Goal: Task Accomplishment & Management: Complete application form

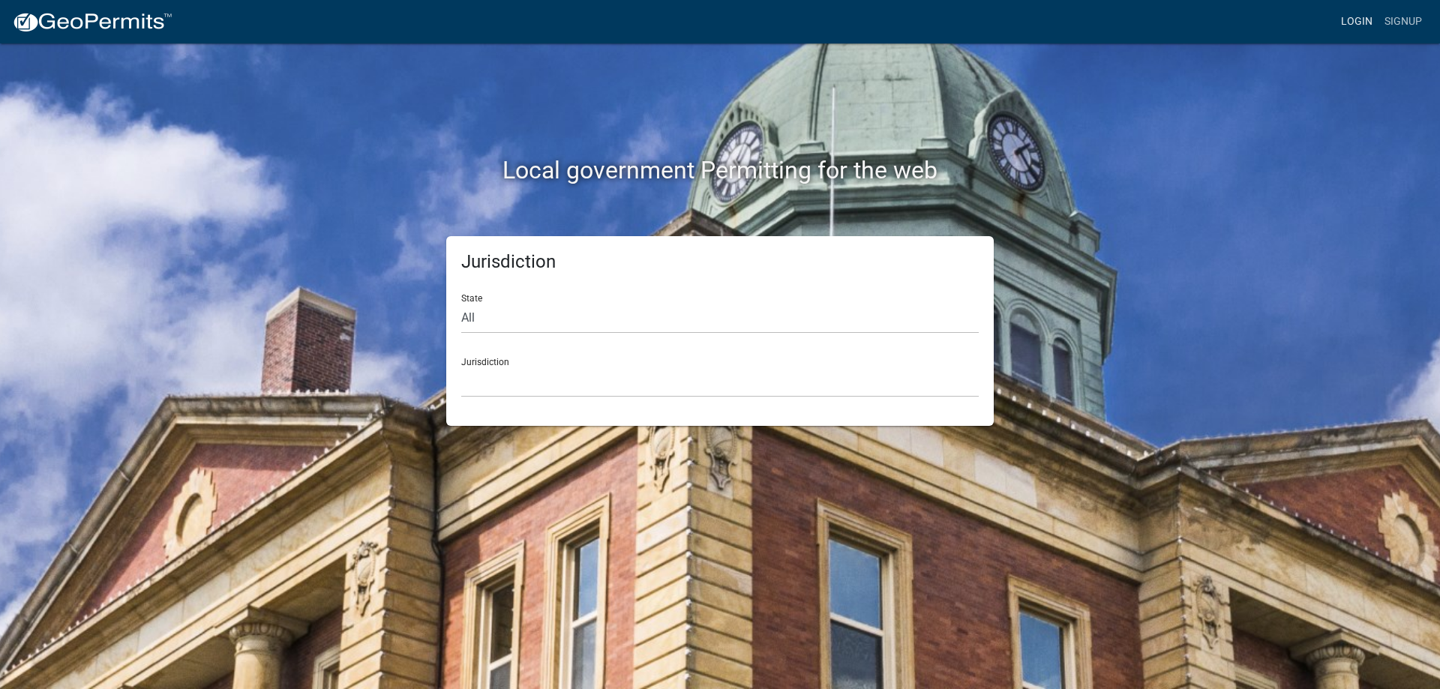
click at [1345, 16] on link "Login" at bounding box center [1356, 21] width 43 height 28
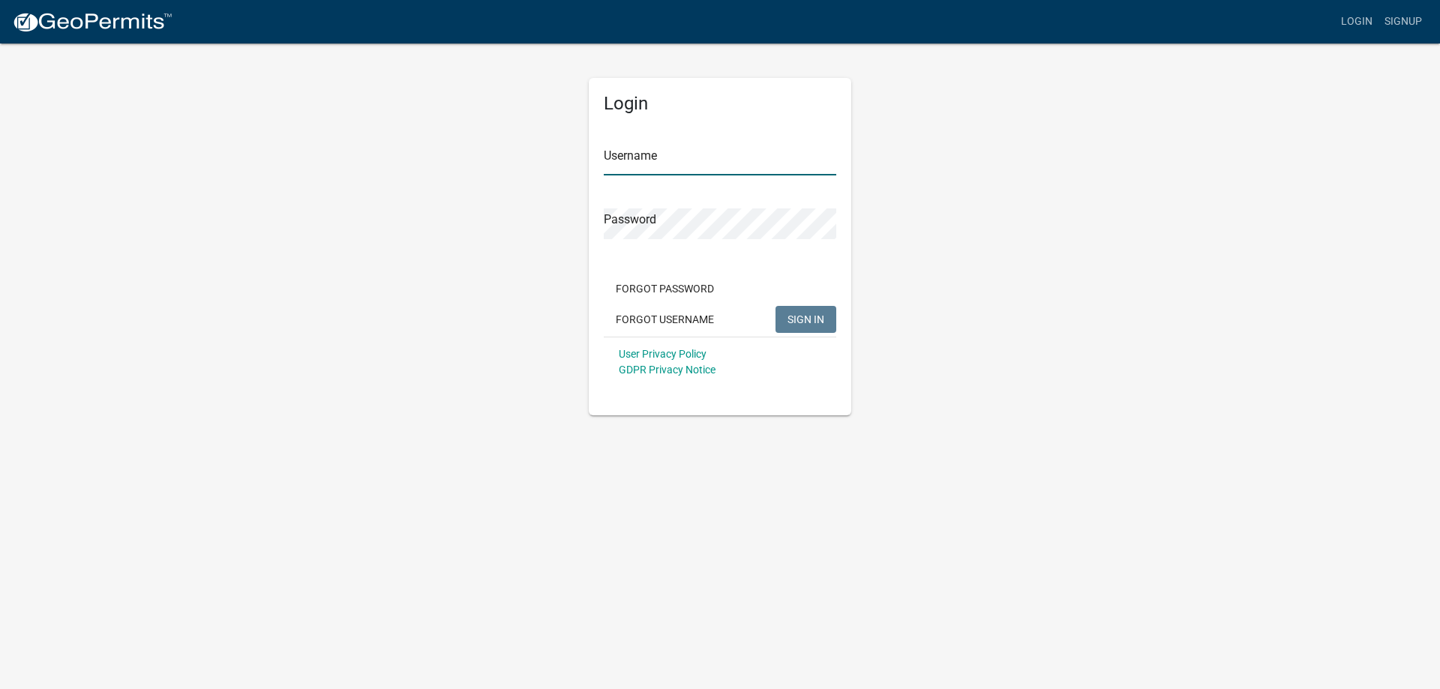
click at [682, 160] on input "Username" at bounding box center [720, 160] width 232 height 31
type input "[EMAIL_ADDRESS][DOMAIN_NAME]"
click at [810, 310] on button "SIGN IN" at bounding box center [805, 319] width 61 height 27
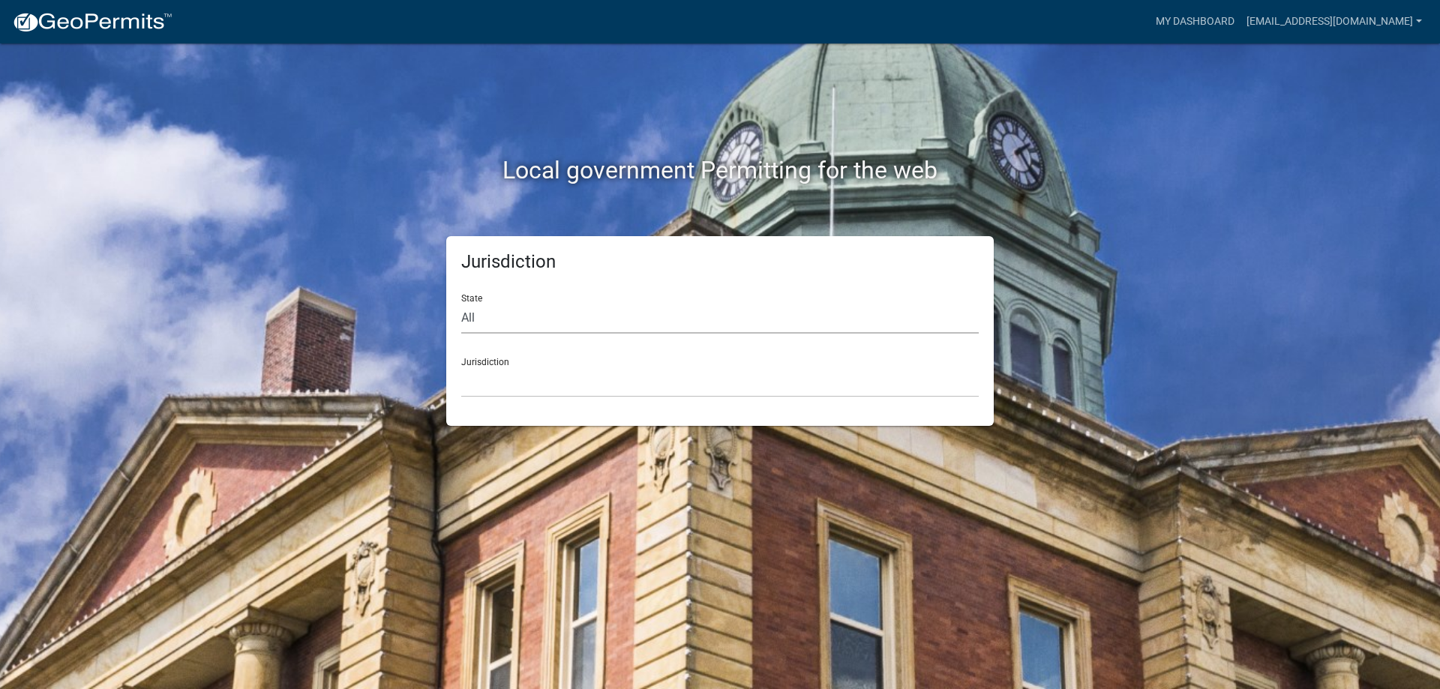
click at [596, 322] on select "All Colorado Georgia Indiana Iowa Kansas Minnesota Ohio South Carolina Wisconsin" at bounding box center [719, 318] width 517 height 31
select select "[US_STATE]"
click at [461, 303] on select "All Colorado Georgia Indiana Iowa Kansas Minnesota Ohio South Carolina Wisconsin" at bounding box center [719, 318] width 517 height 31
click at [564, 375] on select "City of Charlestown, Indiana City of Jeffersonville, Indiana City of Logansport…" at bounding box center [719, 382] width 517 height 31
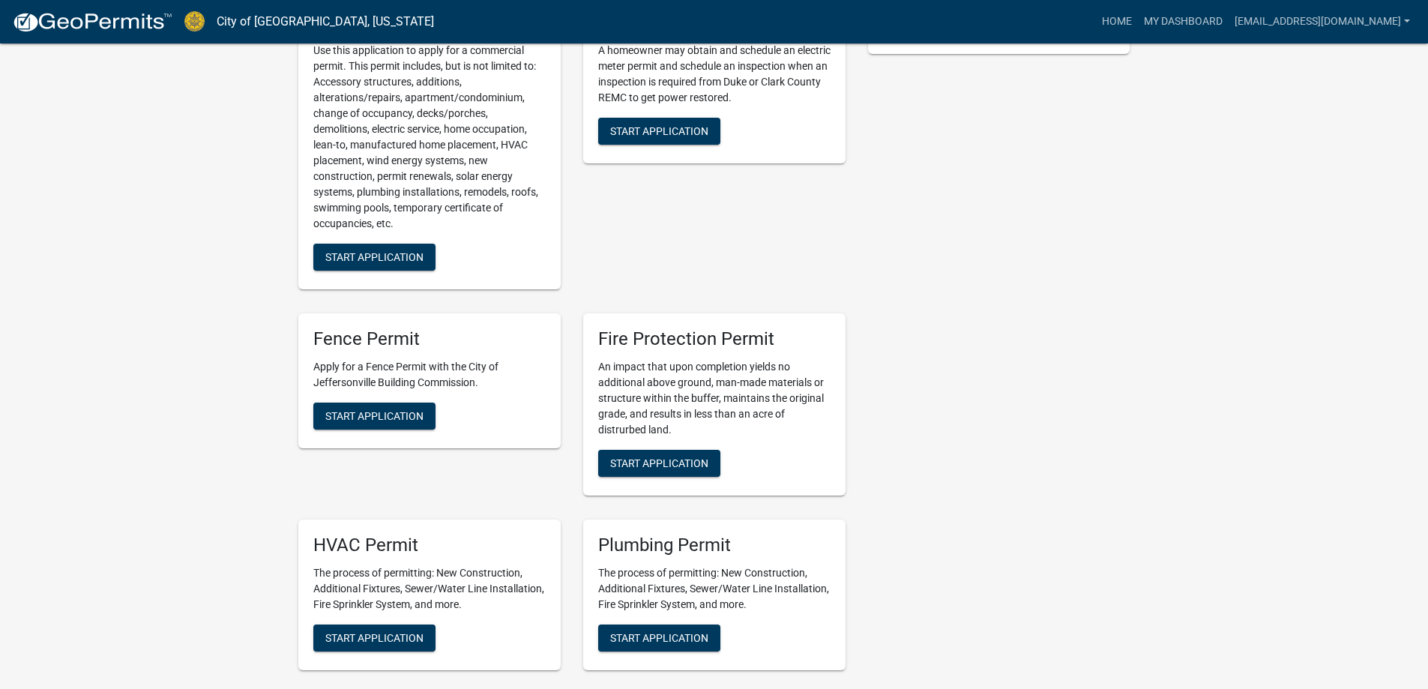
scroll to position [675, 0]
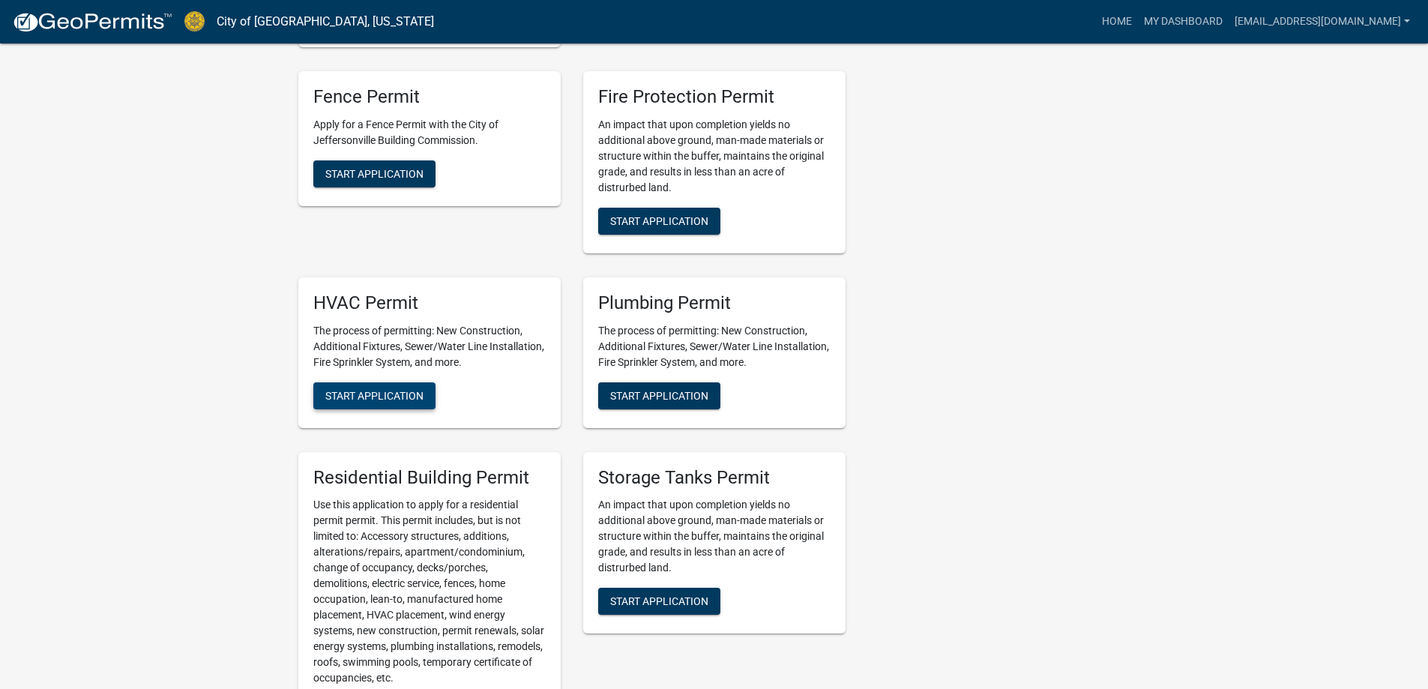
click at [385, 389] on span "Start Application" at bounding box center [374, 395] width 98 height 12
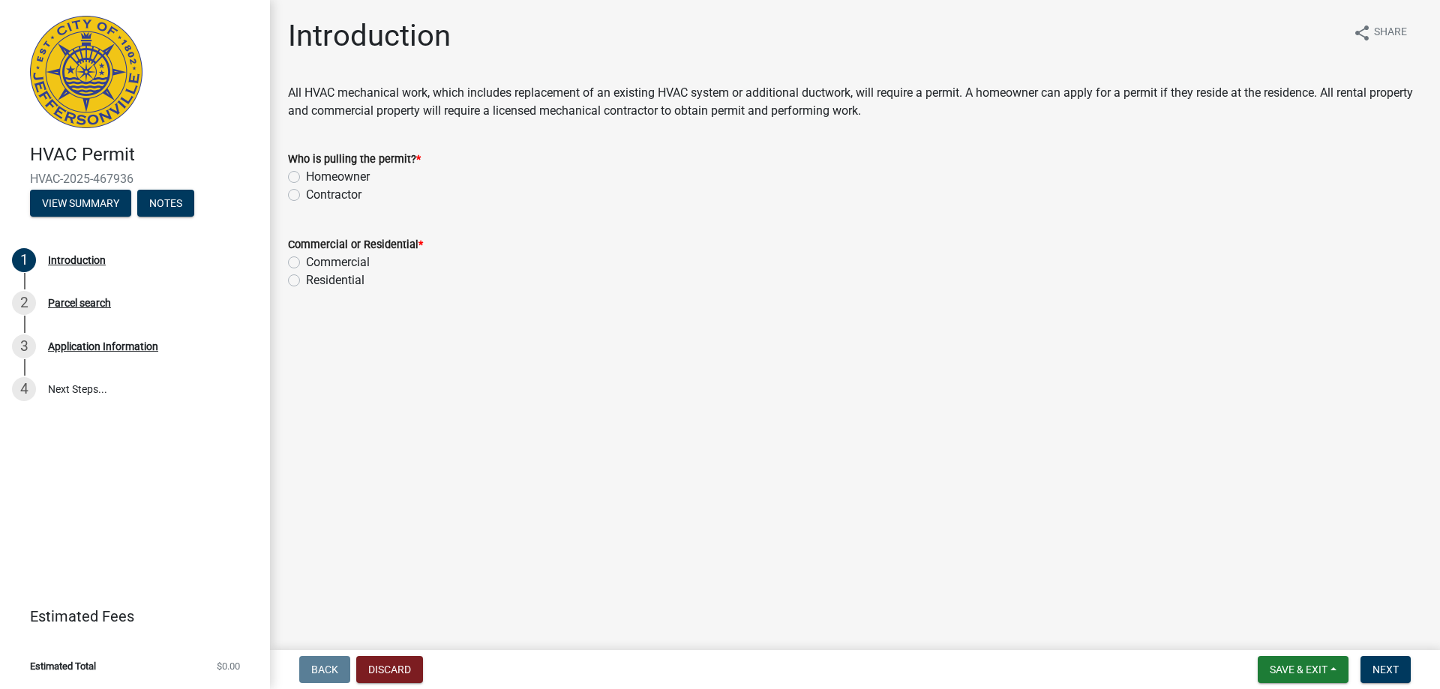
click at [306, 193] on label "Contractor" at bounding box center [333, 195] width 55 height 18
click at [306, 193] on input "Contractor" at bounding box center [311, 191] width 10 height 10
radio input "true"
click at [306, 277] on label "Residential" at bounding box center [335, 280] width 58 height 18
click at [306, 277] on input "Residential" at bounding box center [311, 276] width 10 height 10
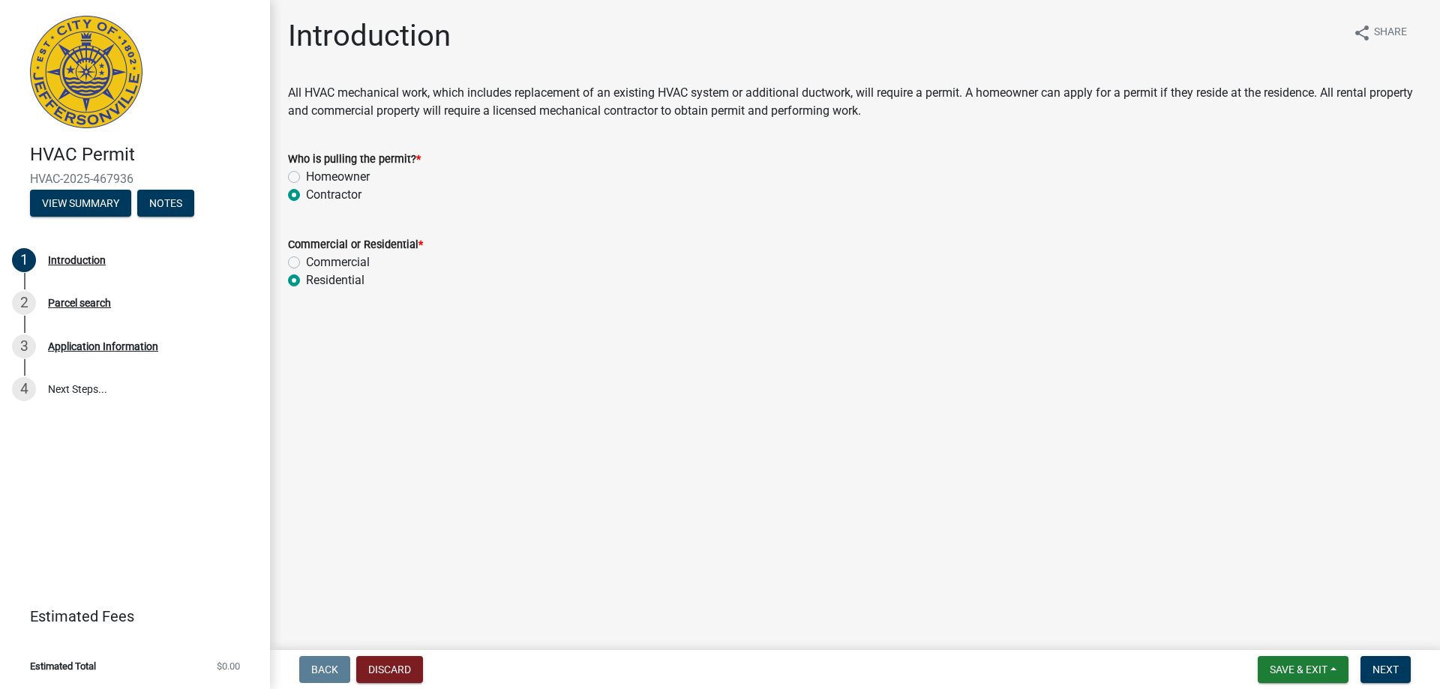
radio input "true"
click at [1401, 667] on button "Next" at bounding box center [1385, 669] width 50 height 27
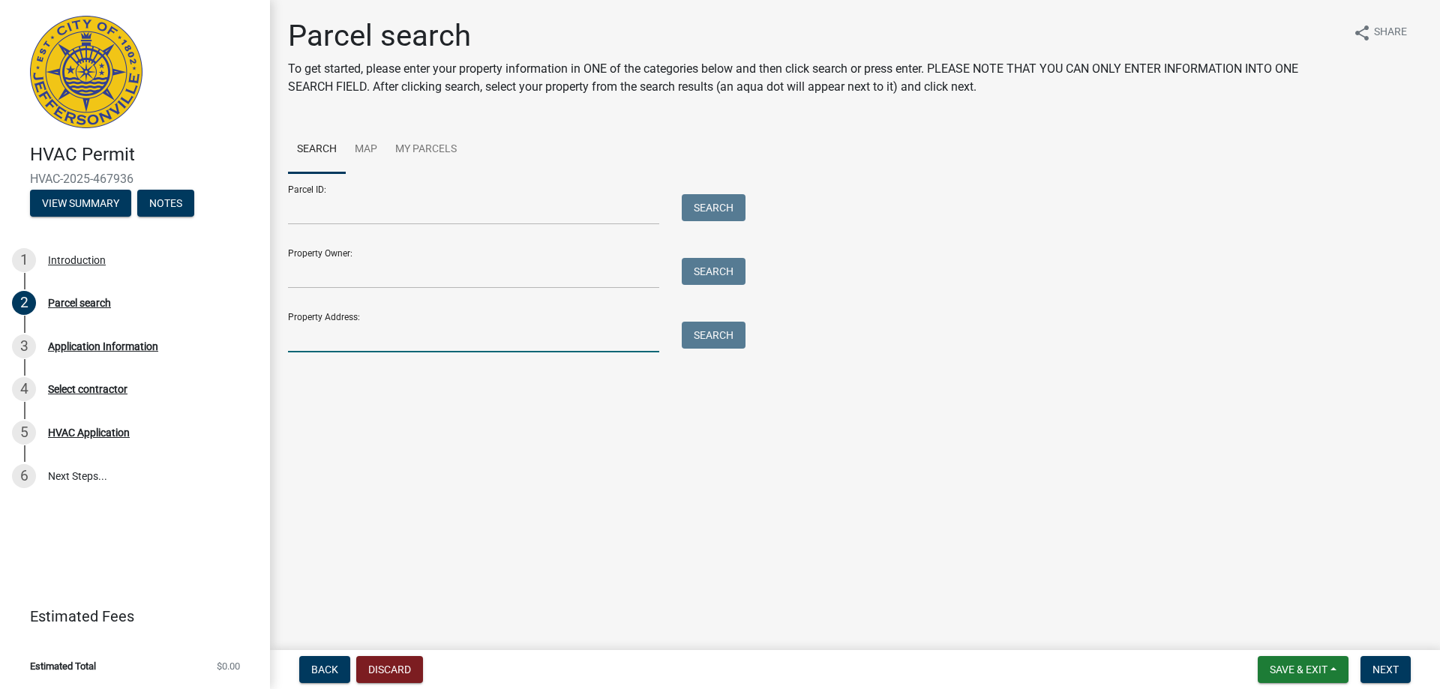
click at [428, 336] on input "Property Address:" at bounding box center [473, 337] width 371 height 31
type input "3174 Red Barn Loop"
click at [733, 340] on button "Search" at bounding box center [714, 335] width 64 height 27
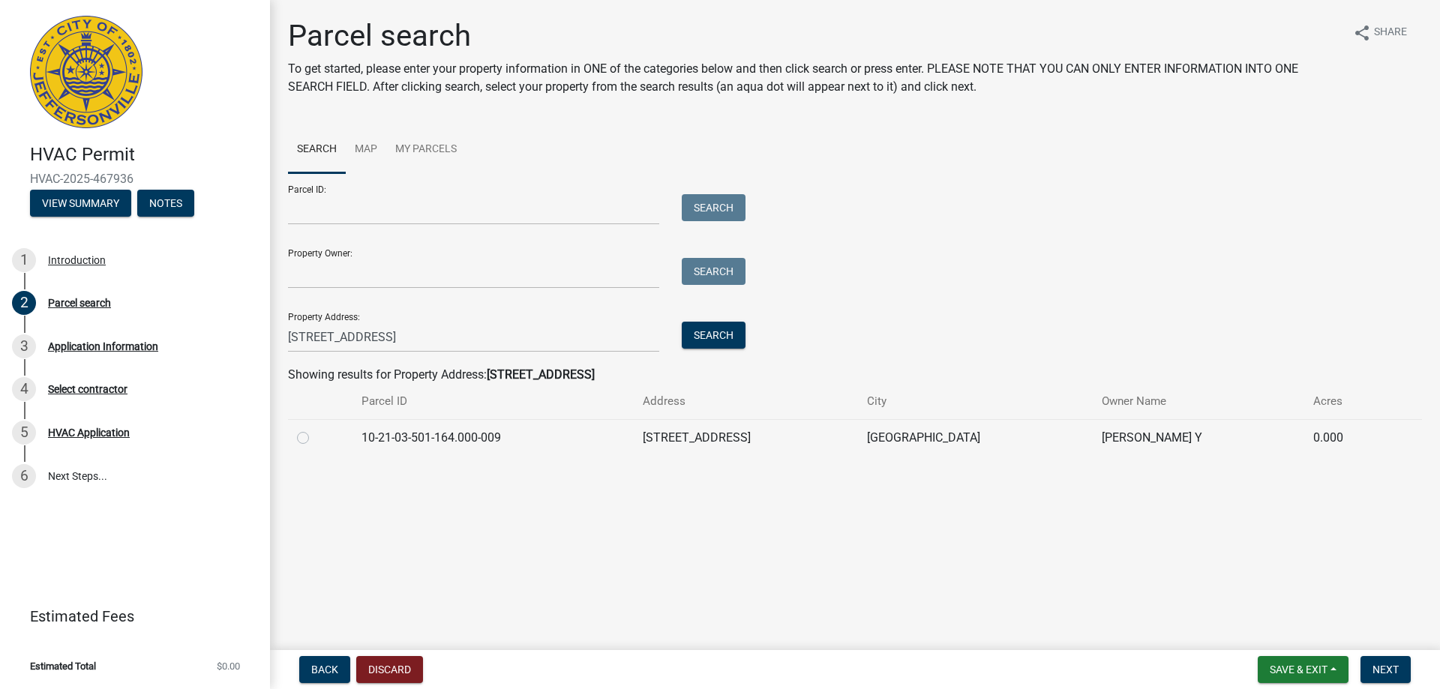
click at [315, 429] on label at bounding box center [315, 429] width 0 height 0
click at [315, 437] on input "radio" at bounding box center [320, 434] width 10 height 10
radio input "true"
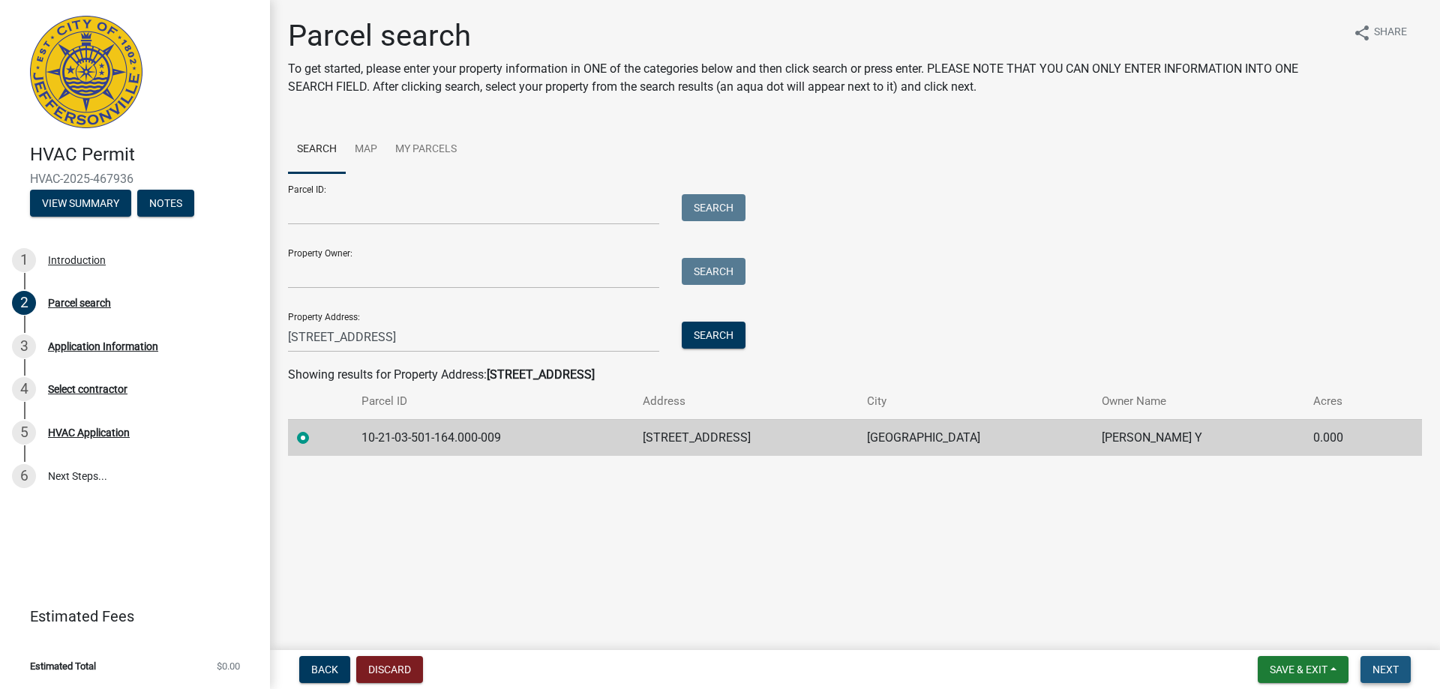
click at [1374, 665] on span "Next" at bounding box center [1385, 670] width 26 height 12
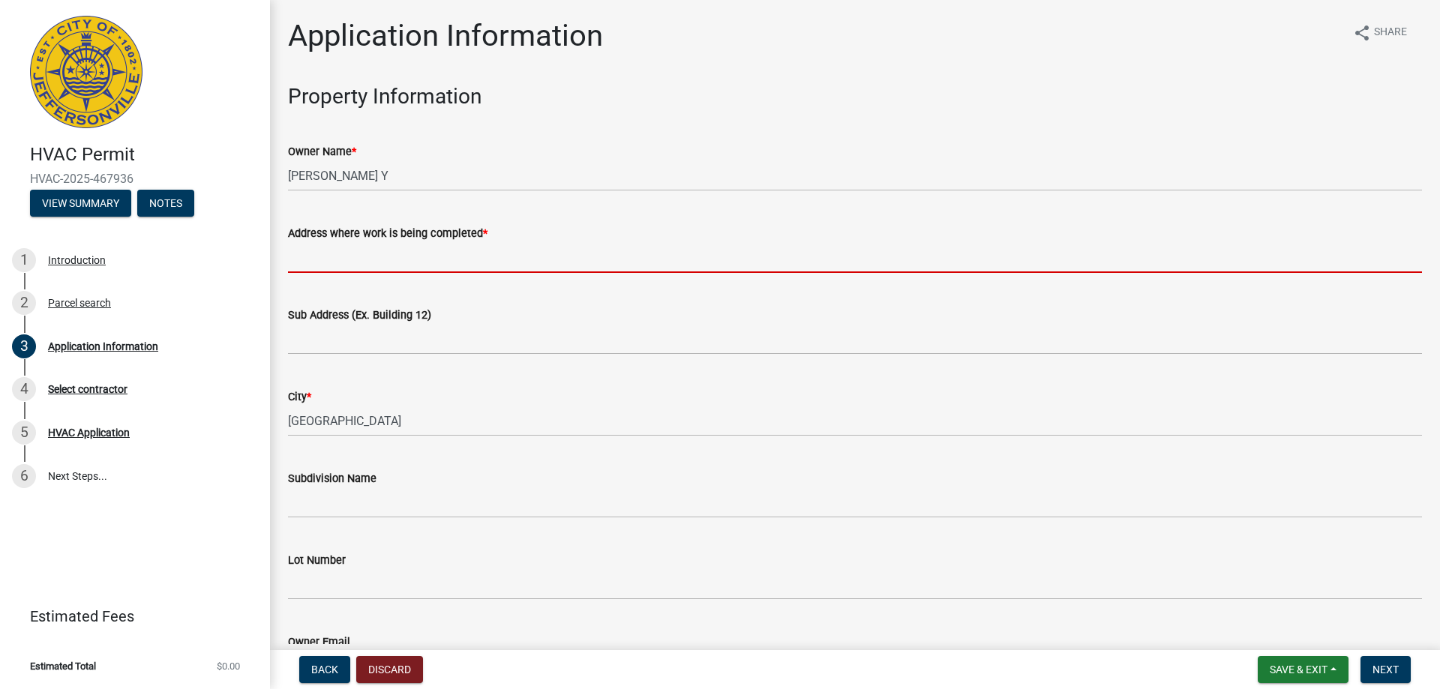
click at [391, 244] on input "Address where work is being completed *" at bounding box center [855, 257] width 1134 height 31
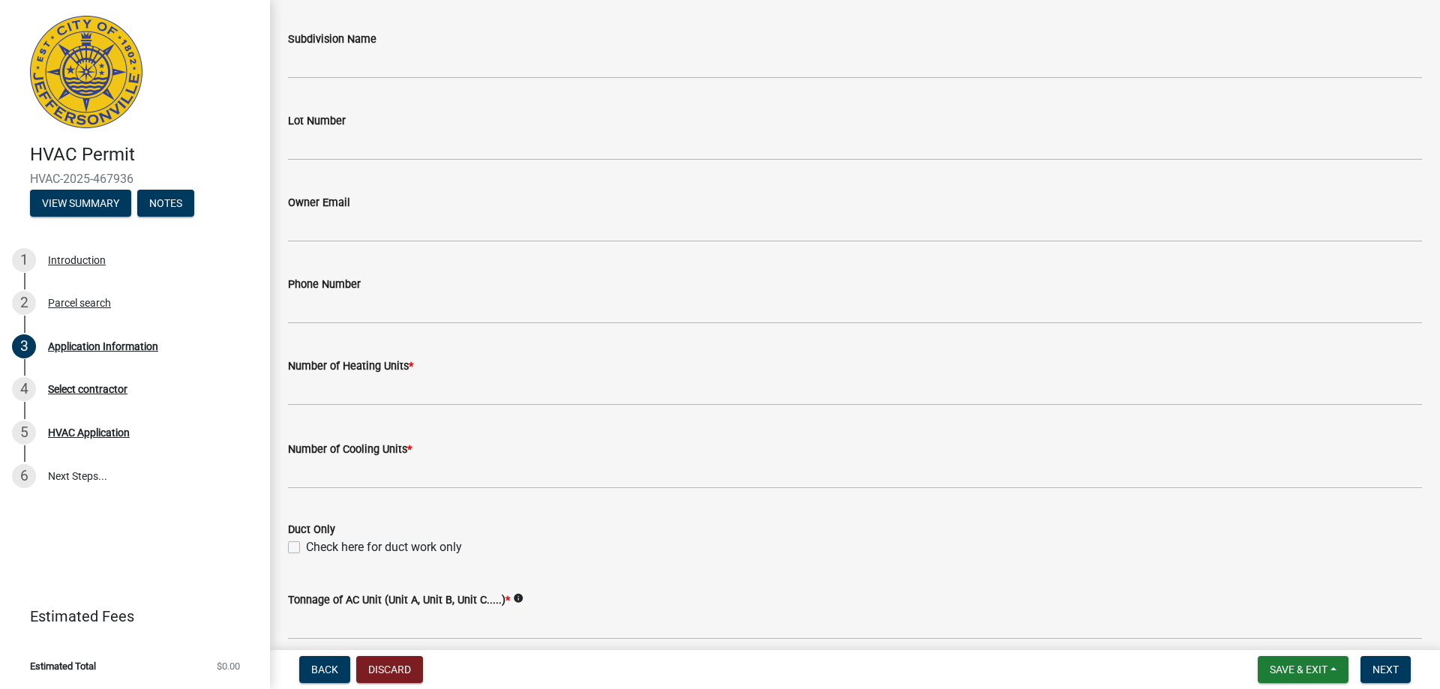
scroll to position [600, 0]
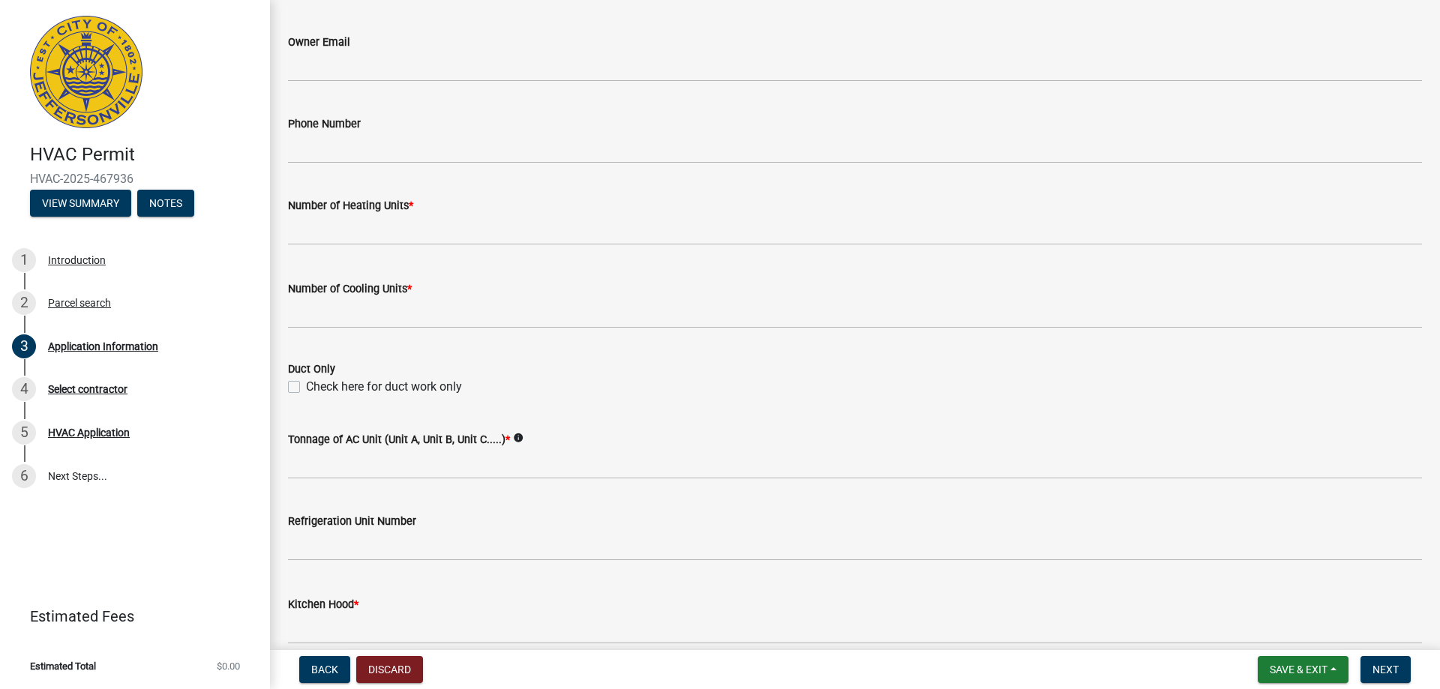
type input "3174 Red Barn Loop"
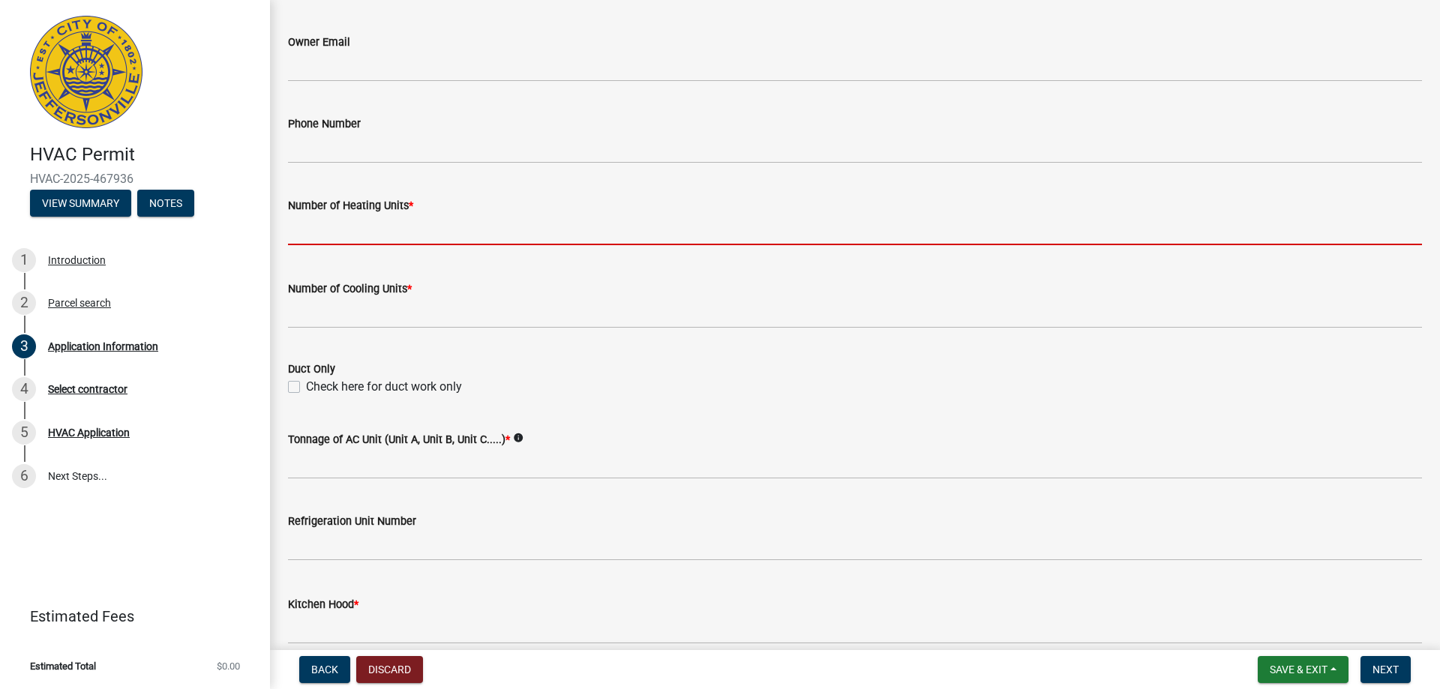
click at [328, 230] on input "text" at bounding box center [855, 229] width 1134 height 31
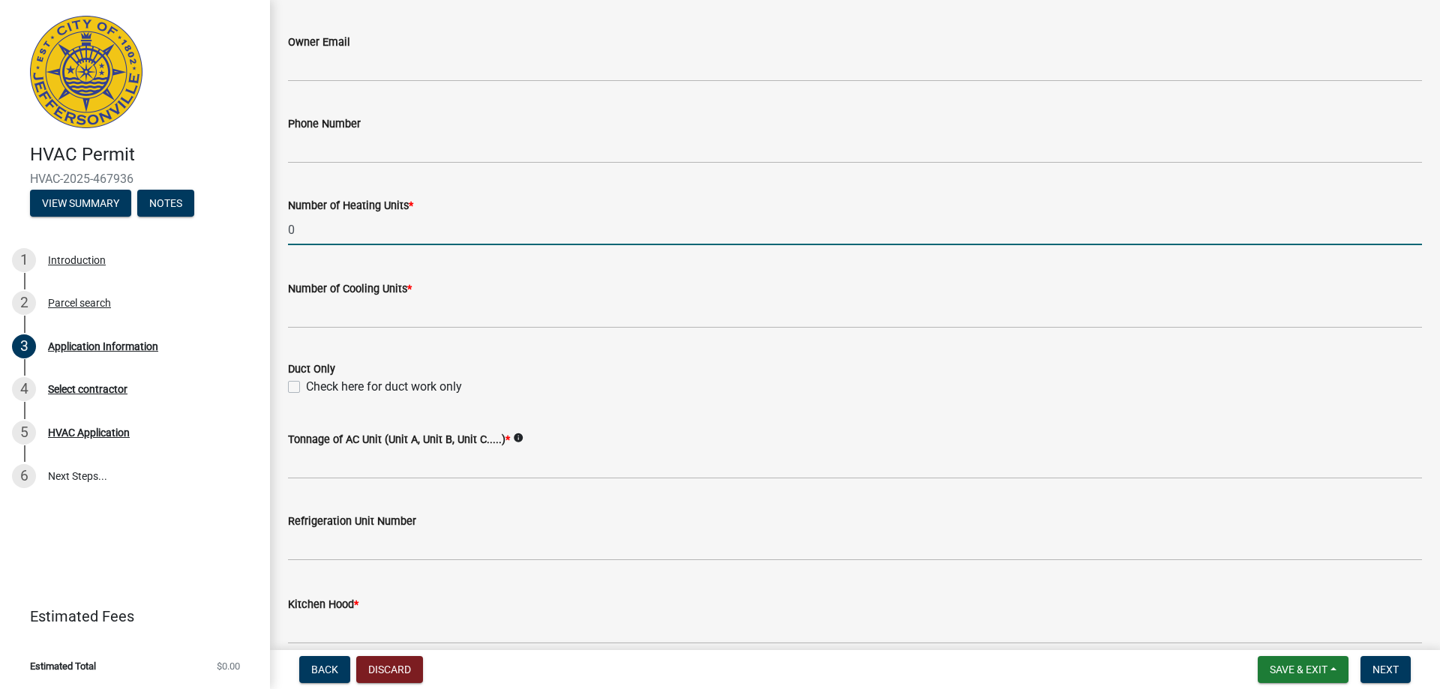
type input "0"
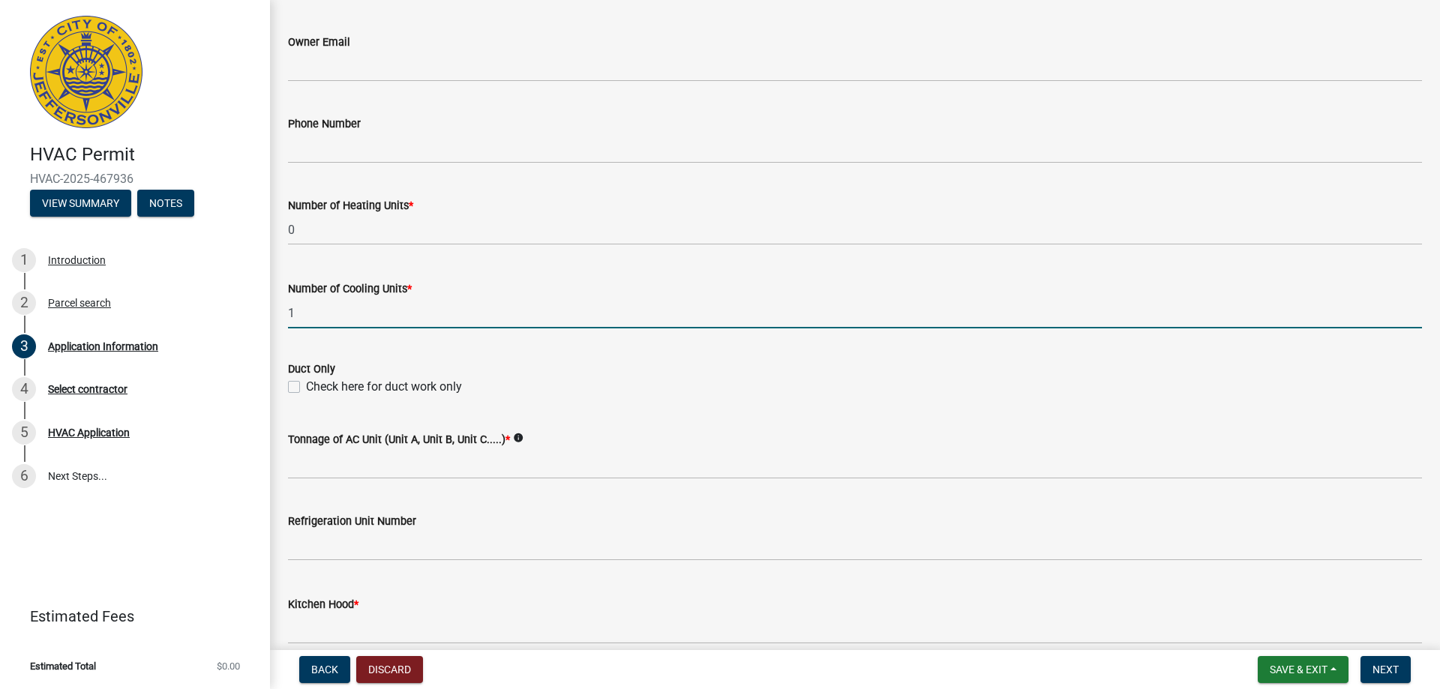
scroll to position [675, 0]
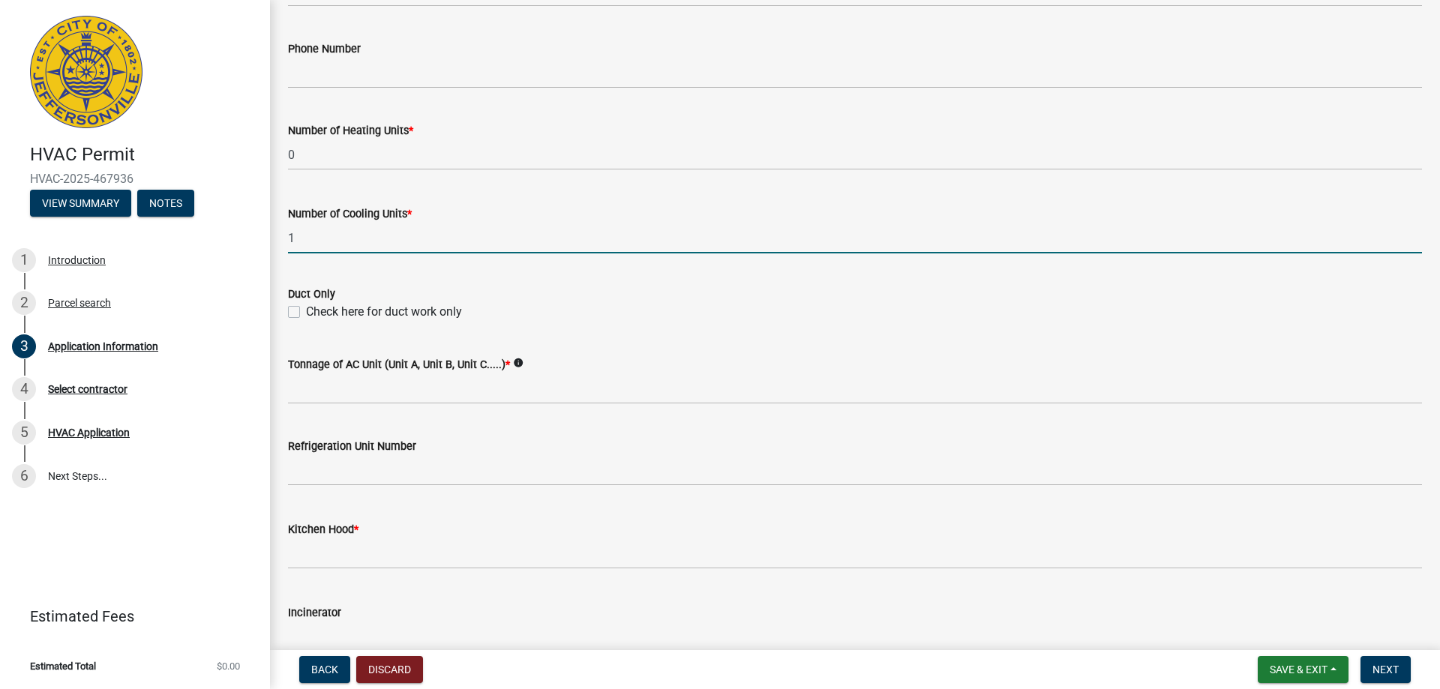
type input "1"
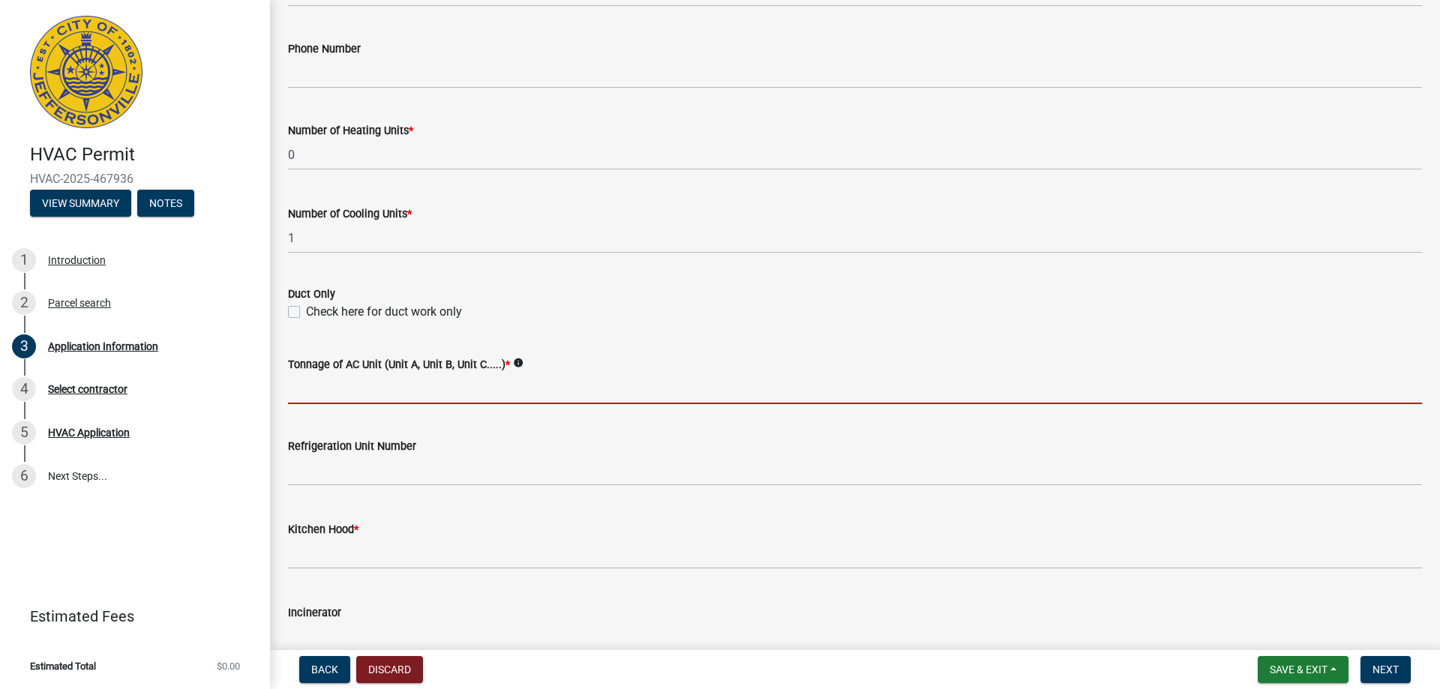
click at [357, 398] on input "Tonnage of AC Unit (Unit A, Unit B, Unit C.....) *" at bounding box center [855, 388] width 1134 height 31
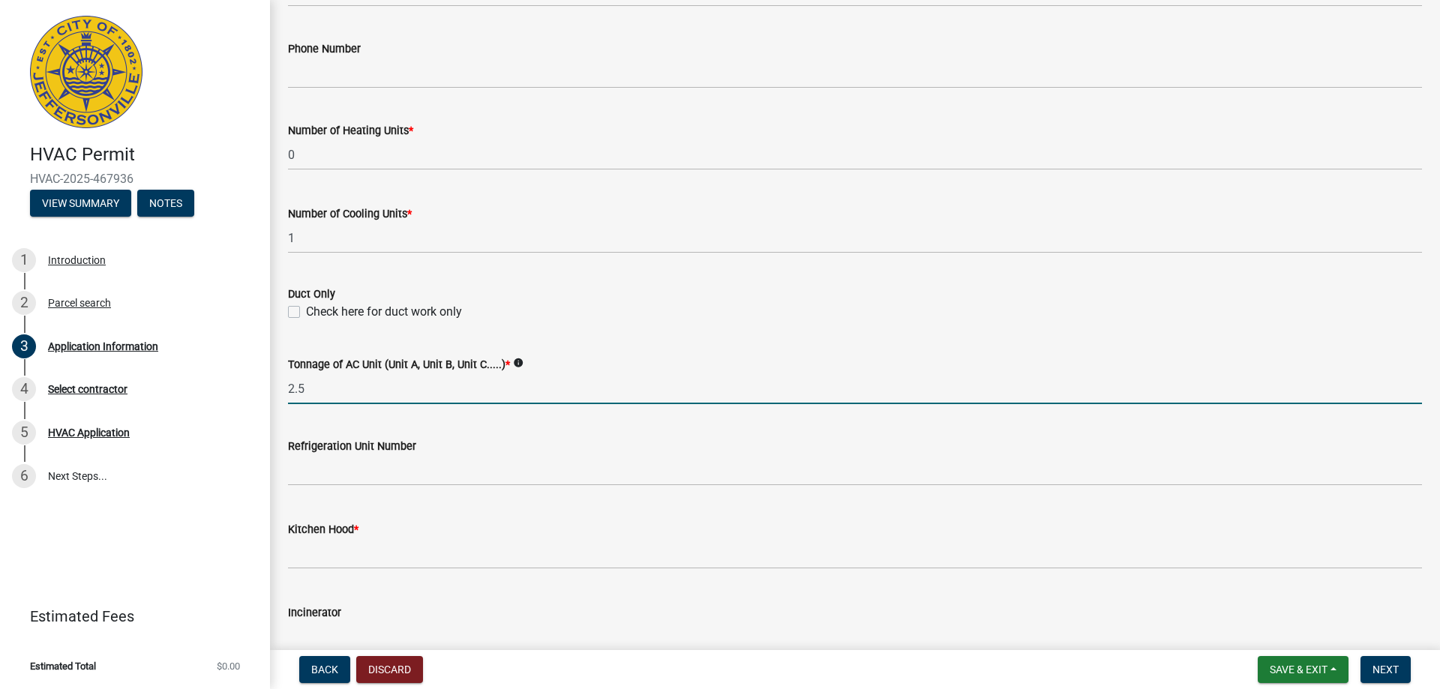
type input "2.5"
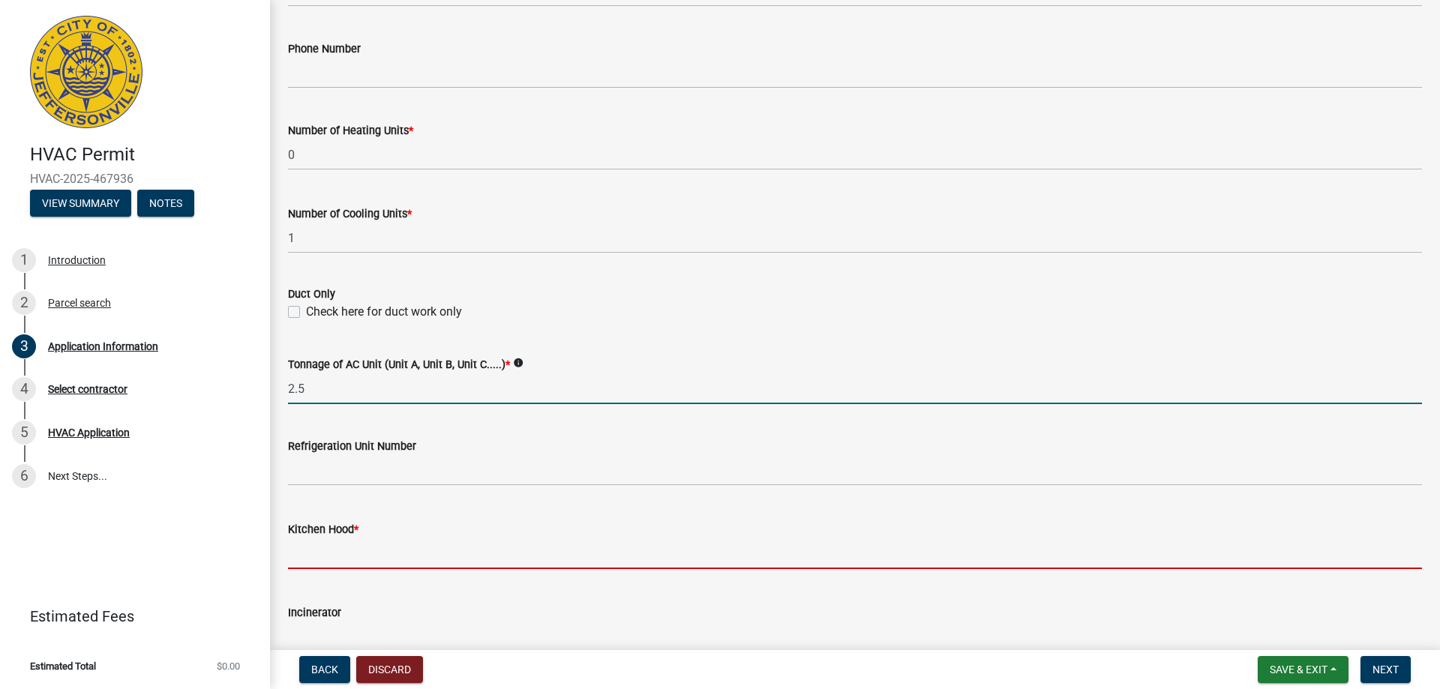
click at [337, 562] on input "text" at bounding box center [855, 553] width 1134 height 31
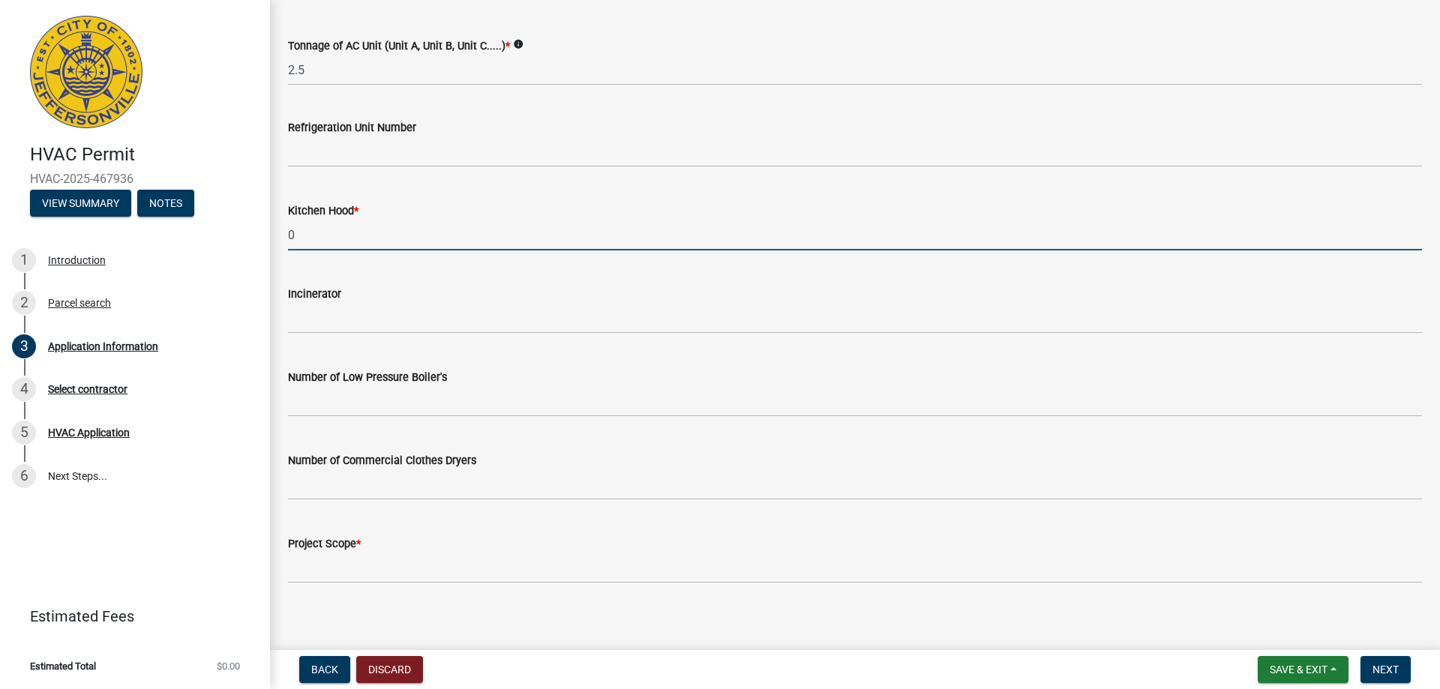
scroll to position [1003, 0]
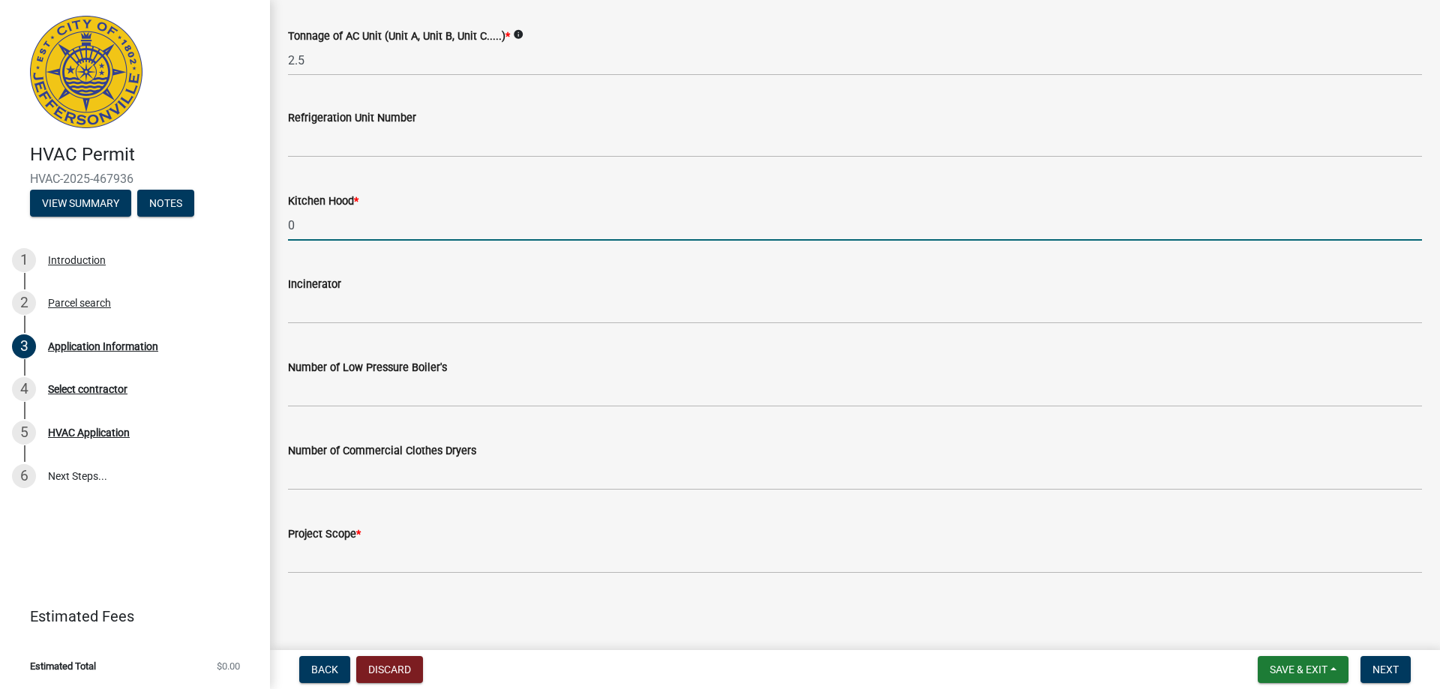
type input "0"
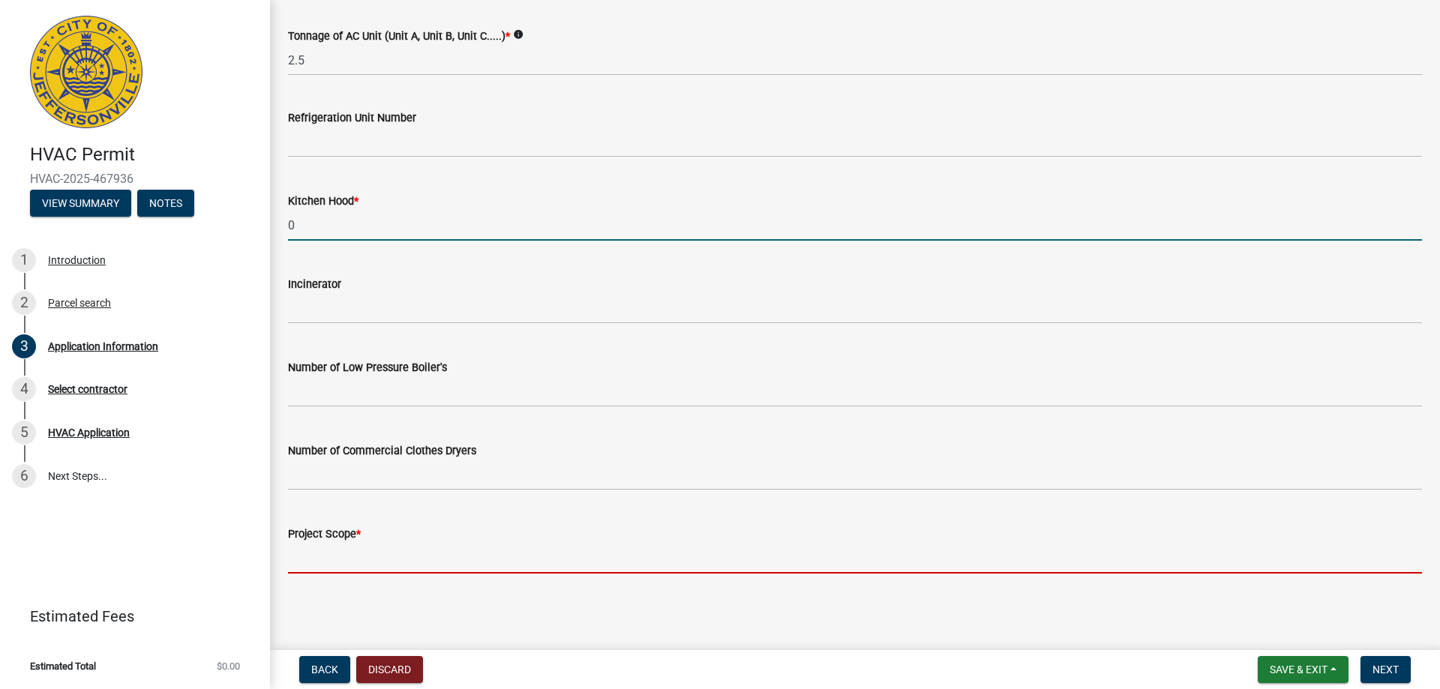
click at [358, 559] on input "Project Scope *" at bounding box center [855, 558] width 1134 height 31
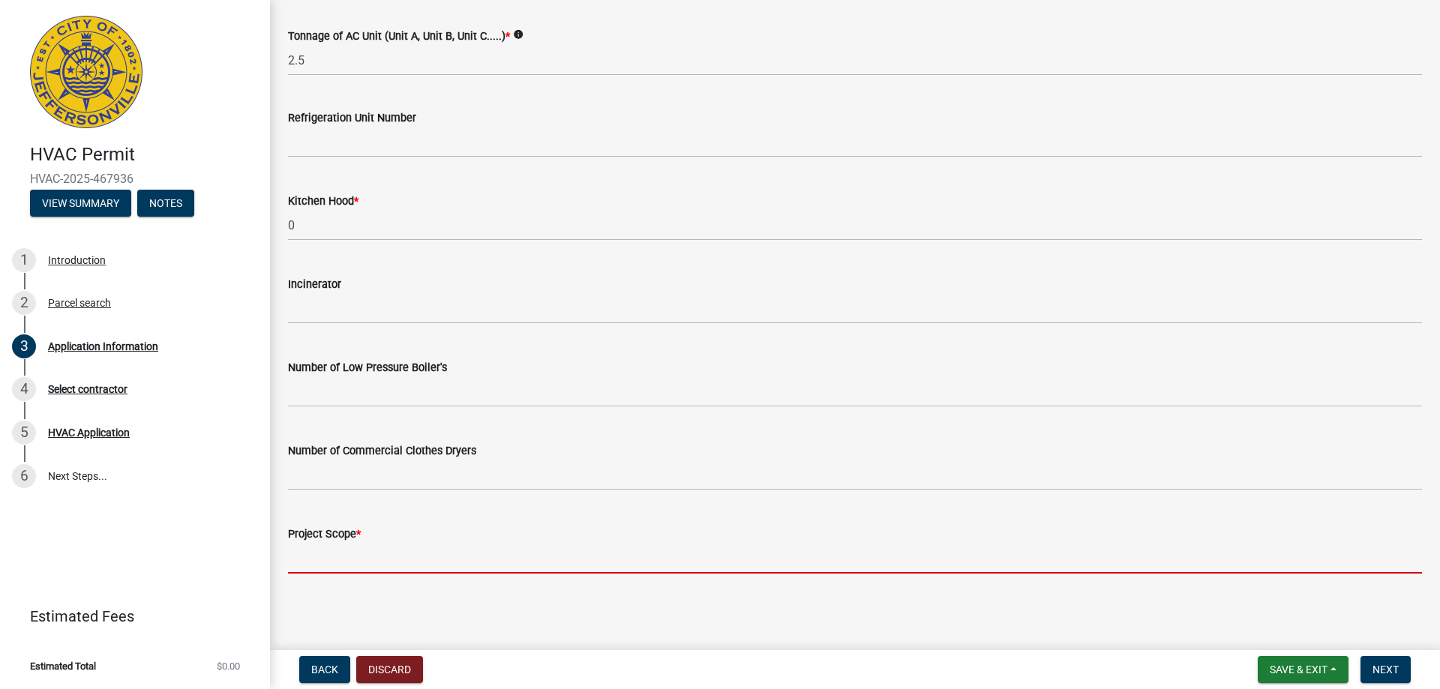
type input "replacing ac and coil"
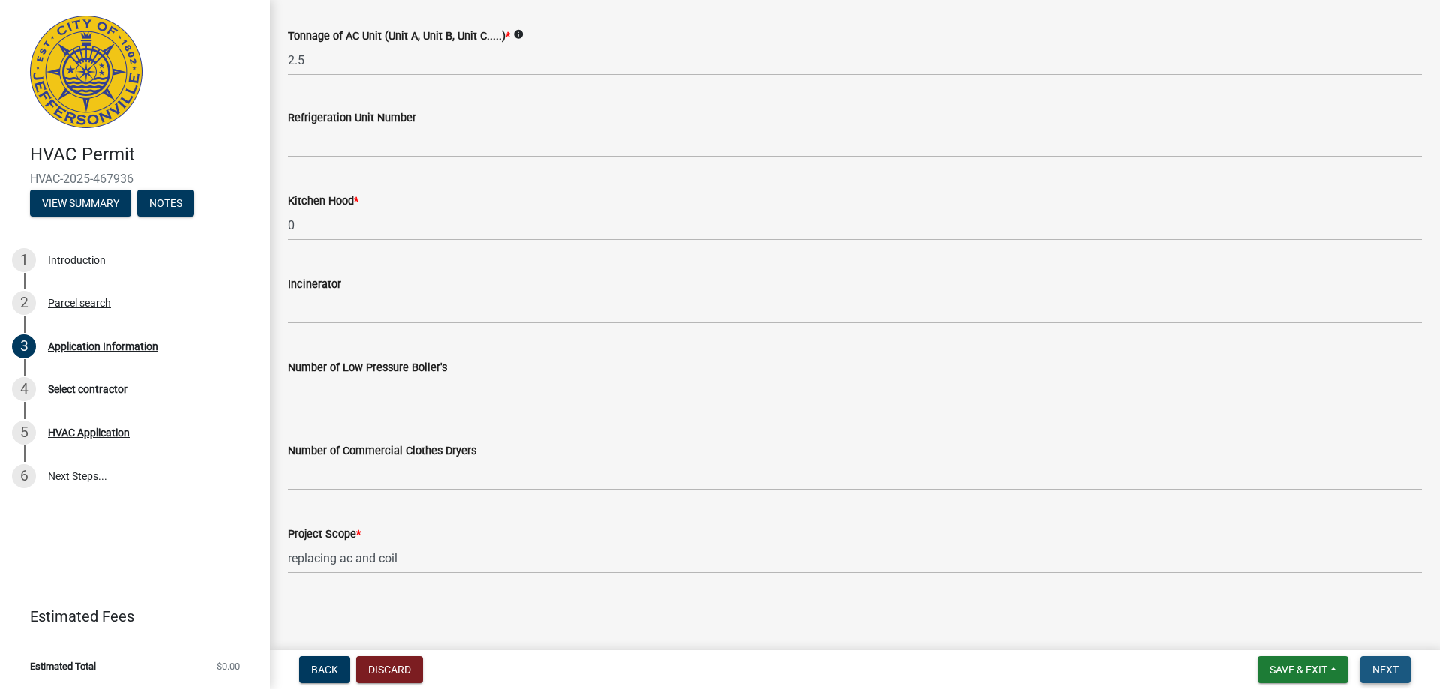
click at [1388, 661] on button "Next" at bounding box center [1385, 669] width 50 height 27
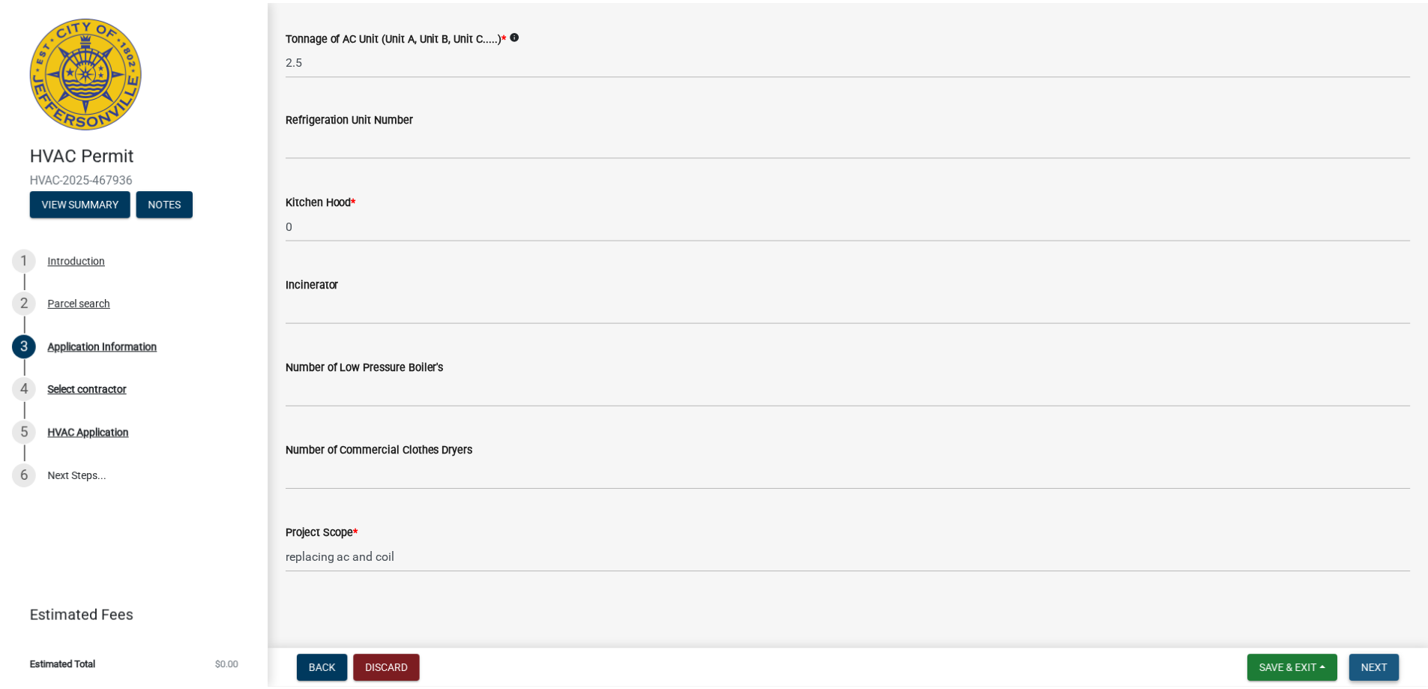
scroll to position [0, 0]
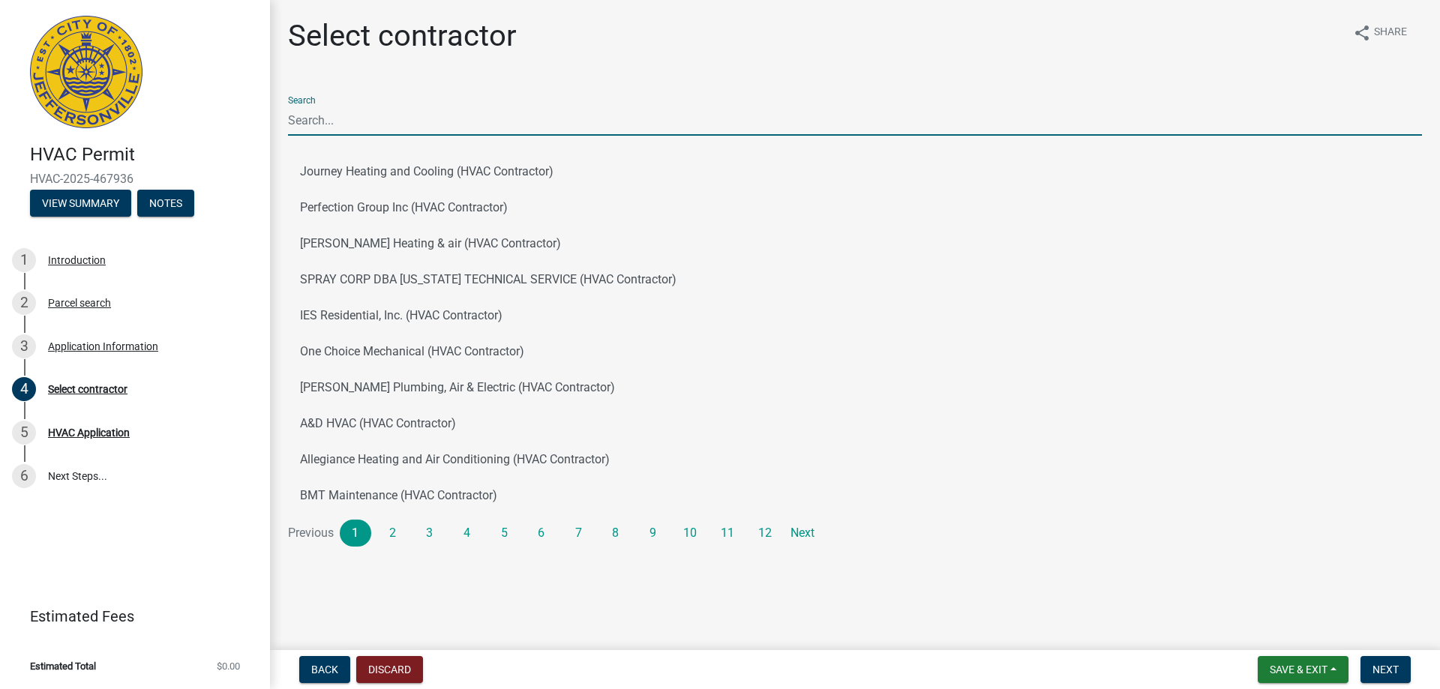
click at [355, 116] on input "Search" at bounding box center [855, 120] width 1134 height 31
type input "Bryant Heating and Cooling"
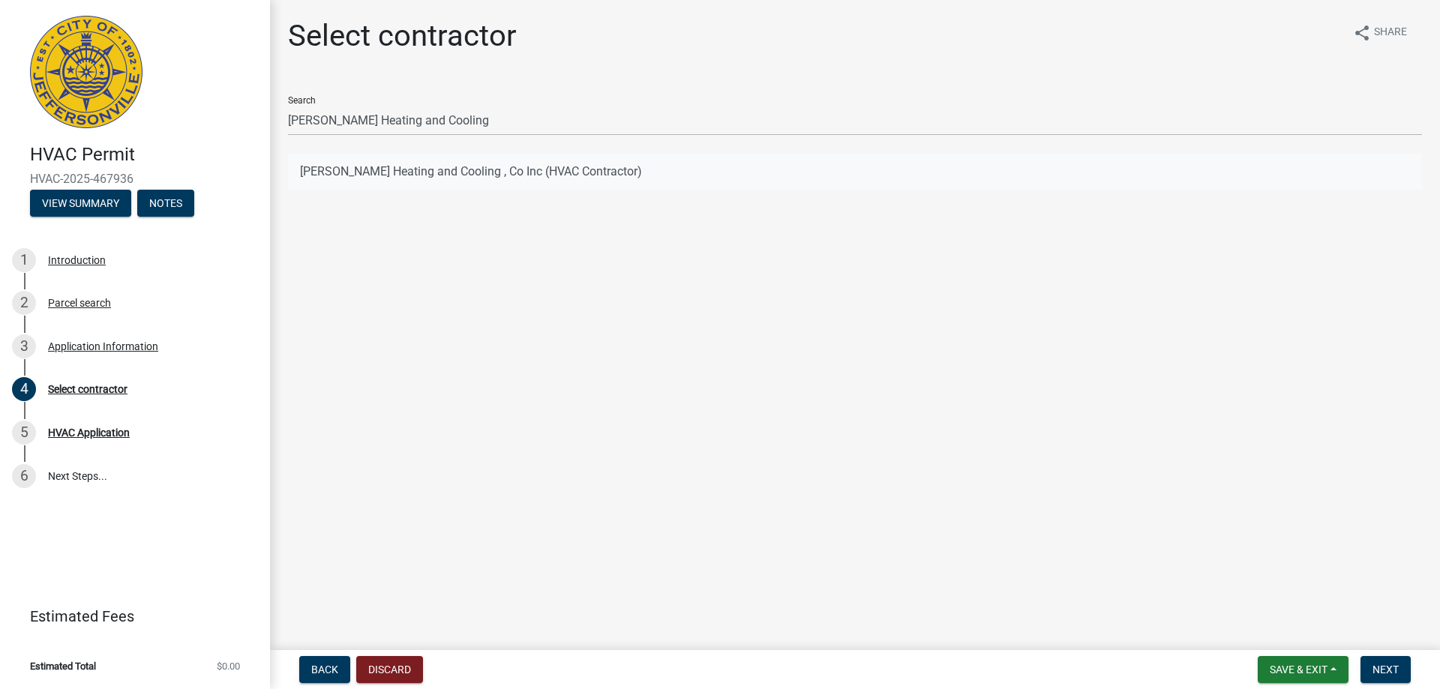
click at [488, 171] on button "Bryant Heating and Cooling , Co Inc (HVAC Contractor)" at bounding box center [855, 172] width 1134 height 36
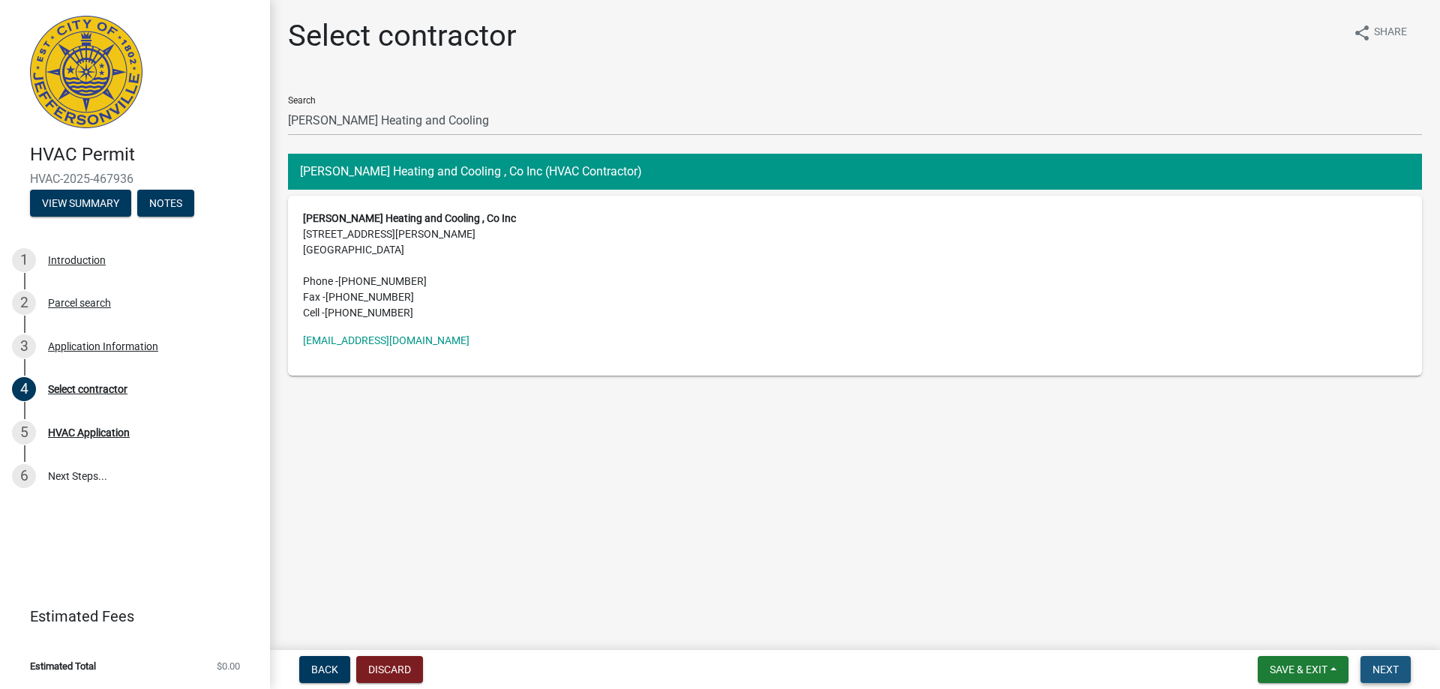
click at [1391, 675] on span "Next" at bounding box center [1385, 670] width 26 height 12
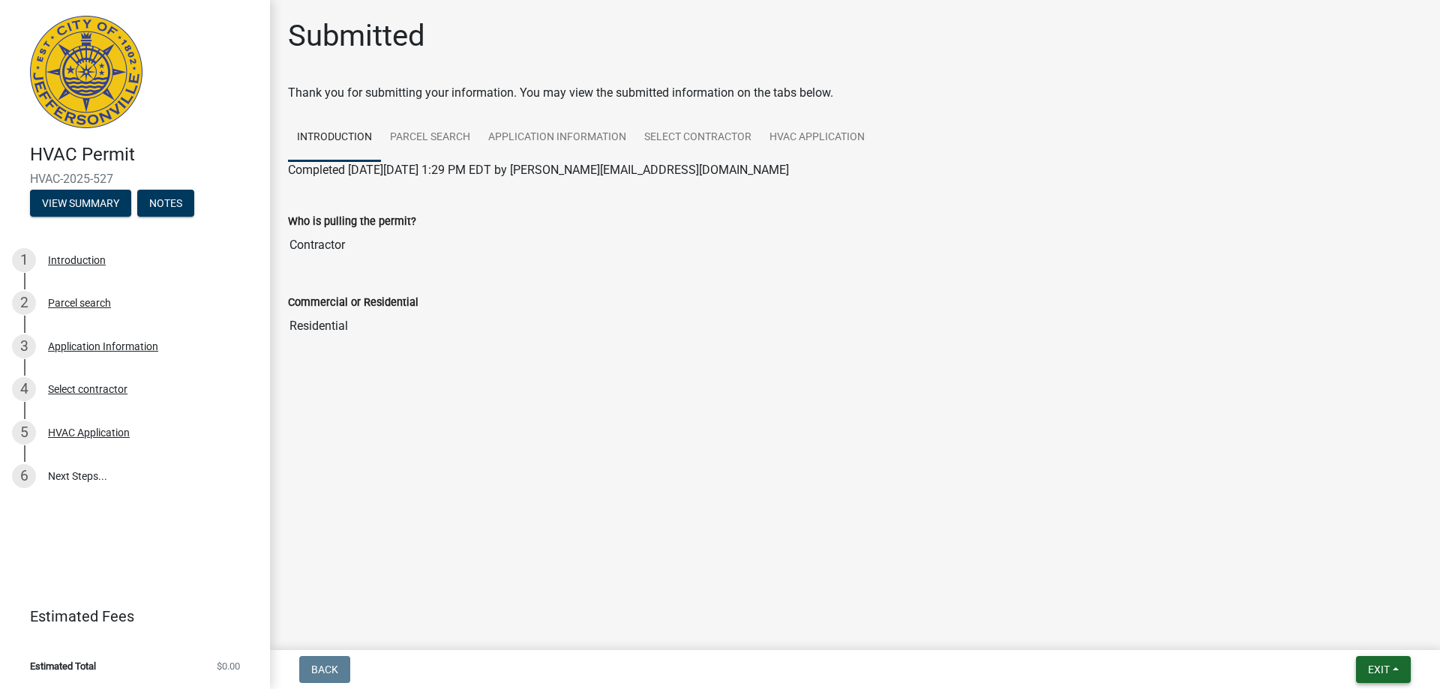
click at [1368, 660] on button "Exit" at bounding box center [1383, 669] width 55 height 27
click at [1347, 632] on button "Save & Exit" at bounding box center [1350, 631] width 120 height 36
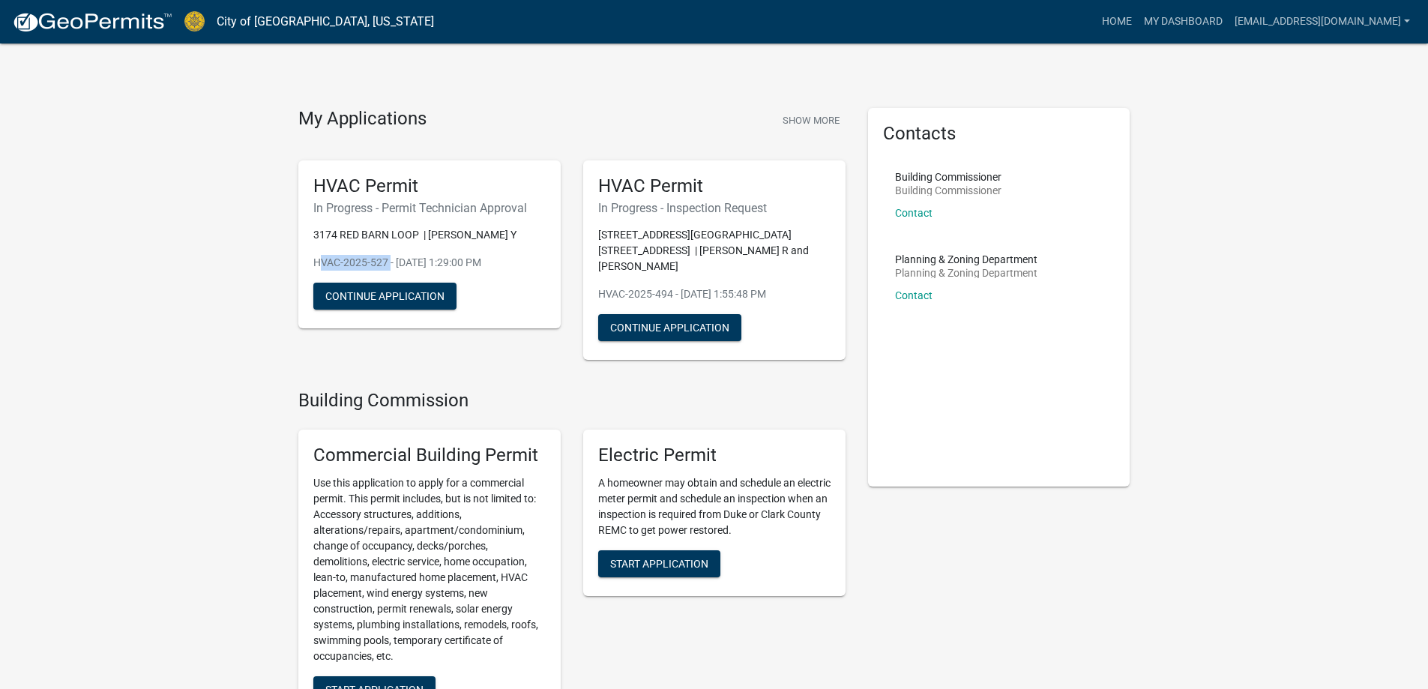
drag, startPoint x: 386, startPoint y: 259, endPoint x: 311, endPoint y: 260, distance: 75.0
click at [311, 260] on div "HVAC Permit In Progress - Permit Technician Approval 3174 RED BARN LOOP | Wilso…" at bounding box center [429, 244] width 262 height 169
copy p "HVAC-2025-527"
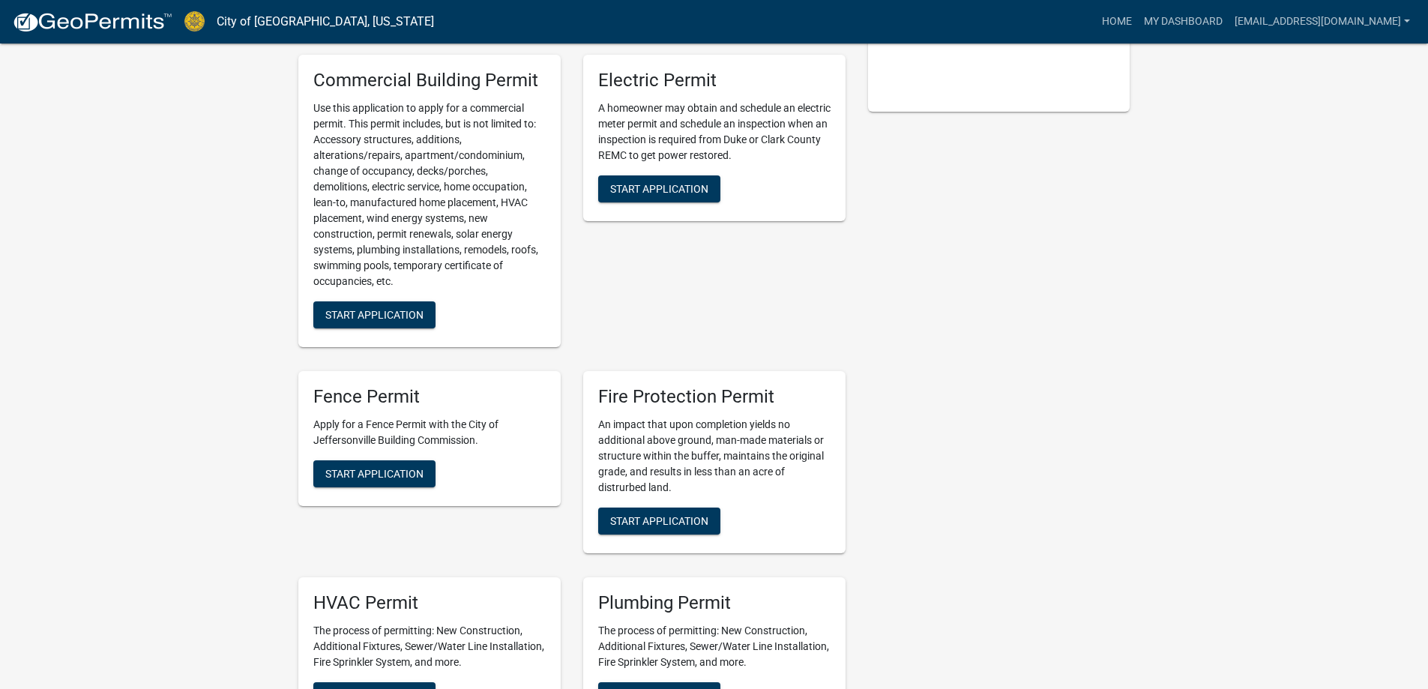
scroll to position [525, 0]
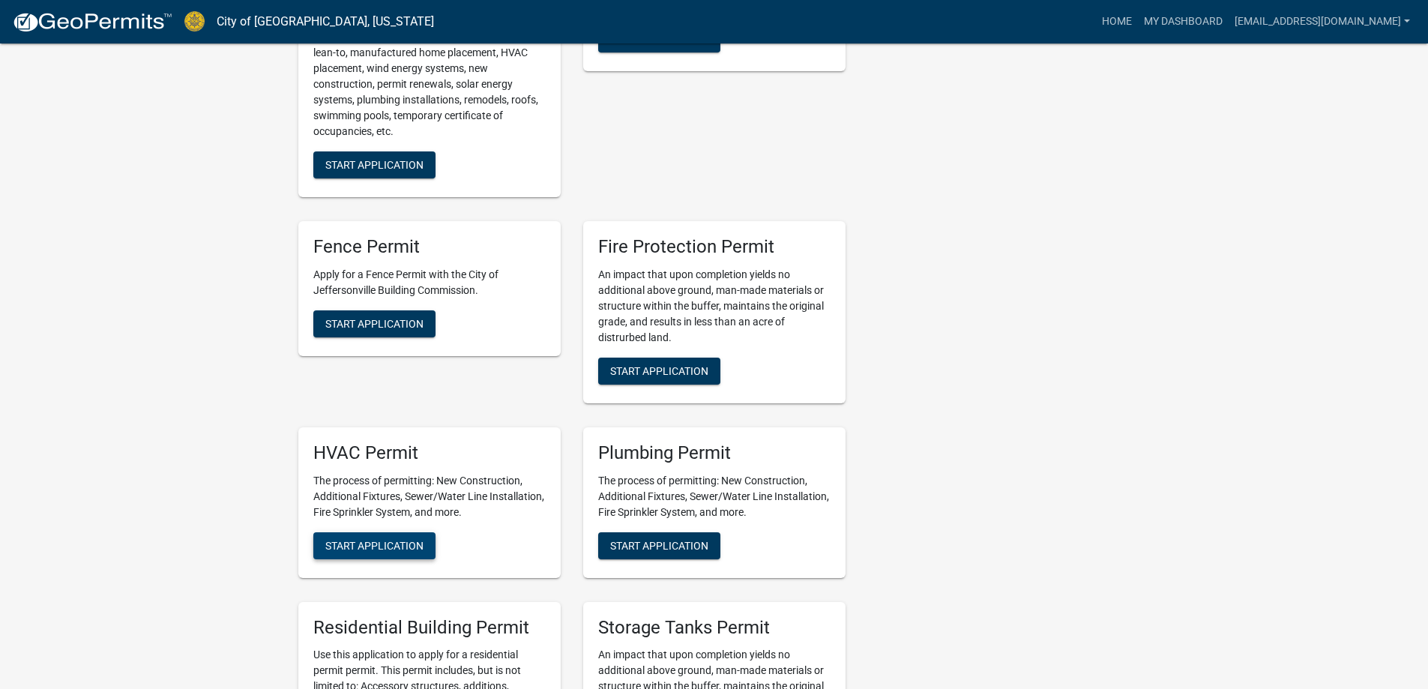
click at [405, 532] on button "Start Application" at bounding box center [374, 545] width 122 height 27
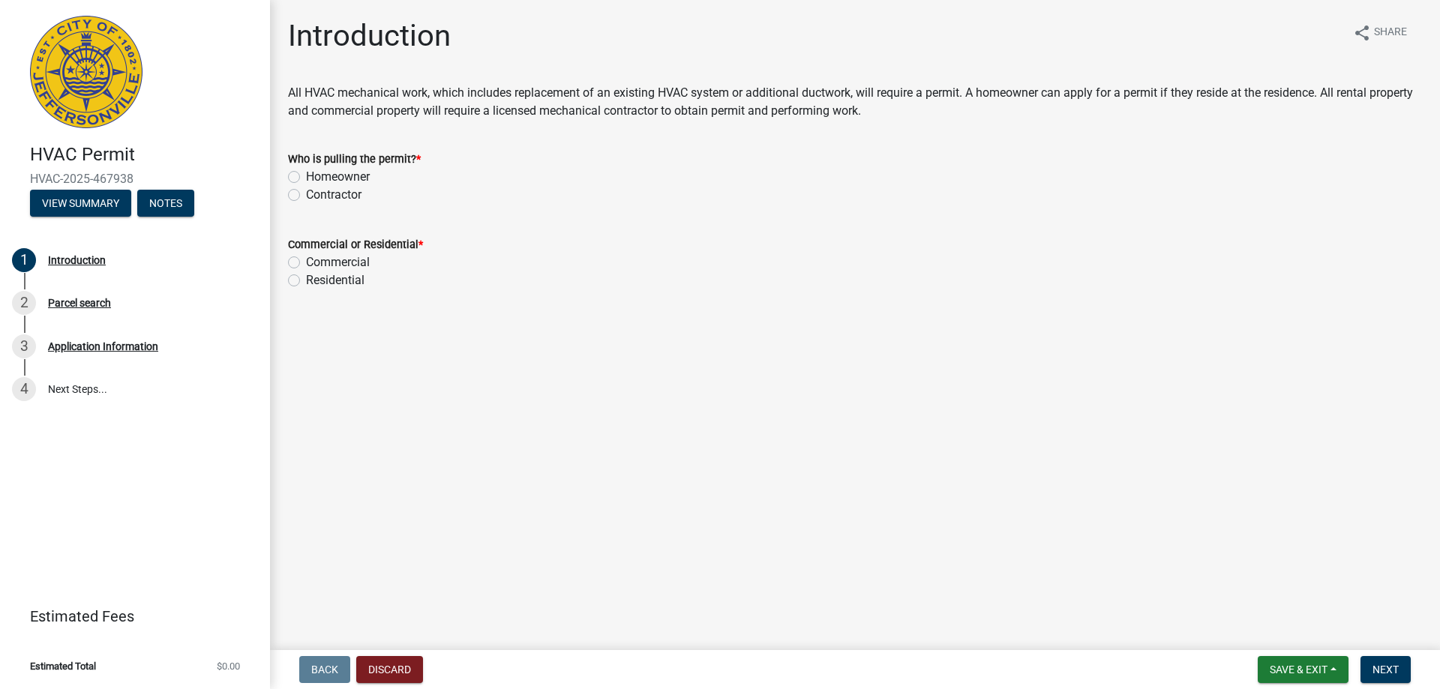
click at [306, 194] on label "Contractor" at bounding box center [333, 195] width 55 height 18
click at [306, 194] on input "Contractor" at bounding box center [311, 191] width 10 height 10
radio input "true"
click at [306, 285] on label "Residential" at bounding box center [335, 280] width 58 height 18
click at [306, 281] on input "Residential" at bounding box center [311, 276] width 10 height 10
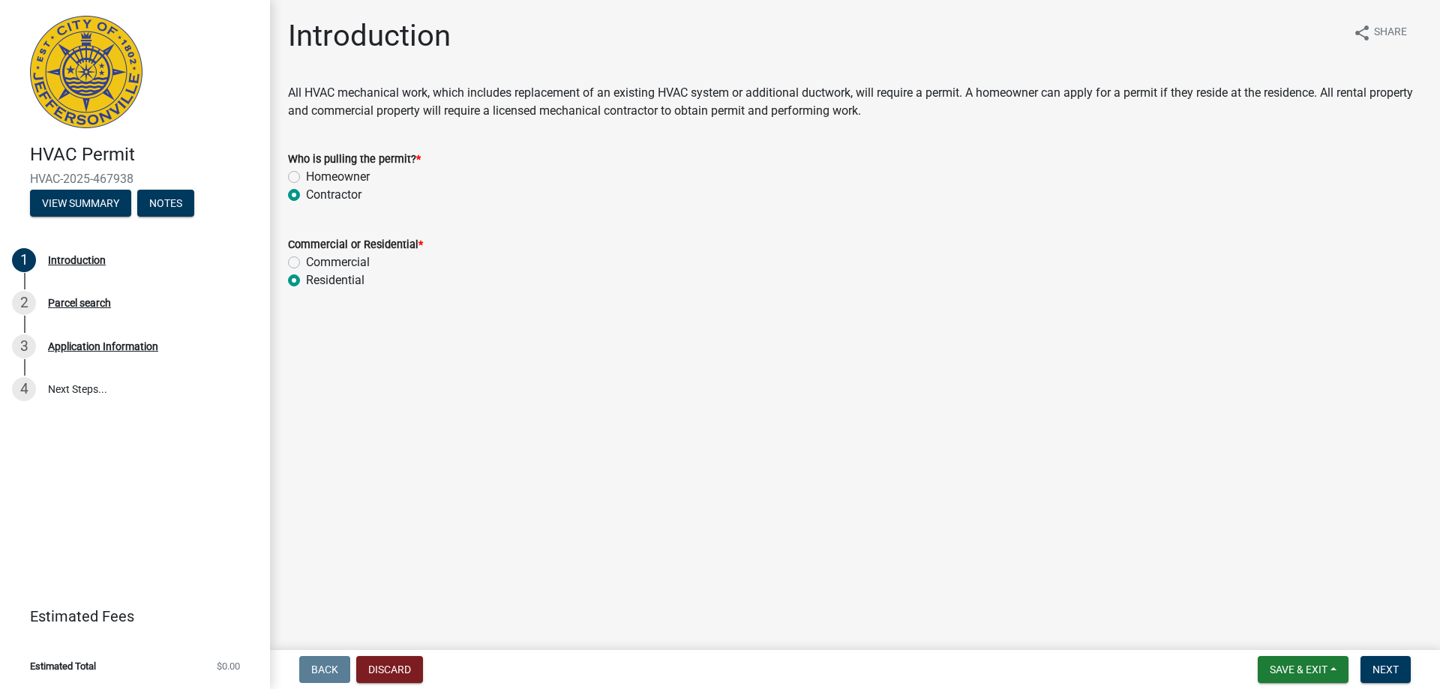
radio input "true"
click at [1384, 667] on span "Next" at bounding box center [1385, 670] width 26 height 12
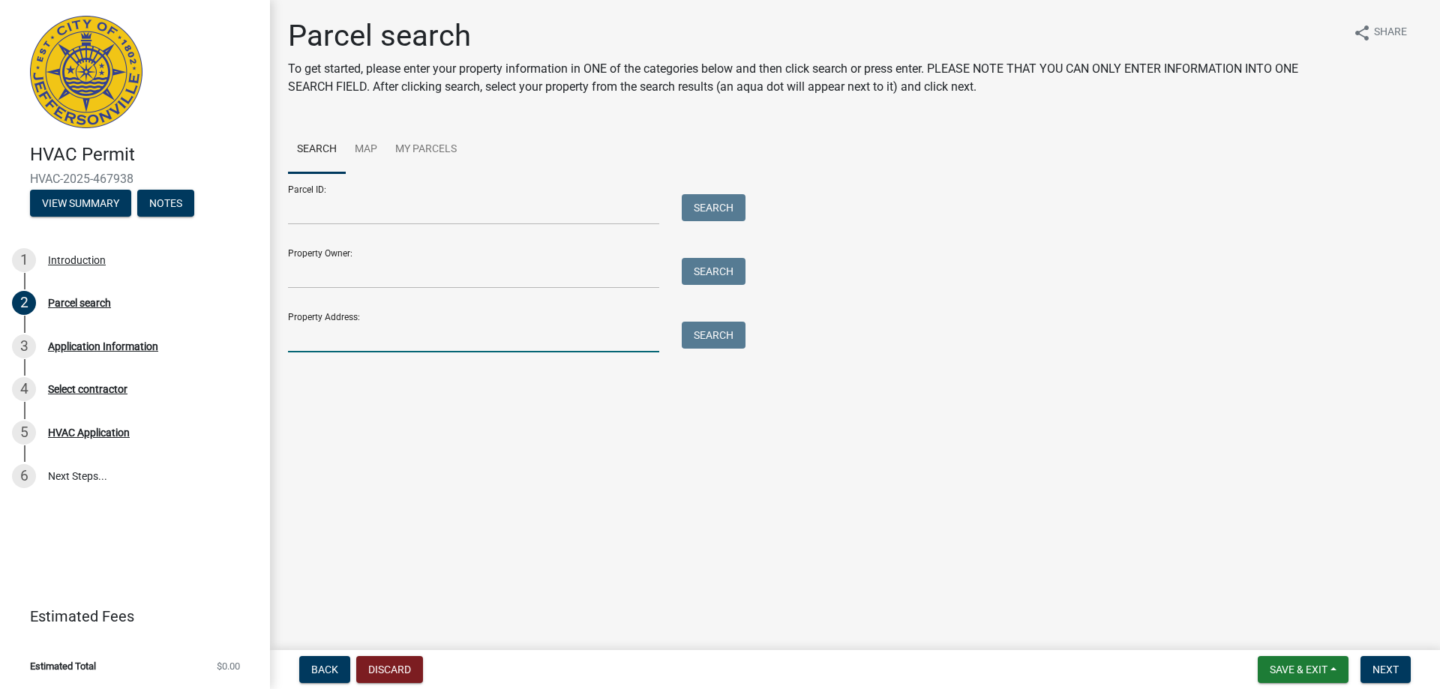
click at [356, 331] on input "Property Address:" at bounding box center [473, 337] width 371 height 31
click at [347, 332] on input "1801 Jonwuil Dr" at bounding box center [473, 337] width 371 height 31
type input "1801 Jonquil Dr"
click at [723, 337] on button "Search" at bounding box center [714, 335] width 64 height 27
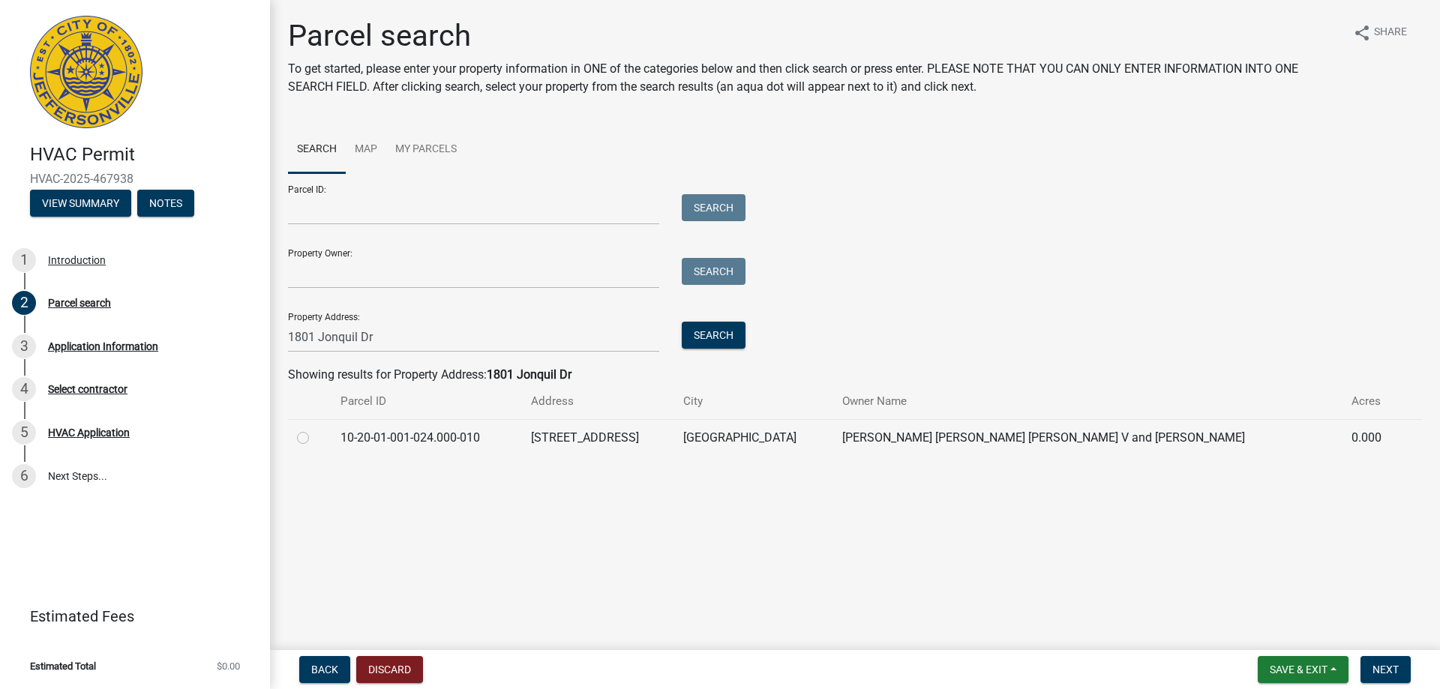
click at [315, 429] on label at bounding box center [315, 429] width 0 height 0
click at [315, 437] on input "radio" at bounding box center [320, 434] width 10 height 10
radio input "true"
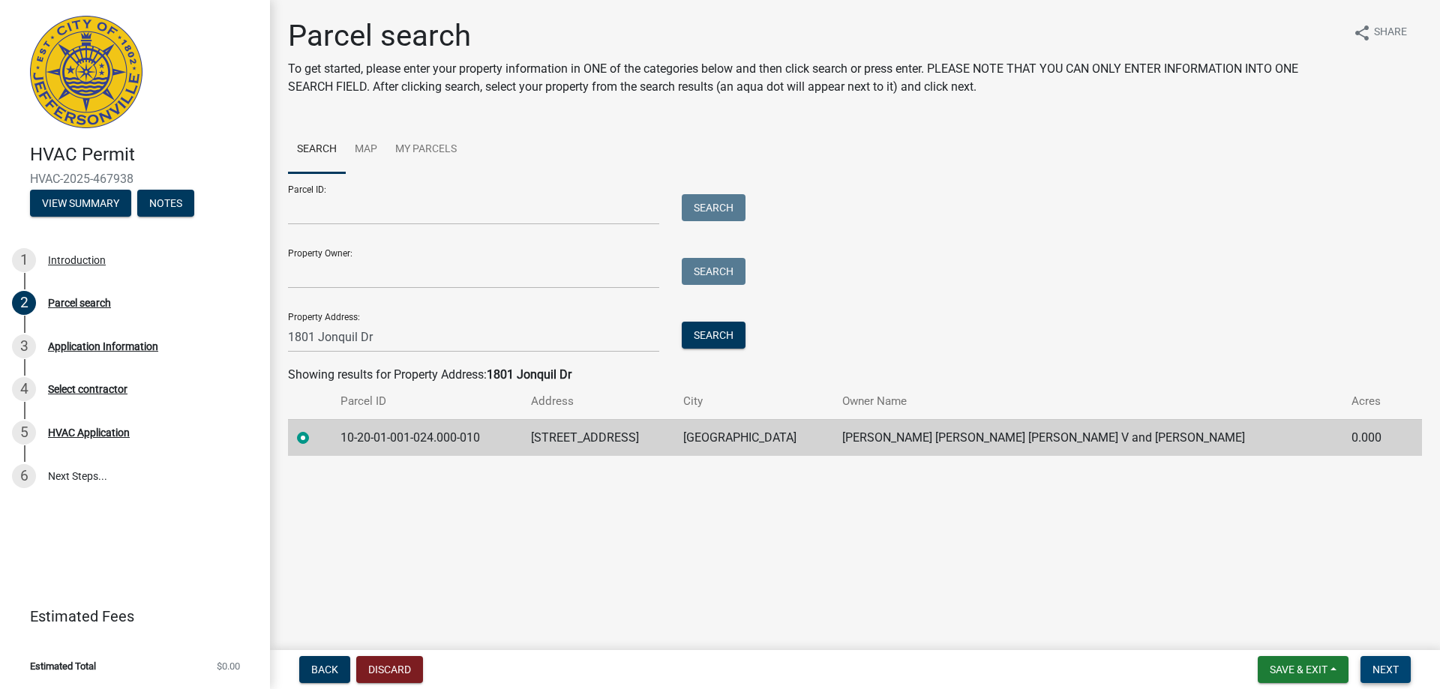
click at [1395, 670] on span "Next" at bounding box center [1385, 670] width 26 height 12
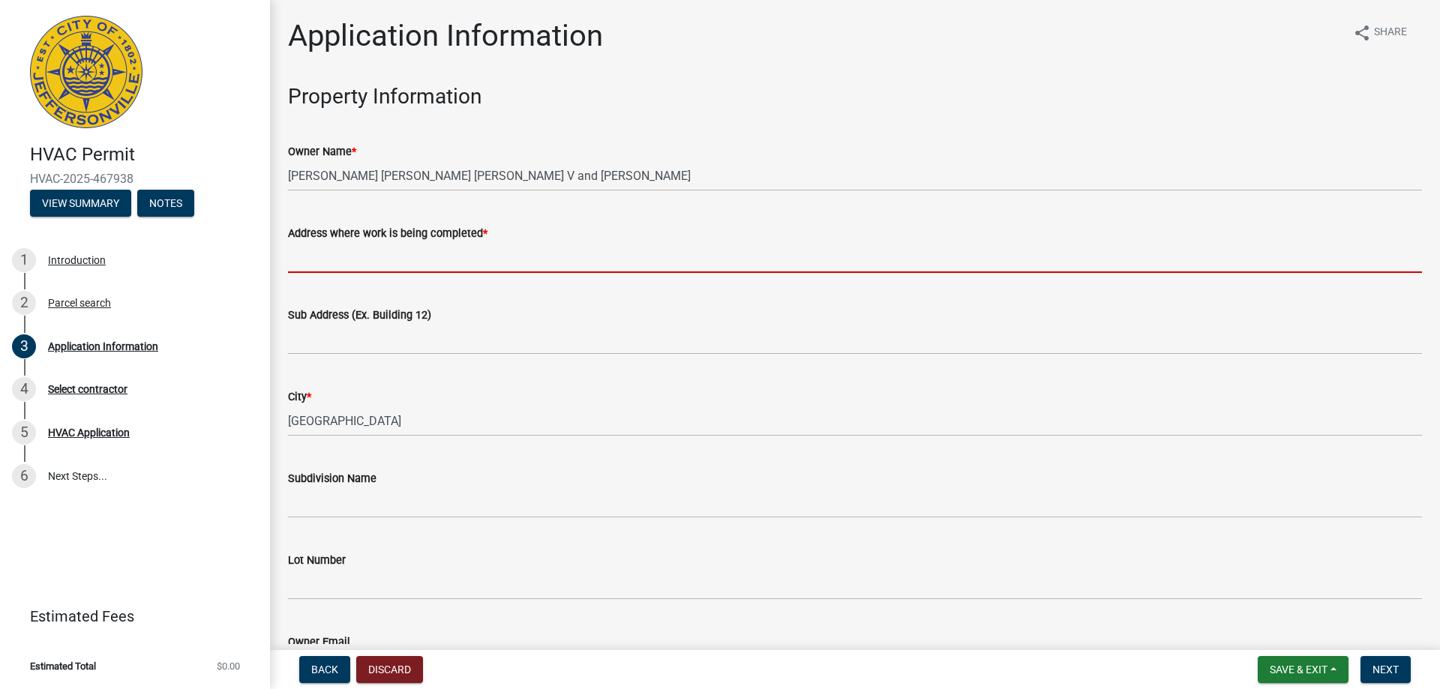
click at [381, 258] on input "Address where work is being completed *" at bounding box center [855, 257] width 1134 height 31
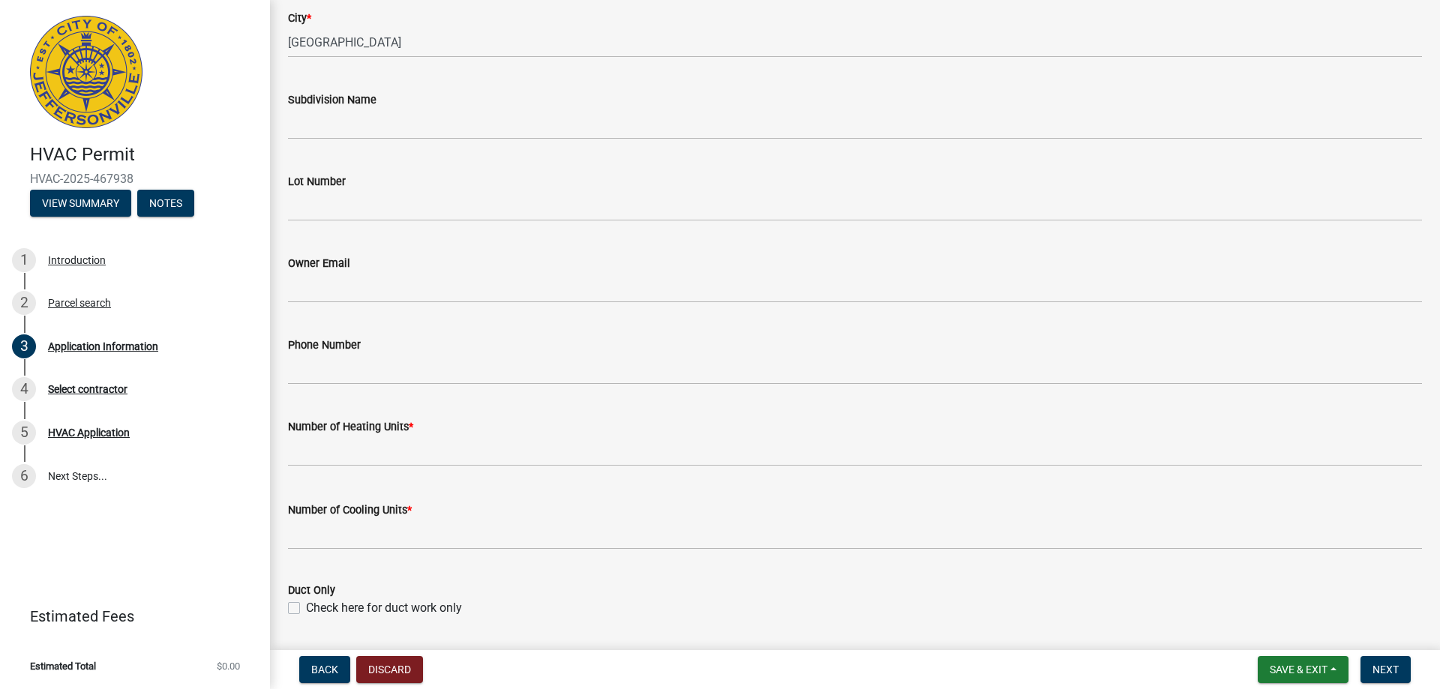
scroll to position [450, 0]
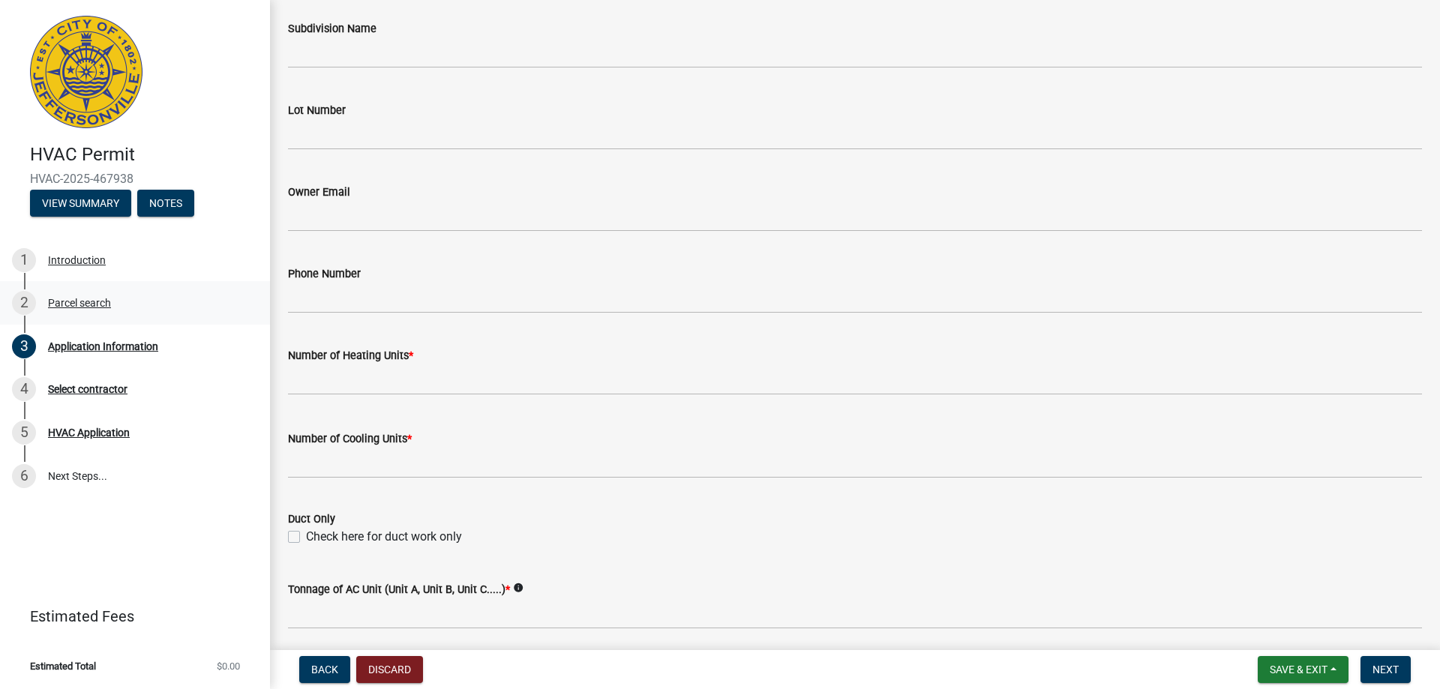
type input "1801 Jonquil Dr"
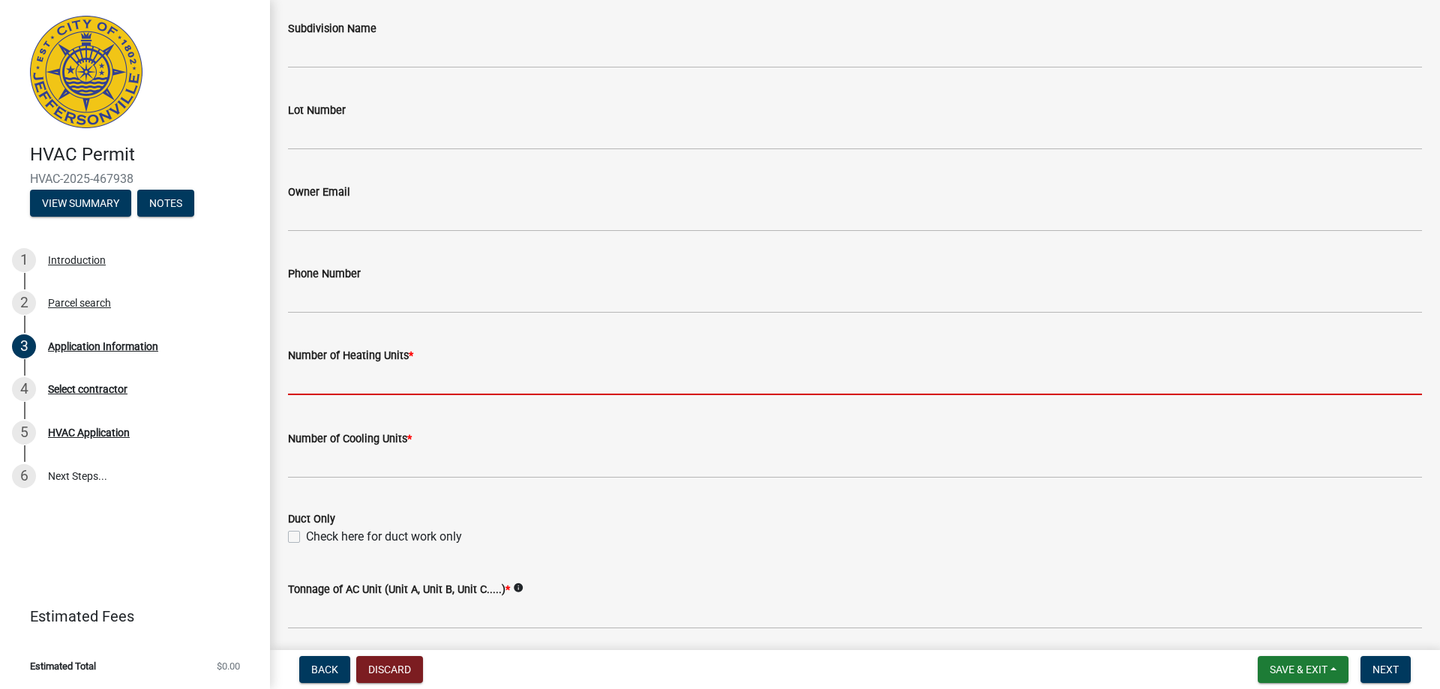
click at [333, 384] on input "text" at bounding box center [855, 379] width 1134 height 31
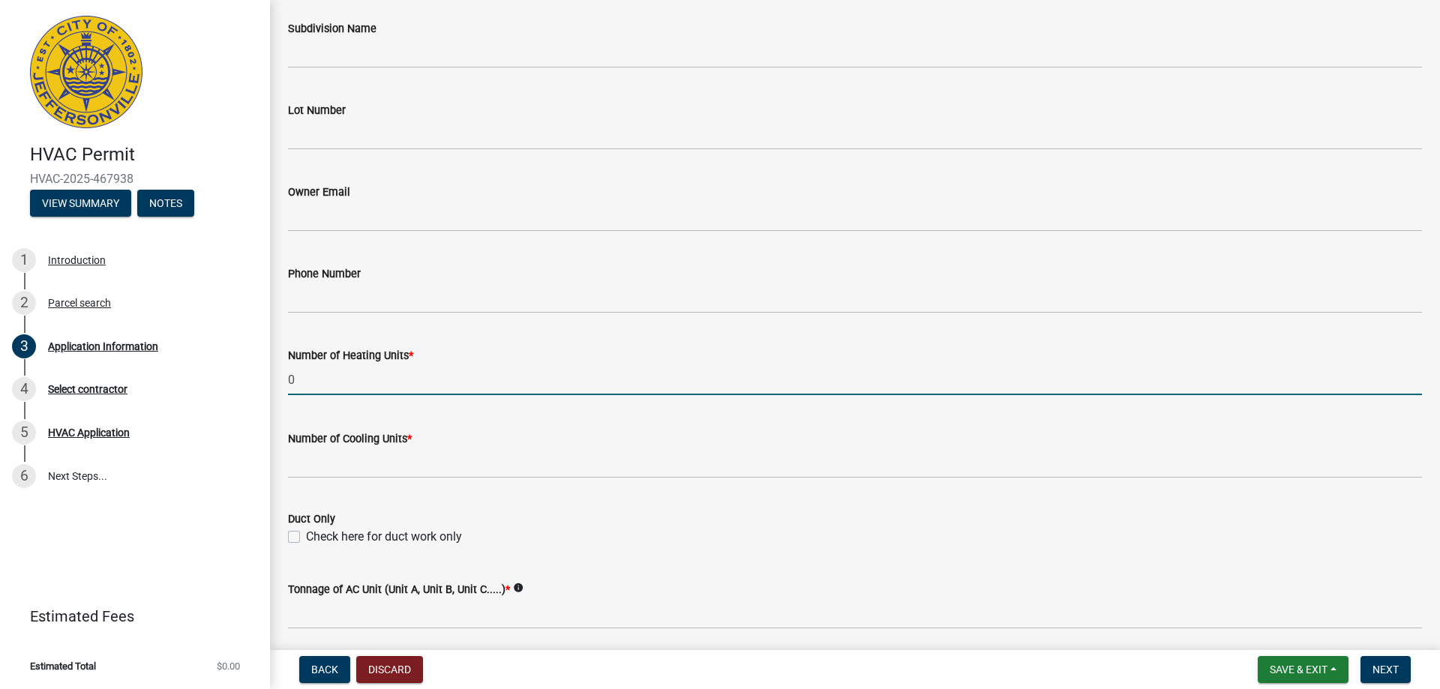
type input "0"
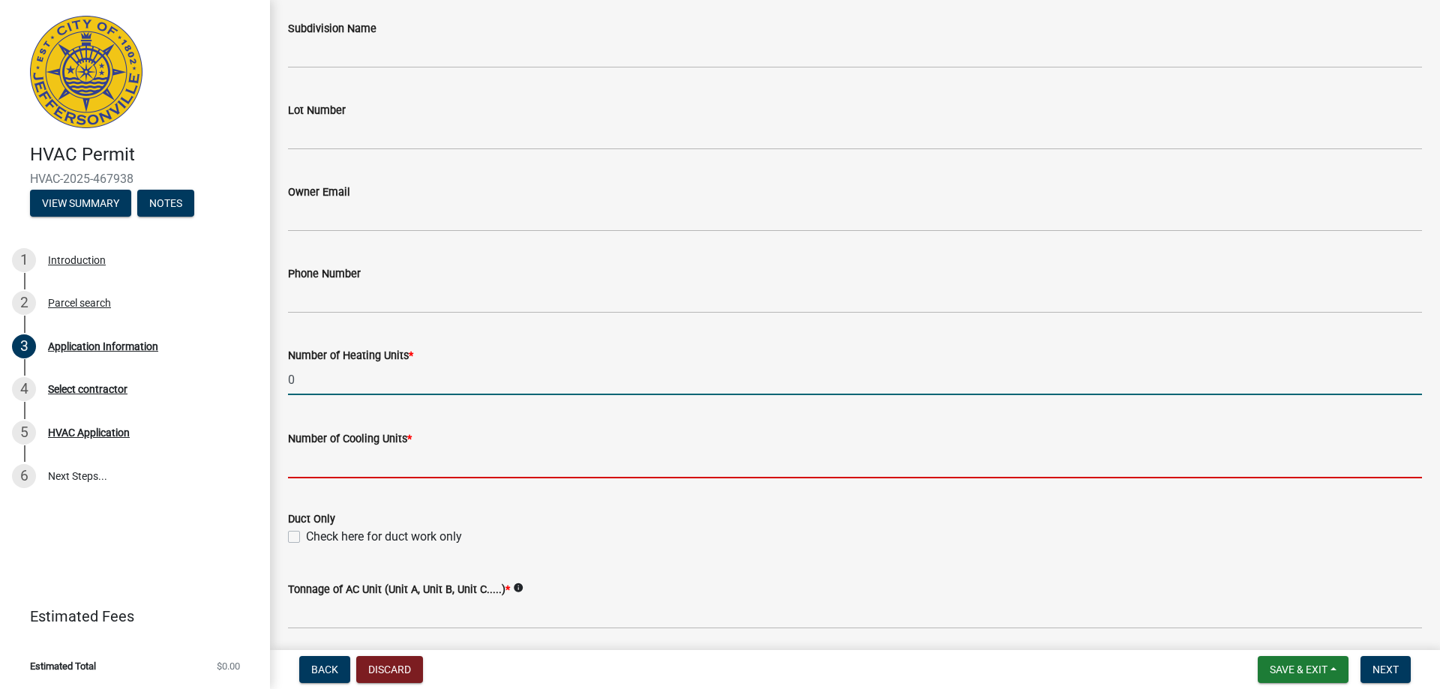
click at [316, 466] on input "text" at bounding box center [855, 463] width 1134 height 31
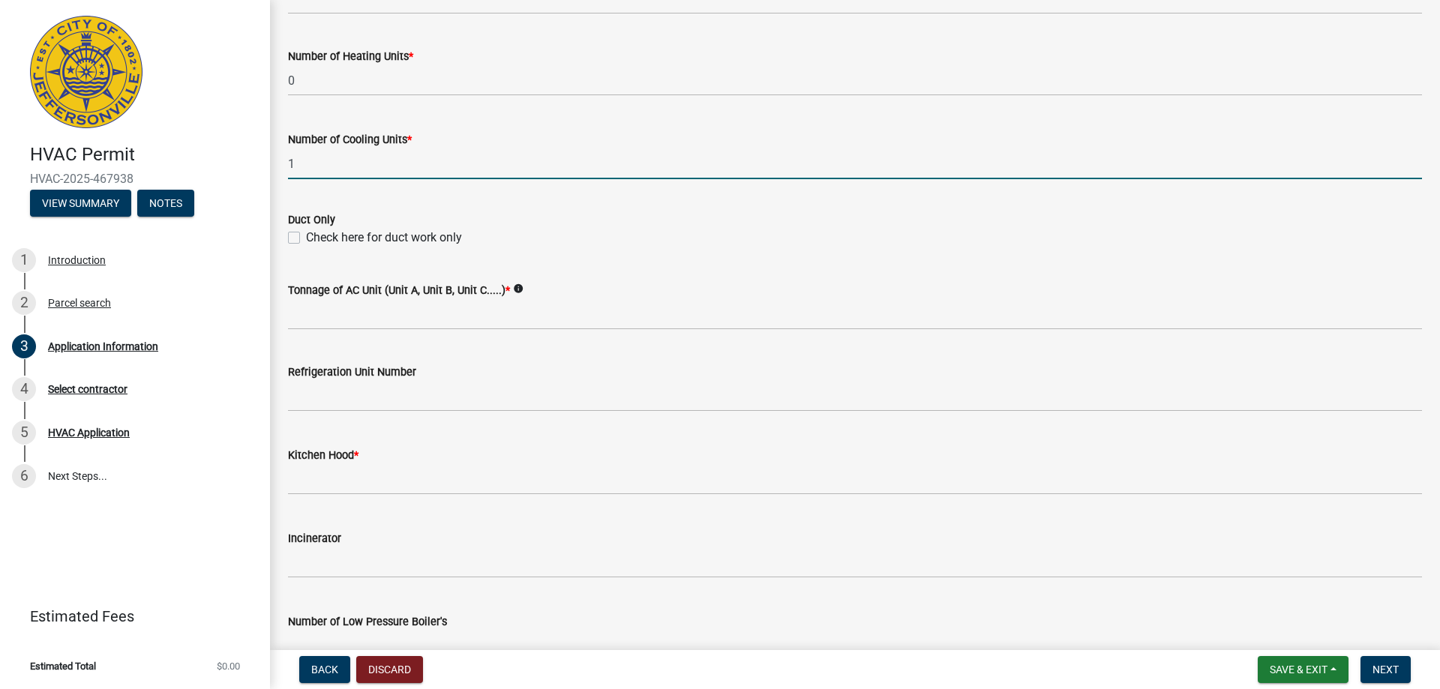
scroll to position [750, 0]
type input "1"
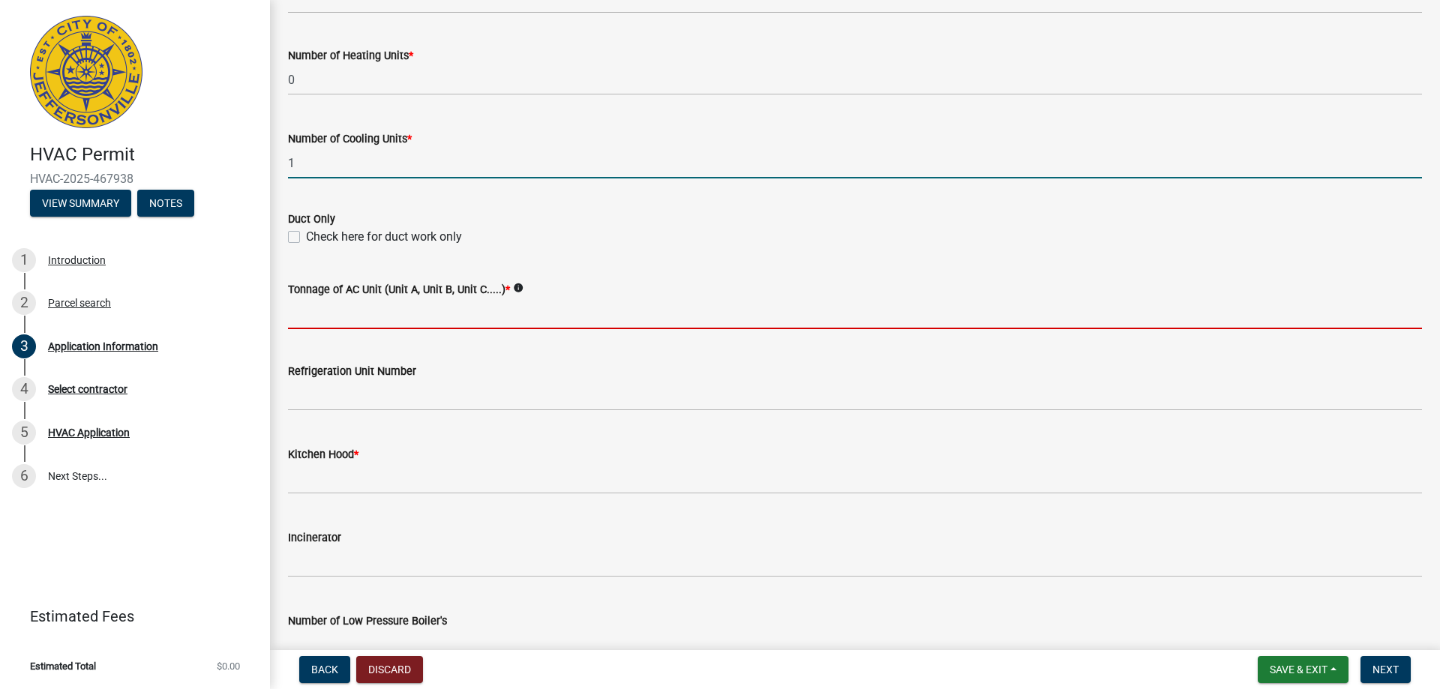
click at [337, 311] on input "Tonnage of AC Unit (Unit A, Unit B, Unit C.....) *" at bounding box center [855, 313] width 1134 height 31
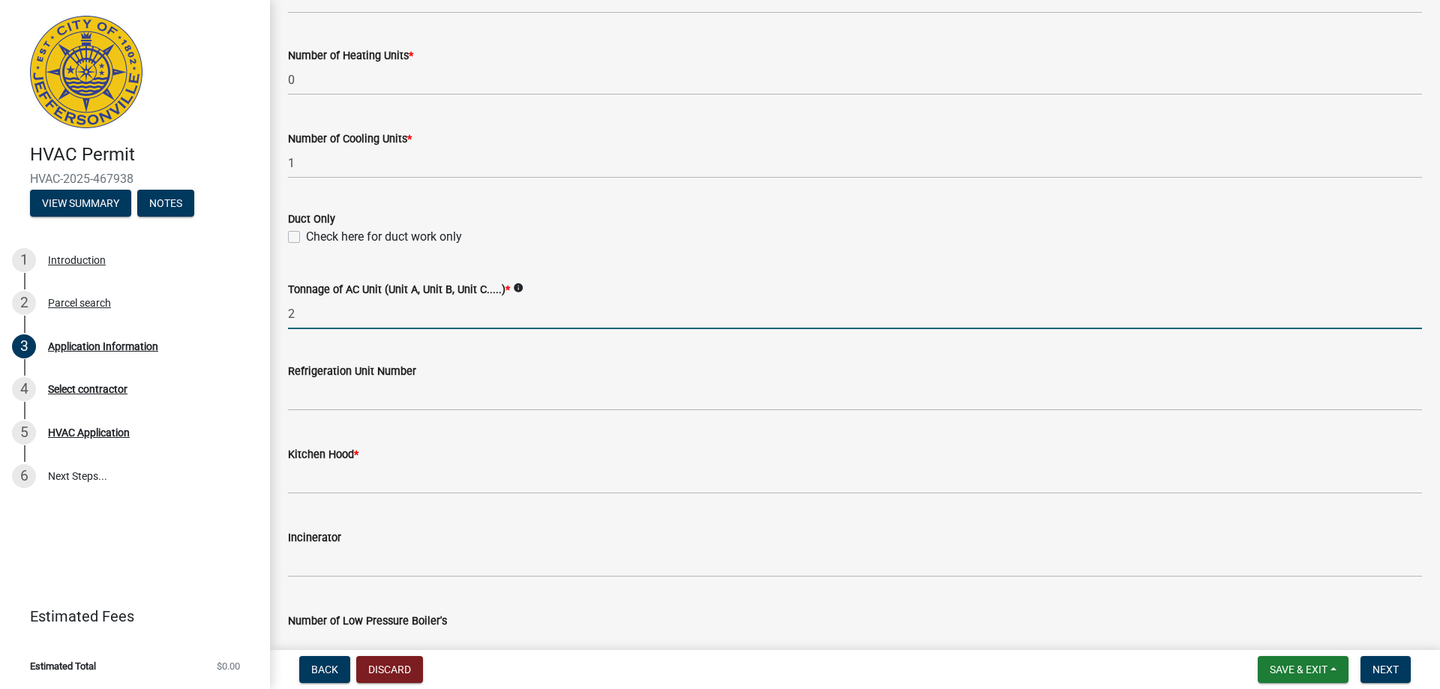
type input "2"
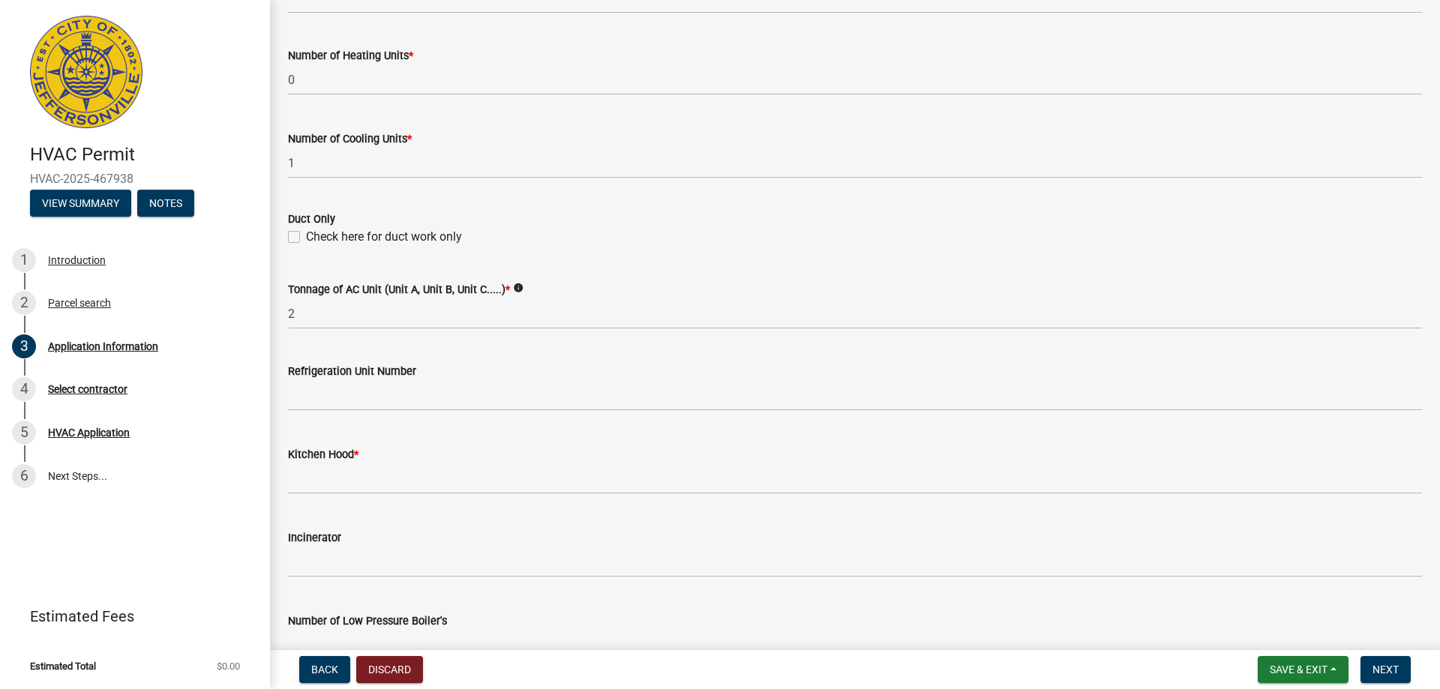
click at [299, 427] on div "Kitchen Hood *" at bounding box center [855, 459] width 1134 height 70
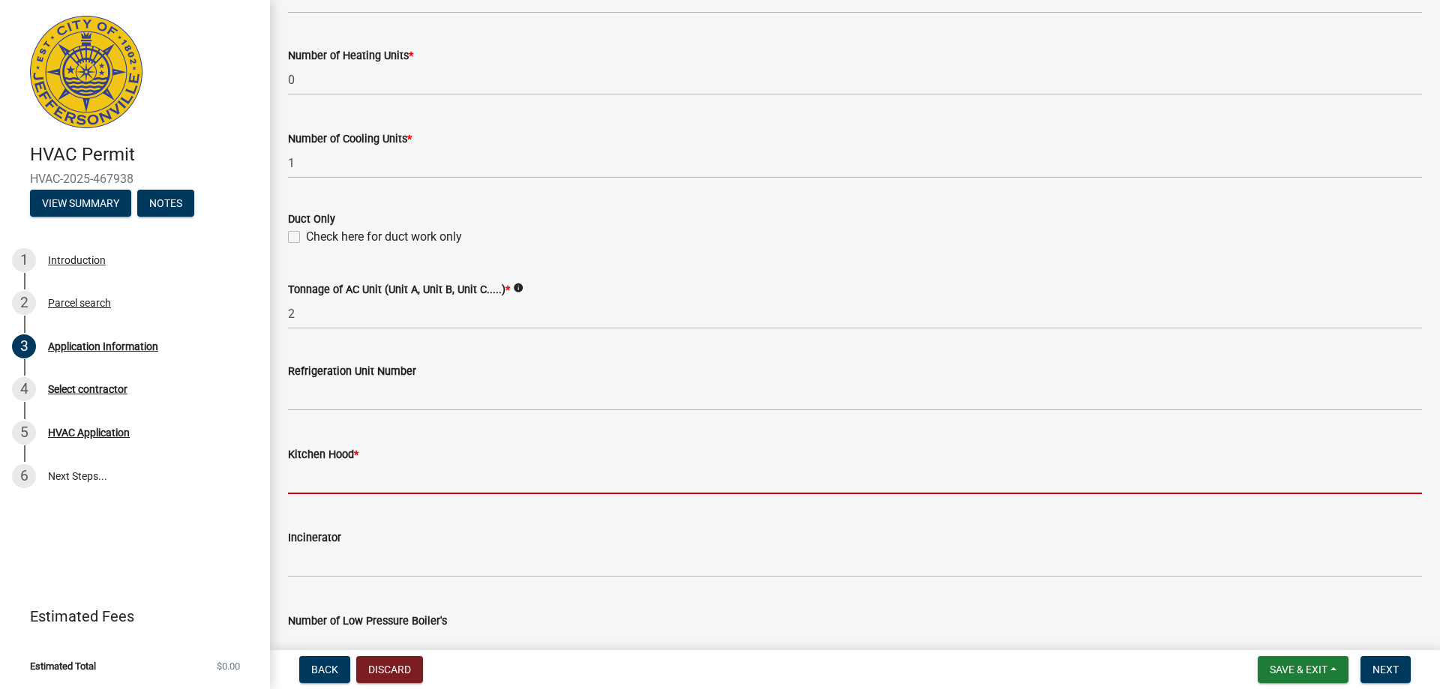
click at [308, 478] on input "text" at bounding box center [855, 478] width 1134 height 31
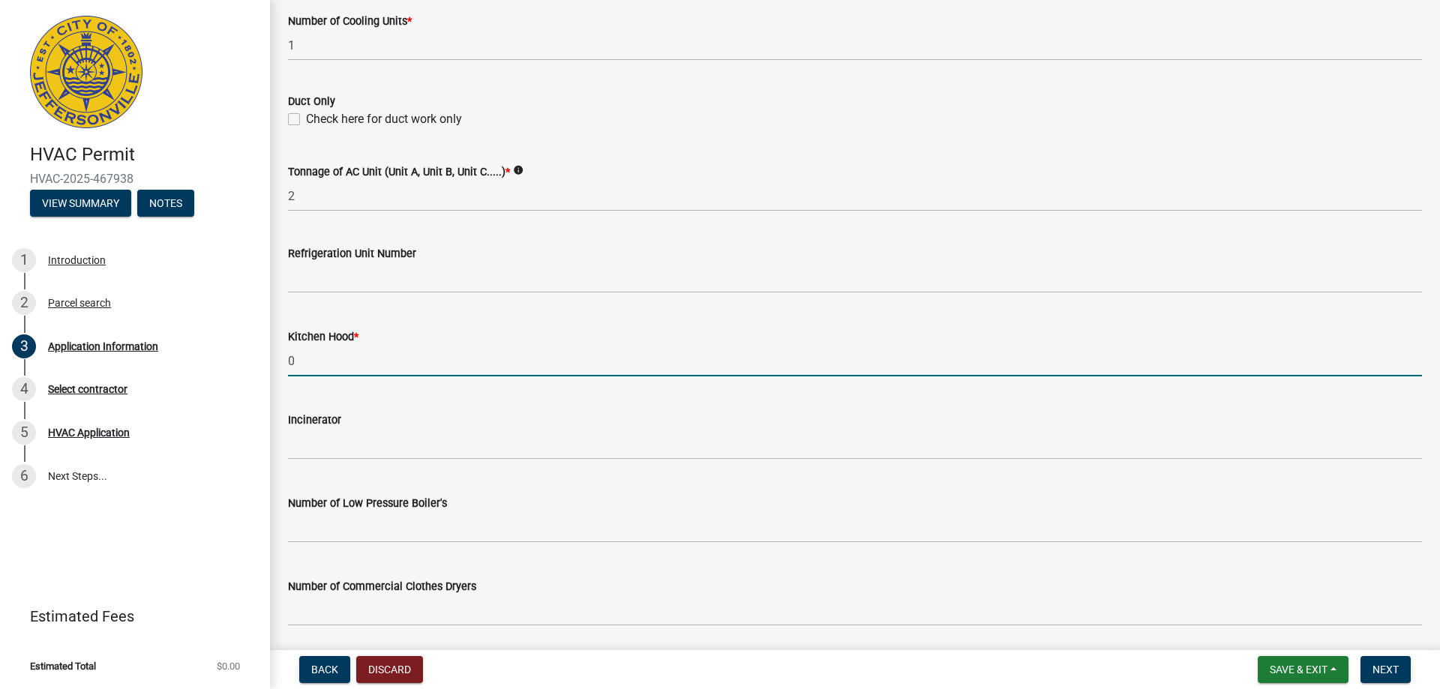
scroll to position [1003, 0]
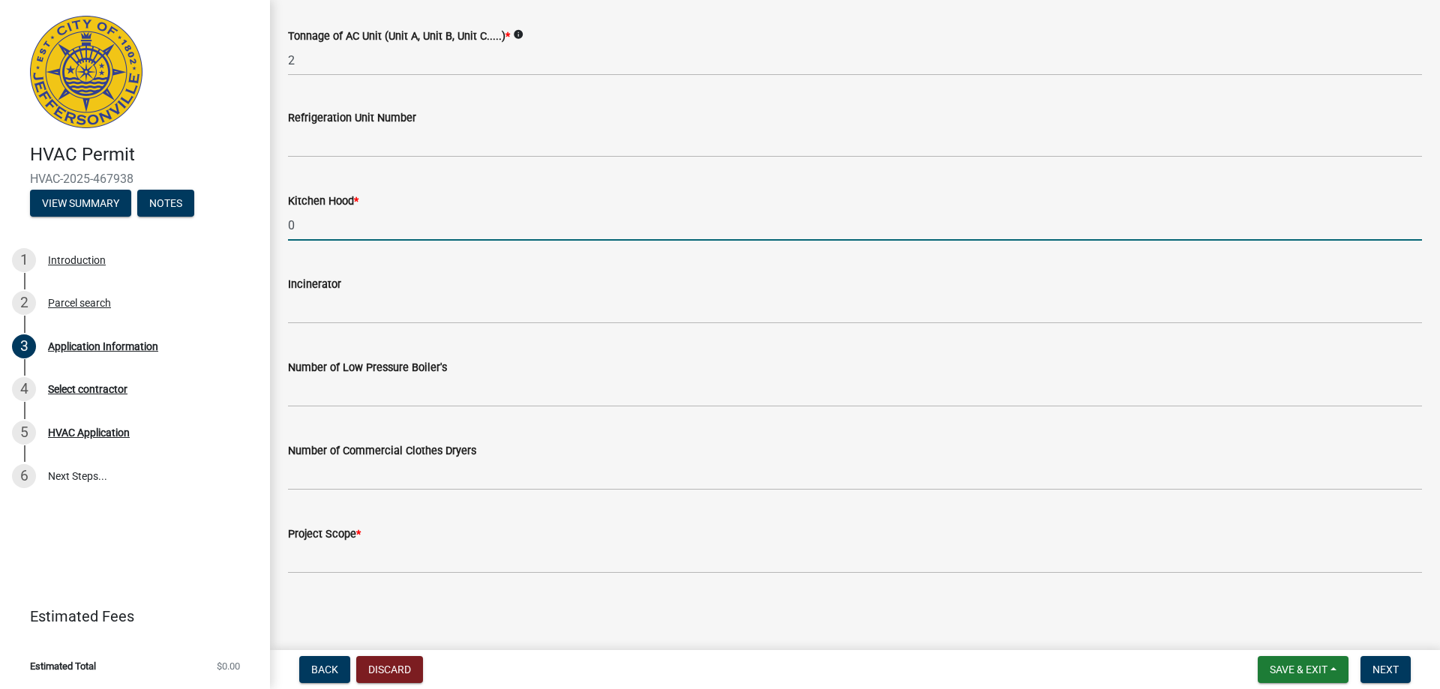
type input "0"
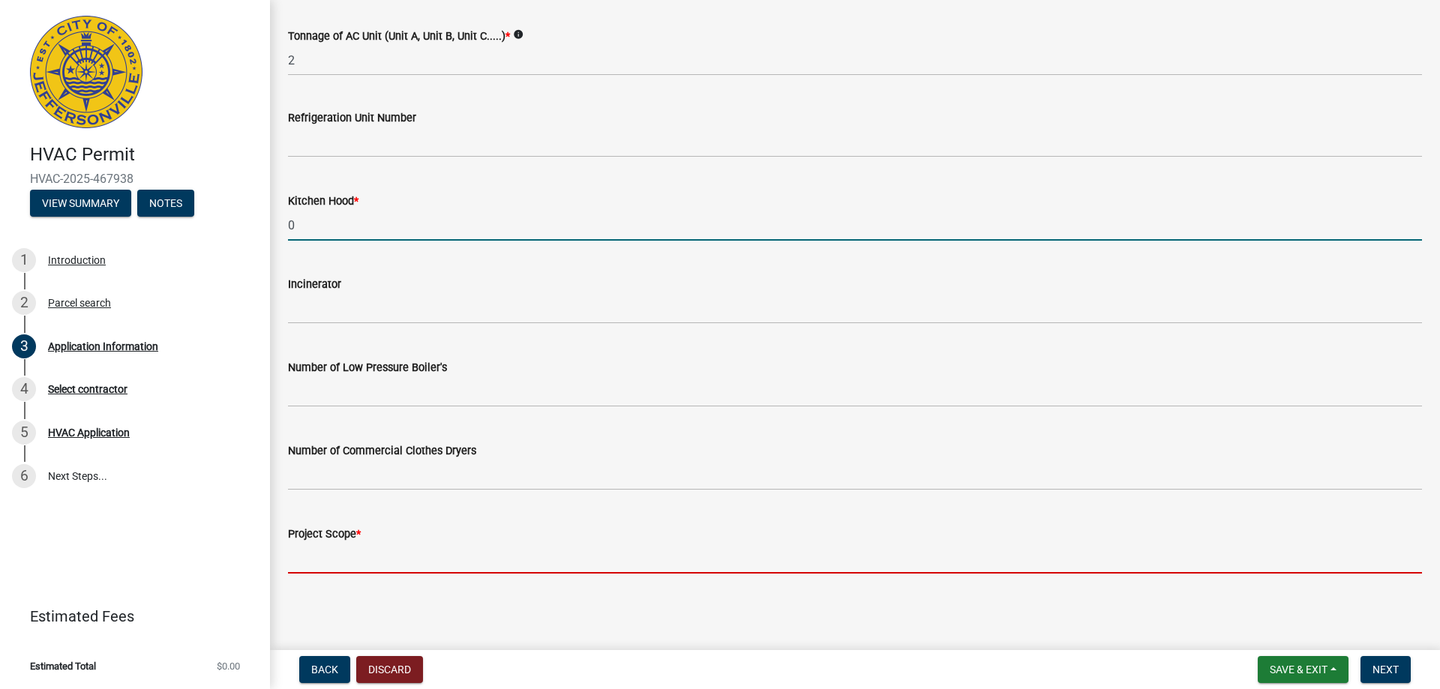
click at [353, 562] on input "Project Scope *" at bounding box center [855, 558] width 1134 height 31
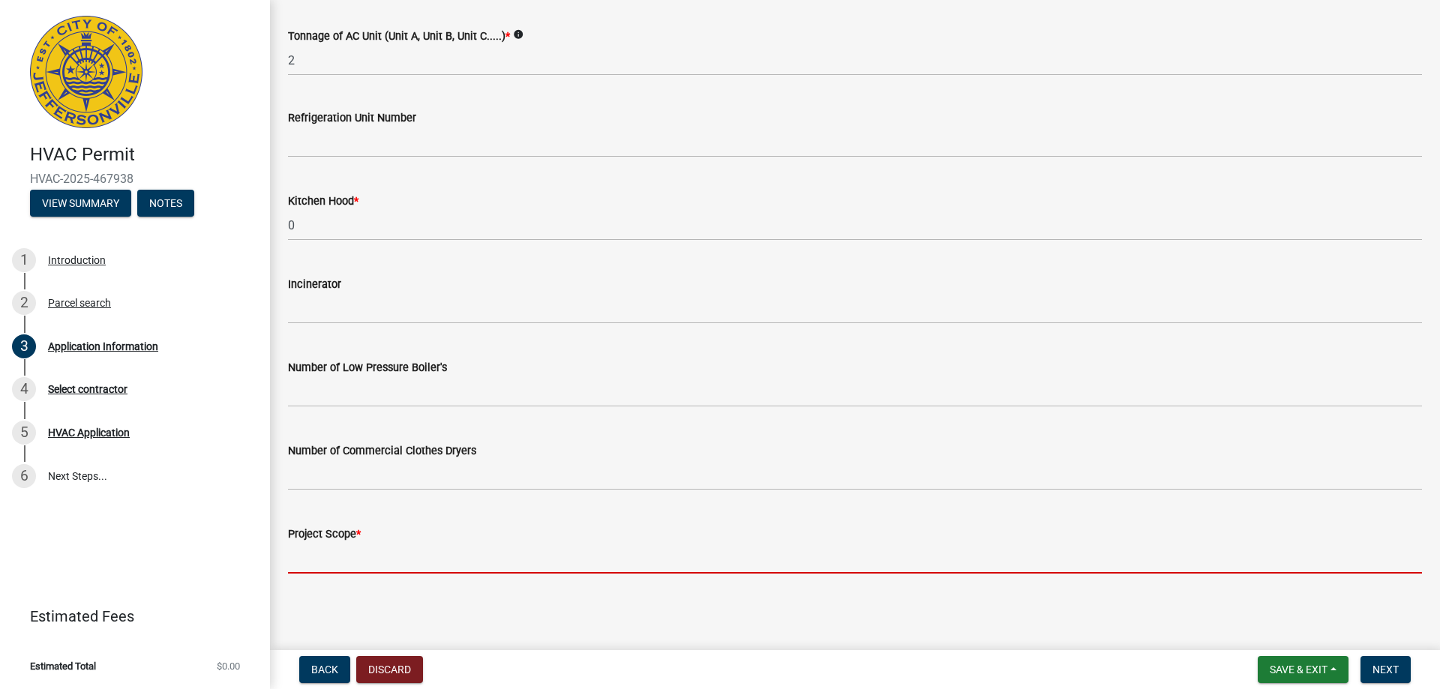
type input "replacing ac and coil"
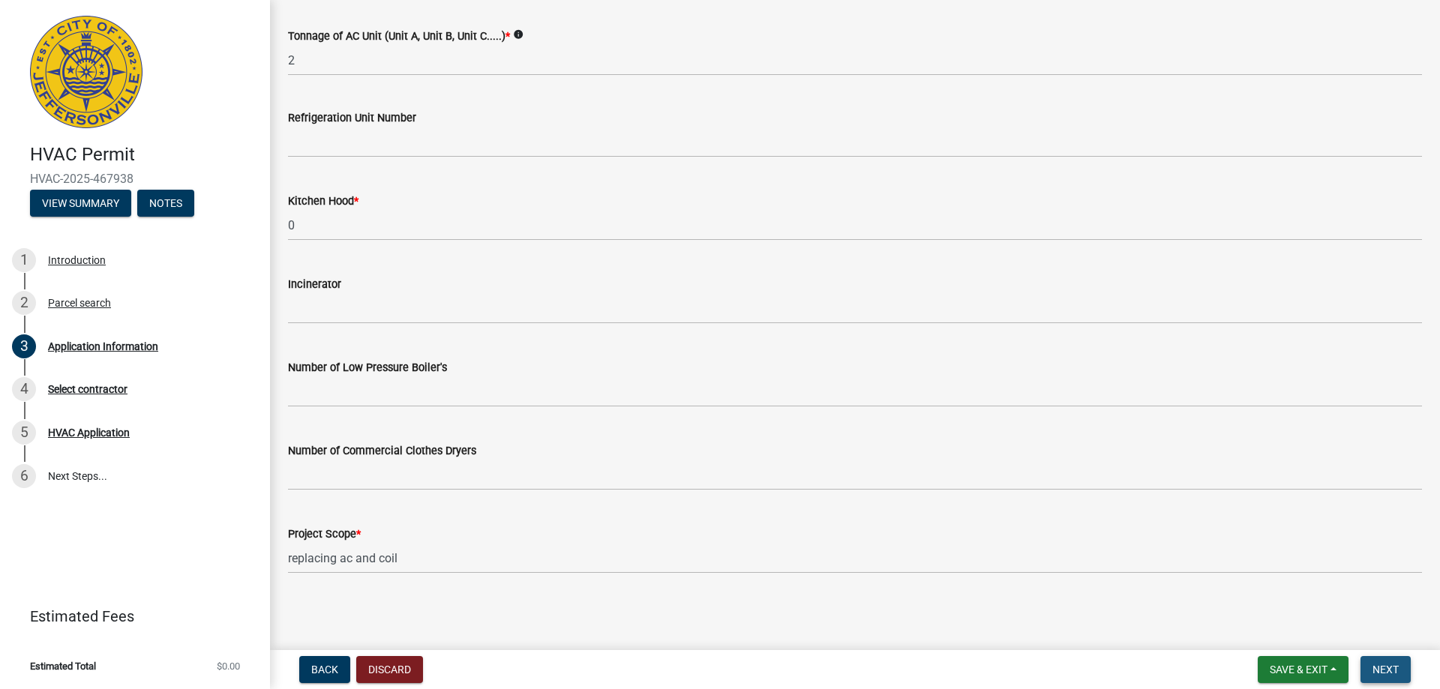
click at [1395, 672] on span "Next" at bounding box center [1385, 670] width 26 height 12
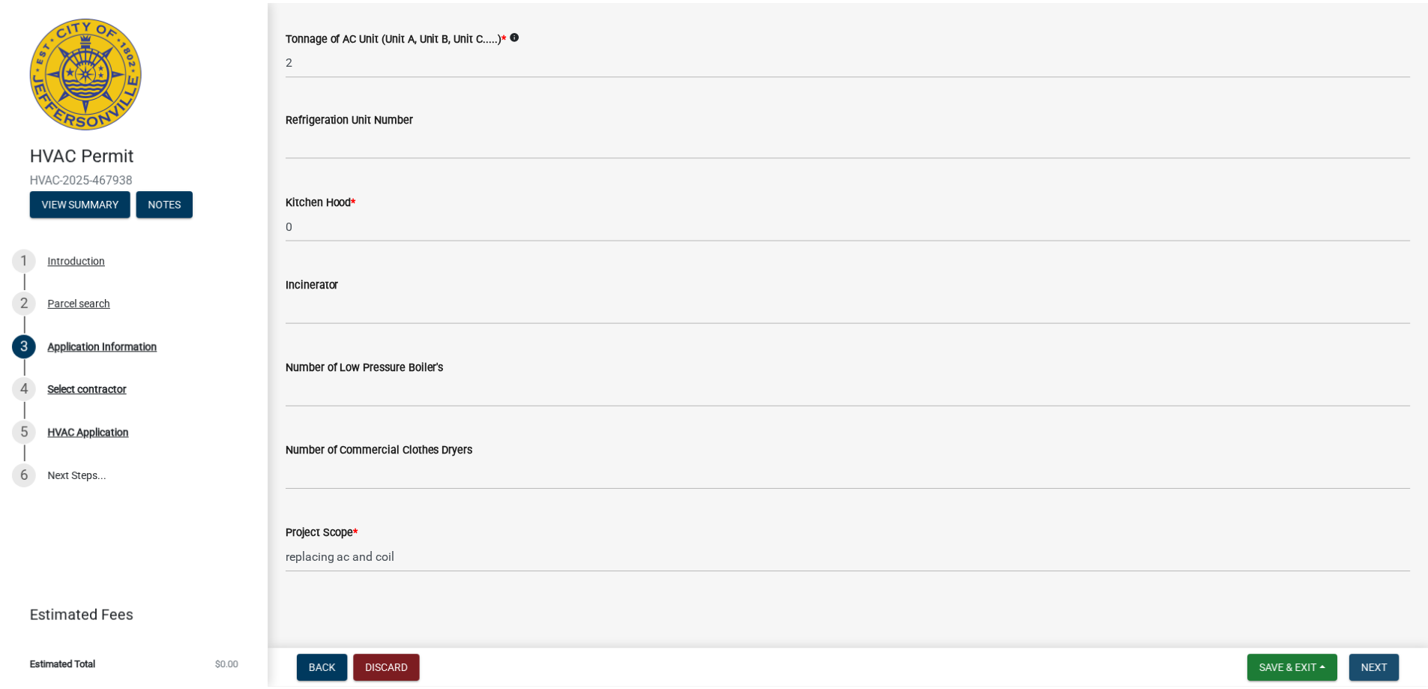
scroll to position [0, 0]
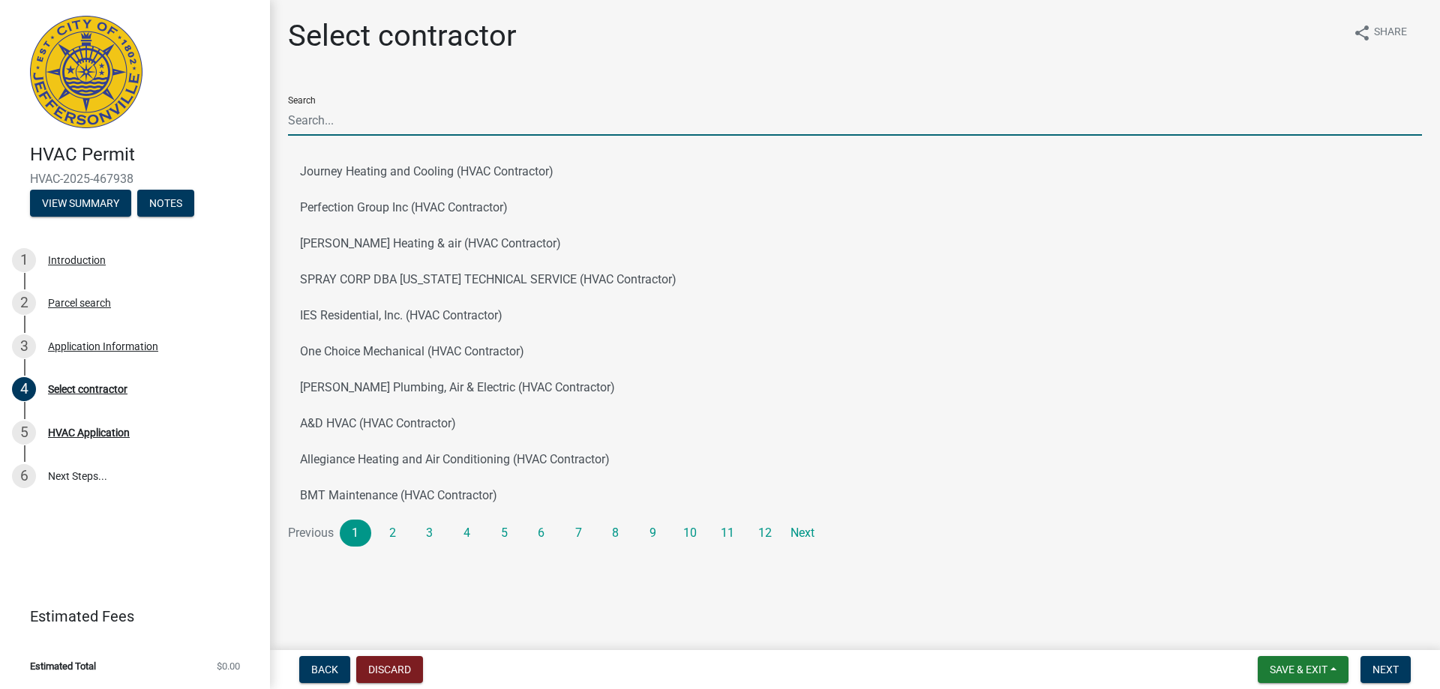
click at [378, 107] on input "Search" at bounding box center [855, 120] width 1134 height 31
type input "Bryant Heating and Cooling"
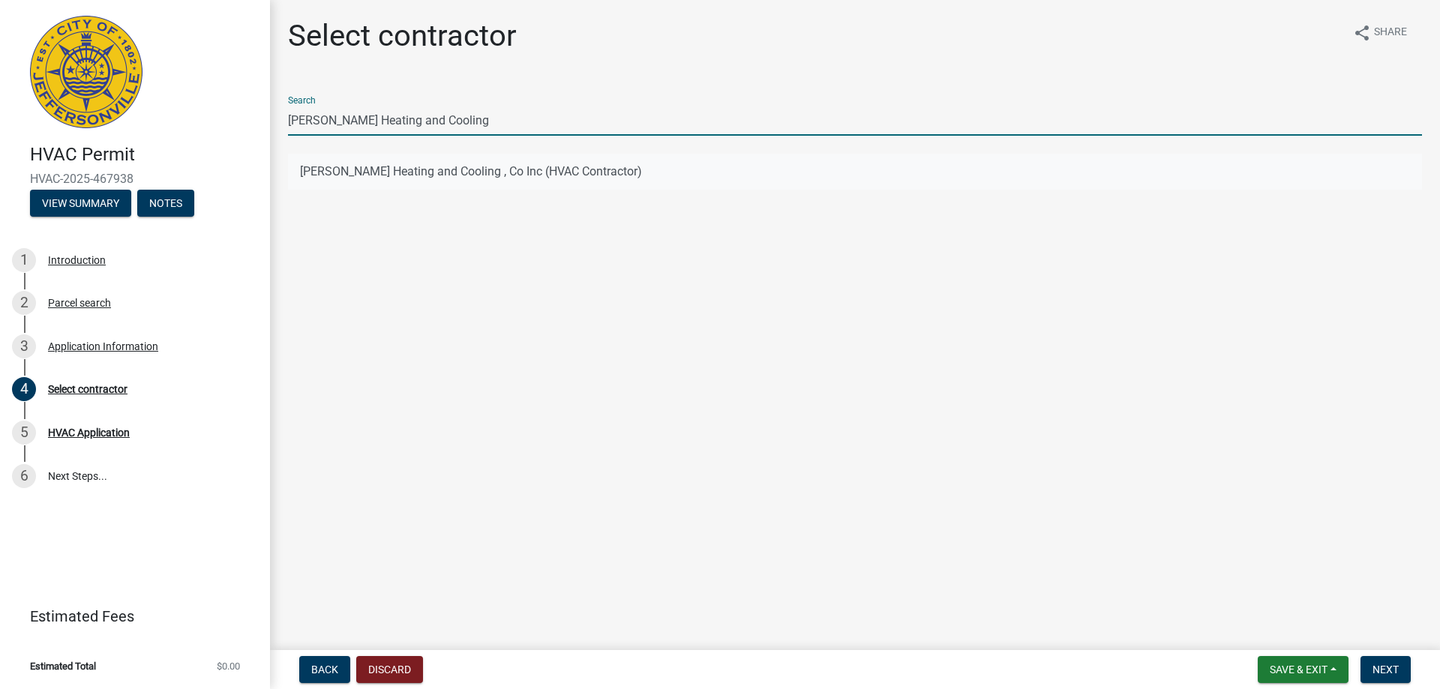
click at [430, 174] on button "Bryant Heating and Cooling , Co Inc (HVAC Contractor)" at bounding box center [855, 172] width 1134 height 36
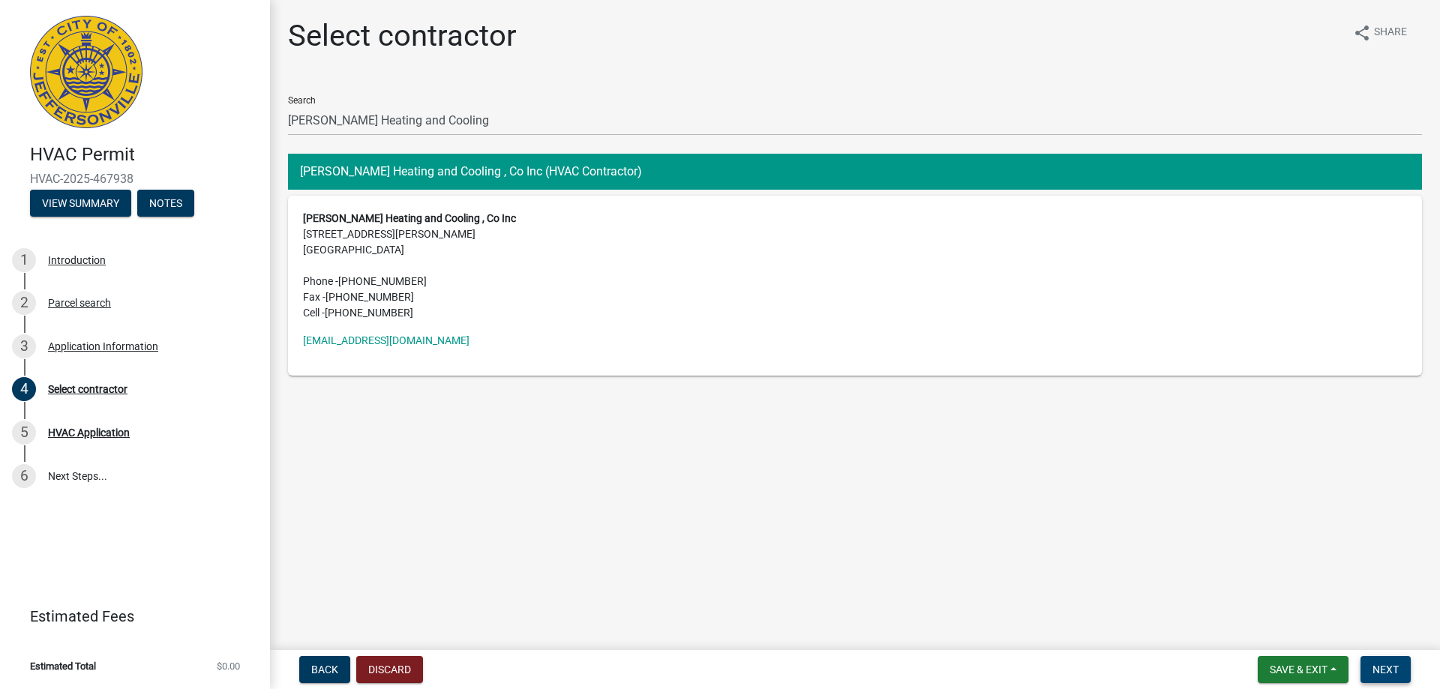
click at [1388, 670] on span "Next" at bounding box center [1385, 670] width 26 height 12
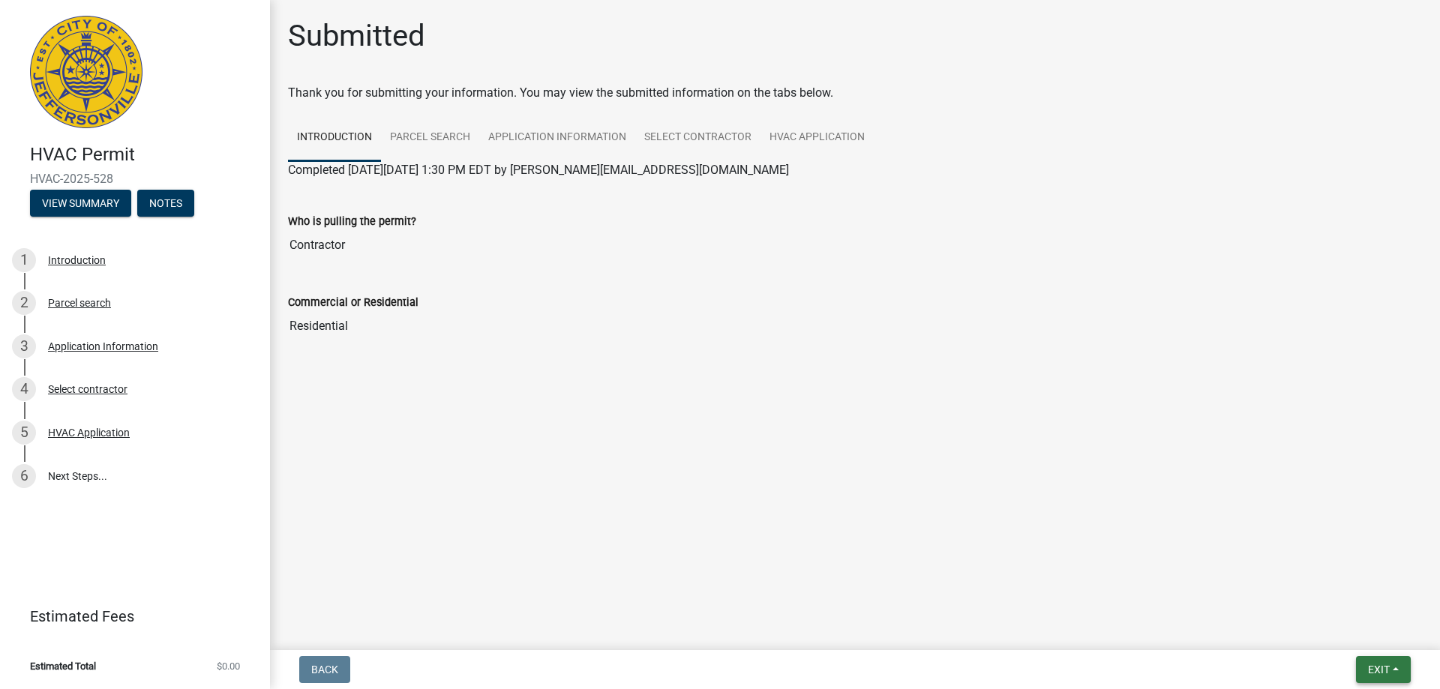
click at [1374, 675] on span "Exit" at bounding box center [1379, 670] width 22 height 12
click at [1343, 628] on button "Save & Exit" at bounding box center [1350, 631] width 120 height 36
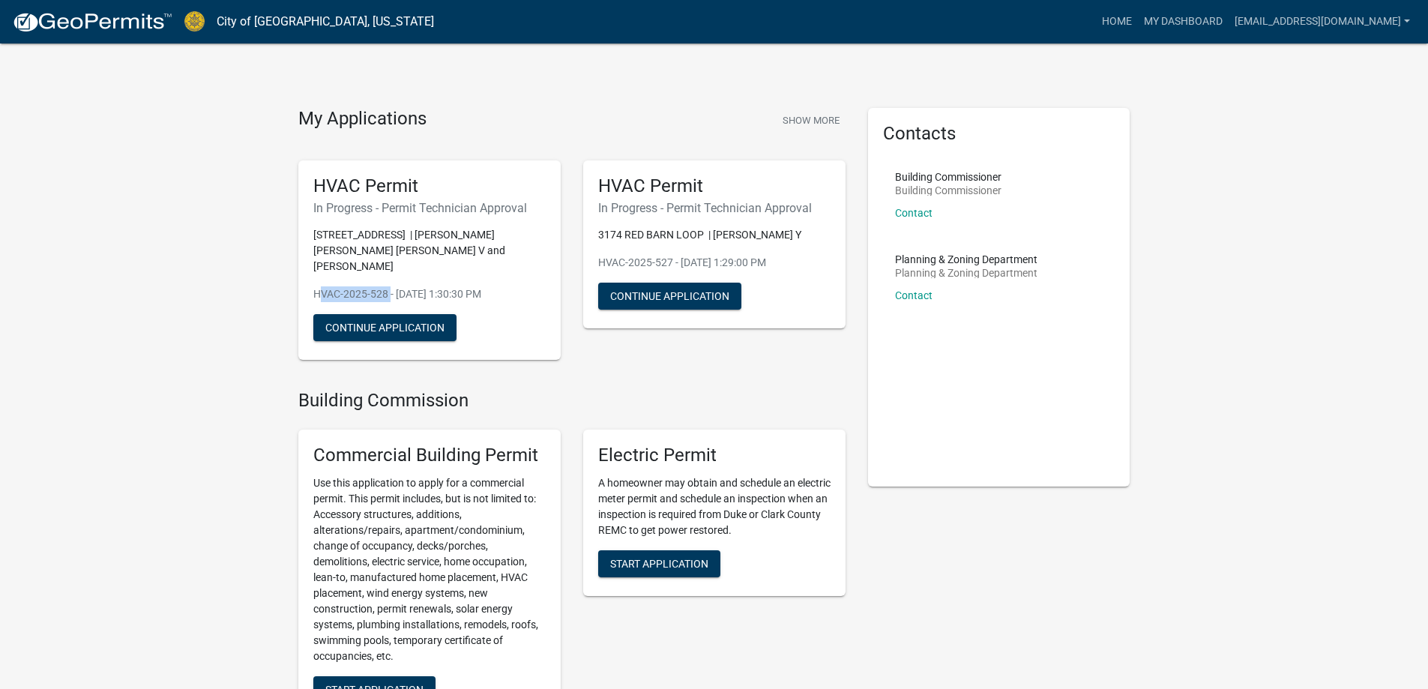
drag, startPoint x: 386, startPoint y: 277, endPoint x: 314, endPoint y: 278, distance: 72.0
click at [314, 286] on p "HVAC-2025-528 - Aug 22, 2025, 1:30:30 PM" at bounding box center [429, 294] width 232 height 16
copy p "HVAC-2025-528"
click at [1210, 22] on link "My Dashboard" at bounding box center [1183, 21] width 91 height 28
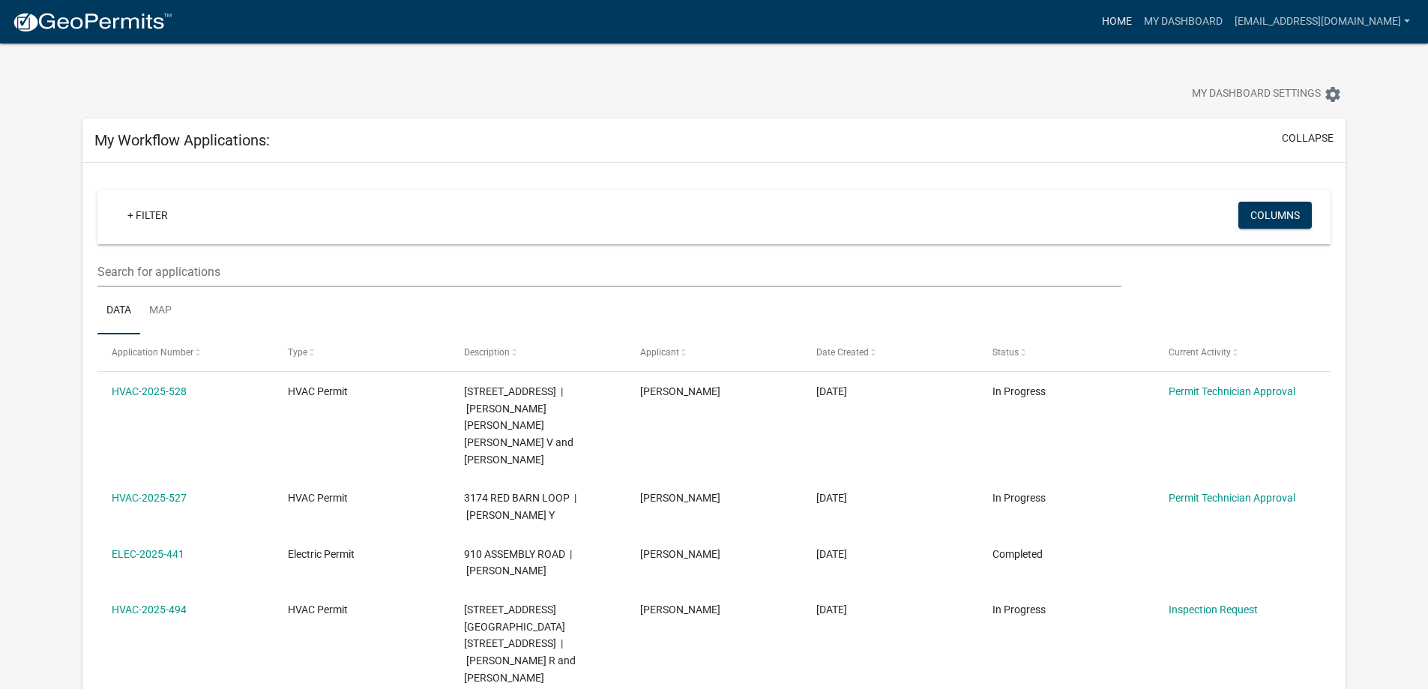
click at [1123, 17] on link "Home" at bounding box center [1117, 21] width 42 height 28
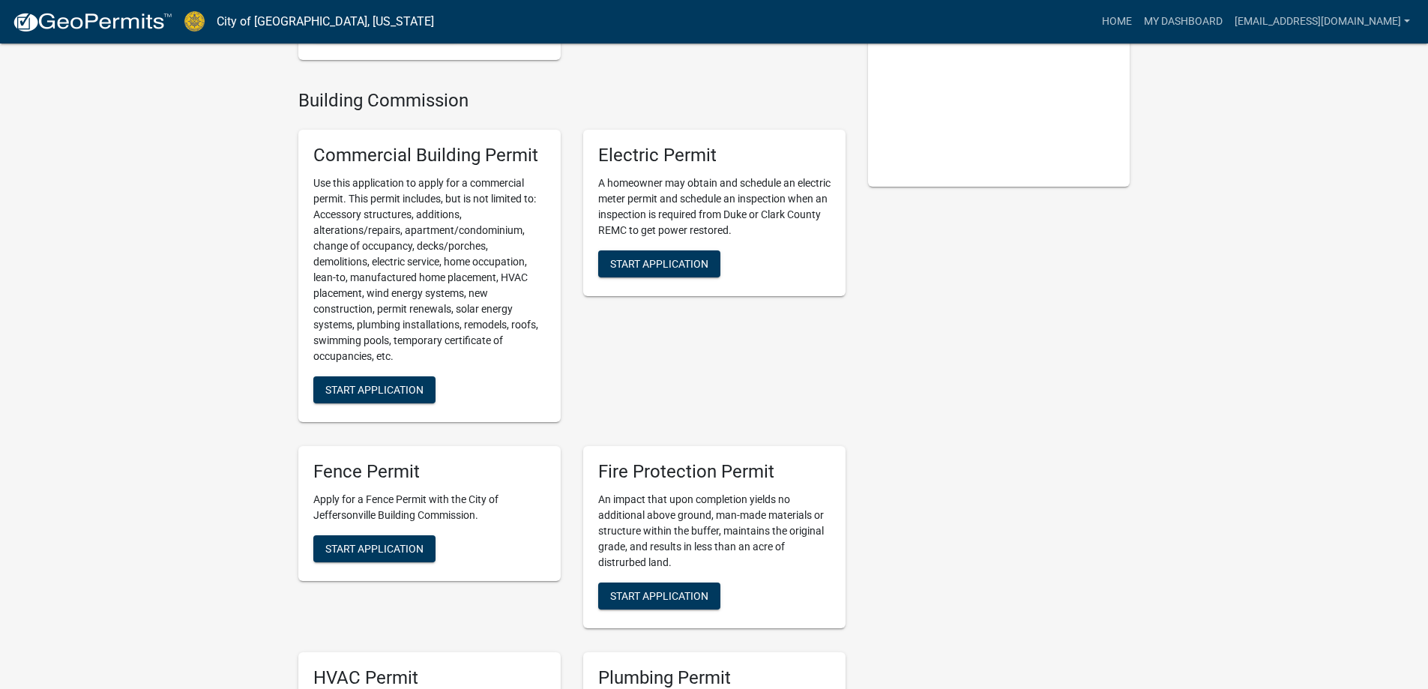
scroll to position [525, 0]
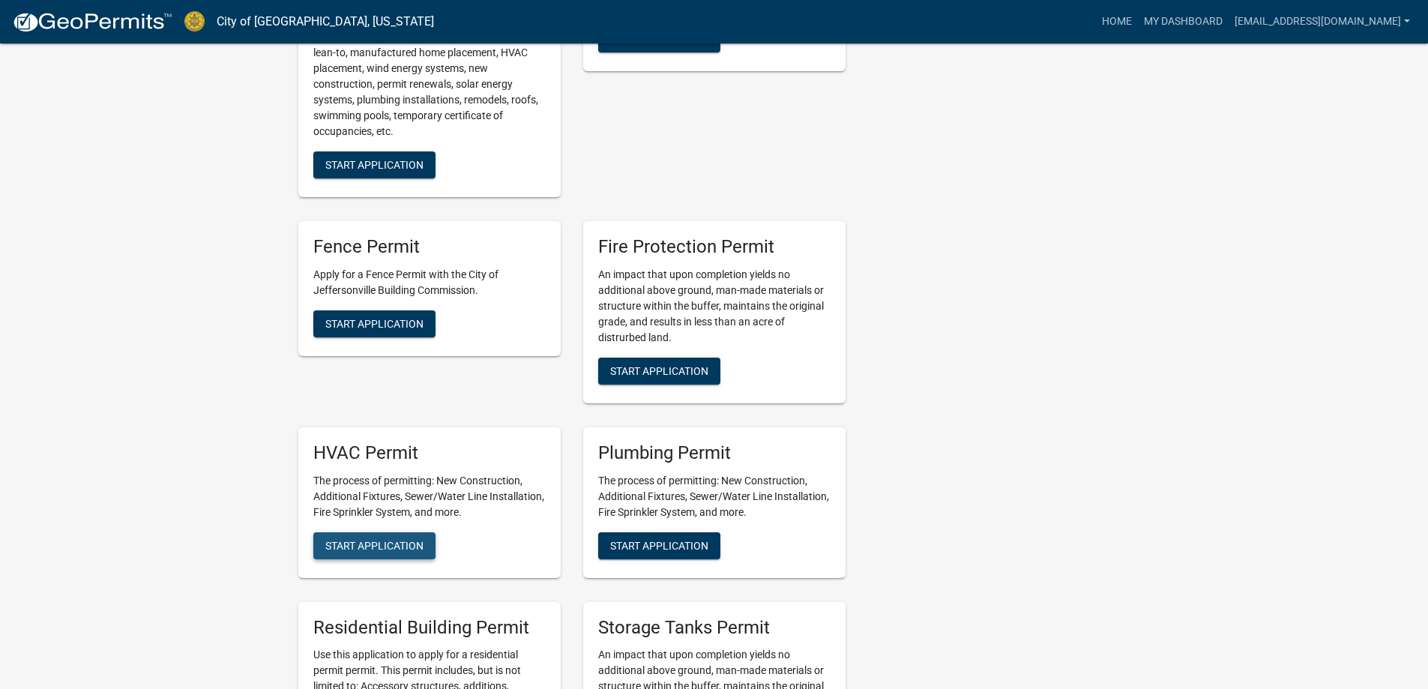
click at [376, 539] on span "Start Application" at bounding box center [374, 545] width 98 height 12
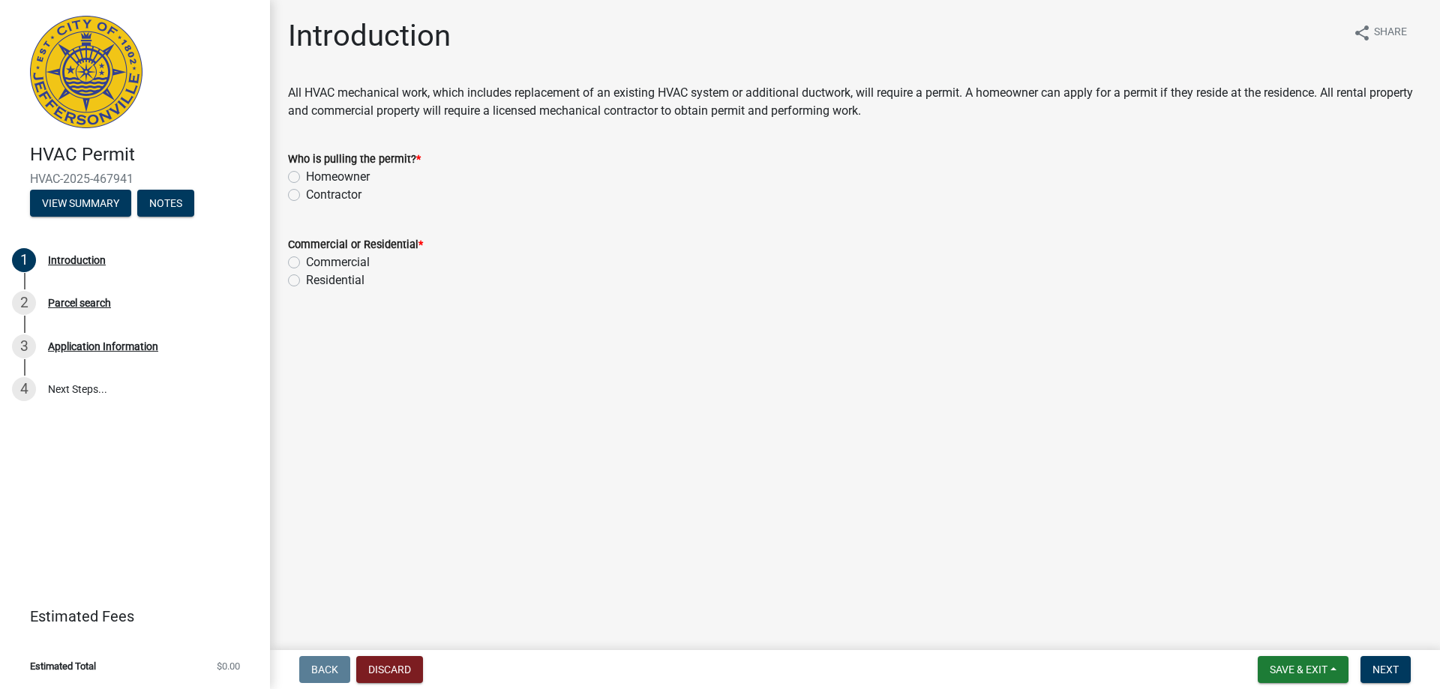
click at [306, 193] on label "Contractor" at bounding box center [333, 195] width 55 height 18
click at [306, 193] on input "Contractor" at bounding box center [311, 191] width 10 height 10
radio input "true"
click at [306, 278] on label "Residential" at bounding box center [335, 280] width 58 height 18
click at [306, 278] on input "Residential" at bounding box center [311, 276] width 10 height 10
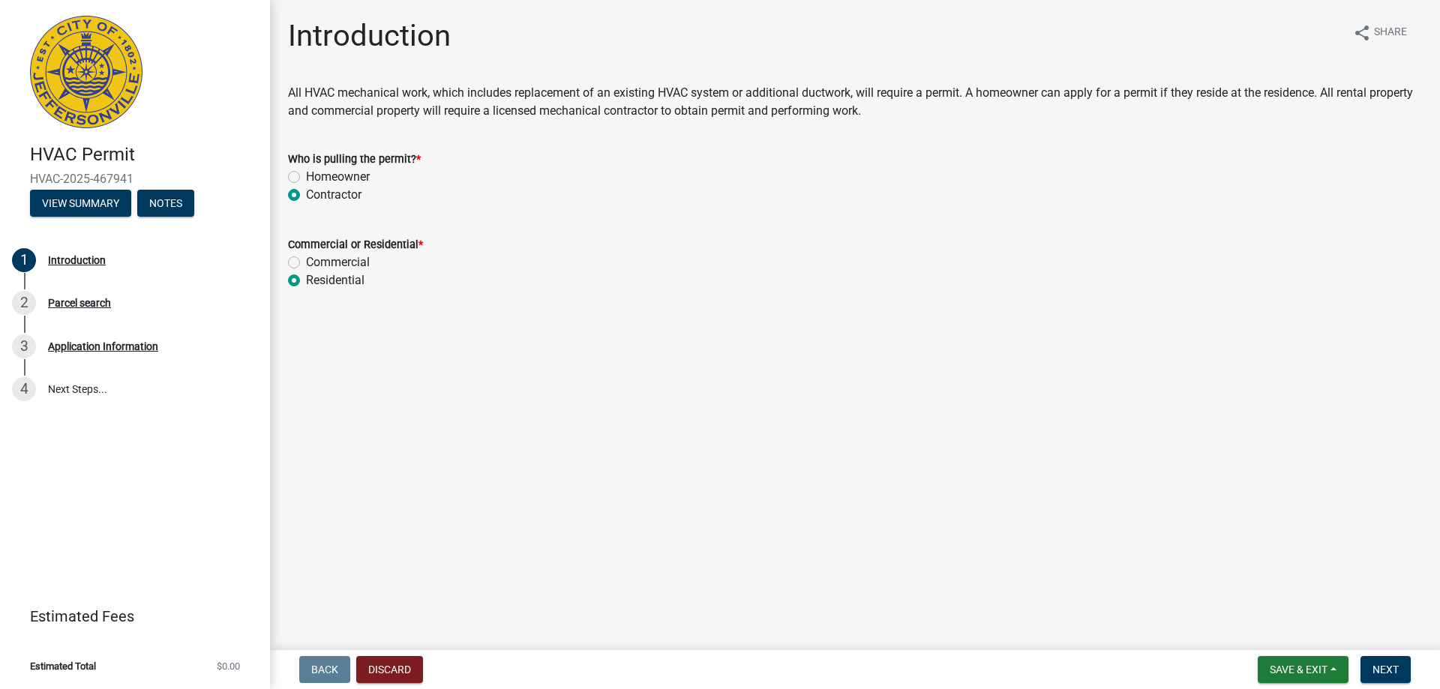
radio input "true"
click at [1402, 672] on button "Next" at bounding box center [1385, 669] width 50 height 27
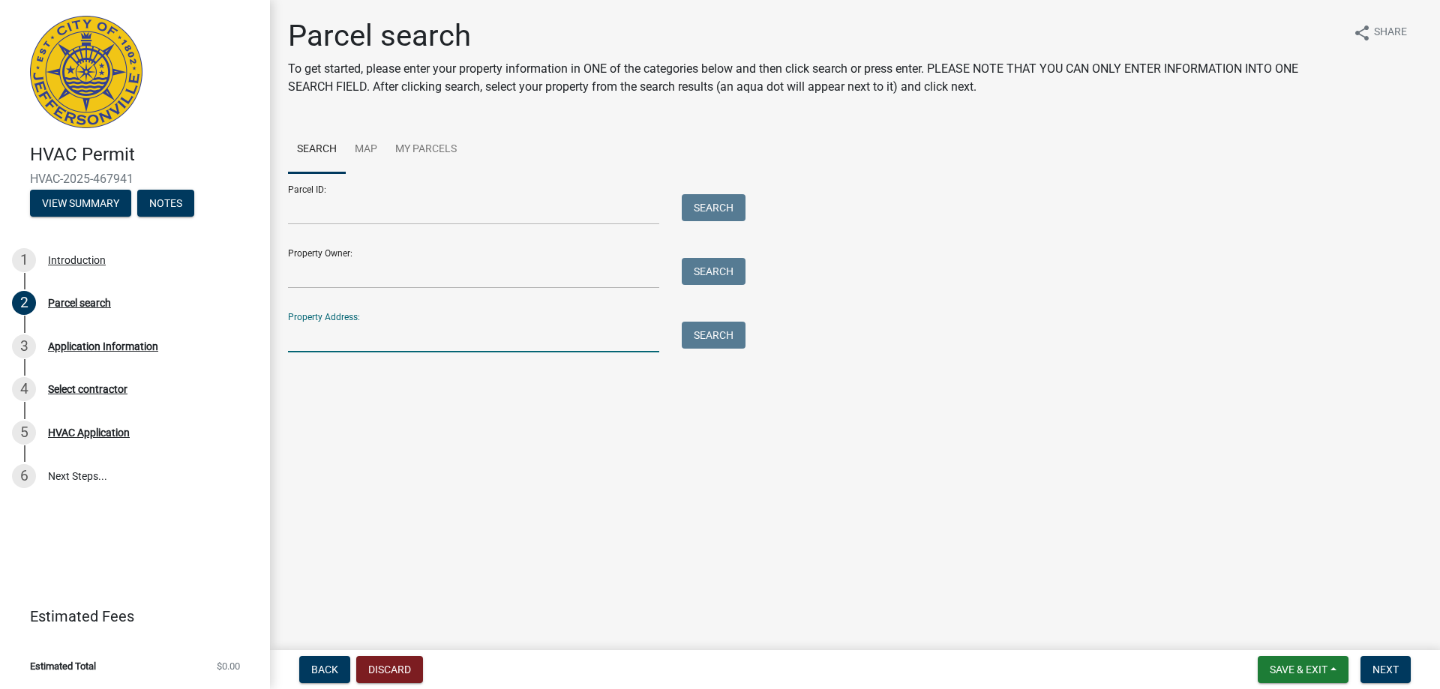
drag, startPoint x: 352, startPoint y: 329, endPoint x: 383, endPoint y: 337, distance: 31.8
click at [352, 329] on input "Property Address:" at bounding box center [473, 337] width 371 height 31
type input "3416 Pennsylvania Ave"
click at [713, 343] on button "Search" at bounding box center [714, 335] width 64 height 27
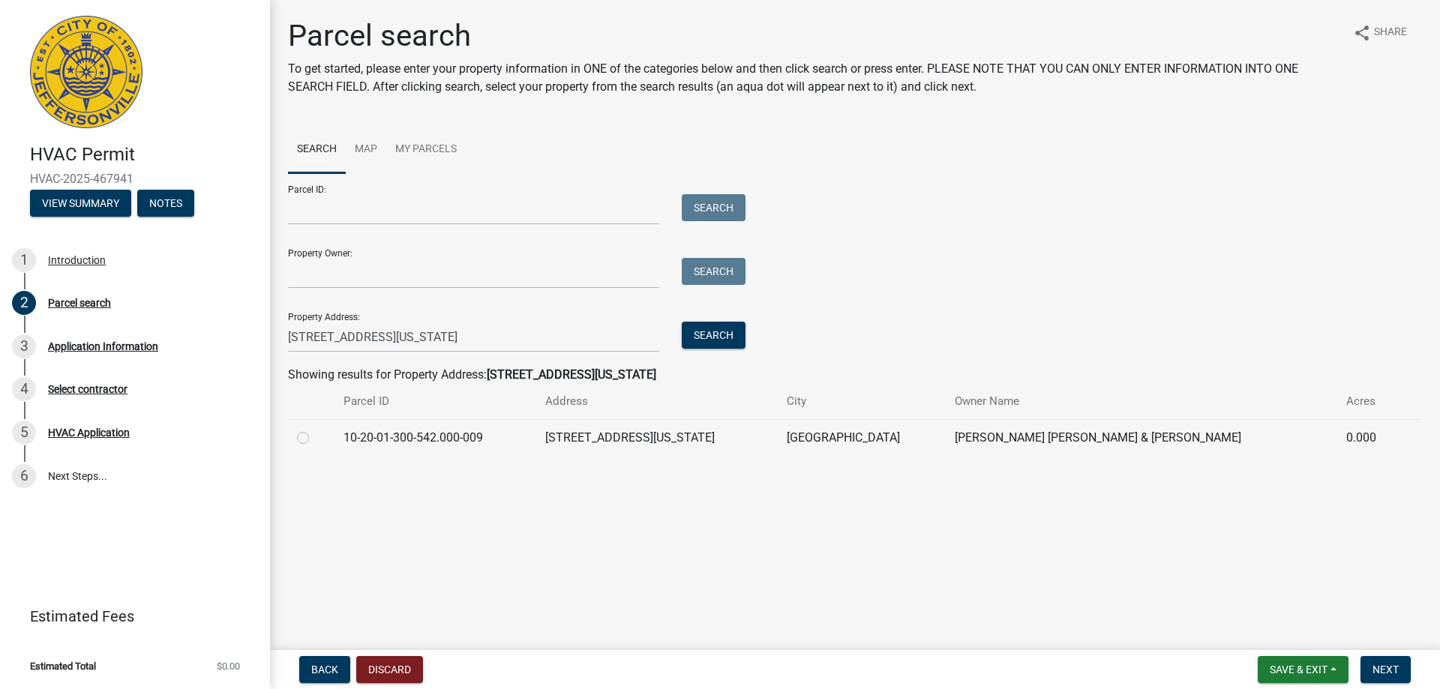
click at [309, 434] on div at bounding box center [311, 438] width 28 height 18
click at [315, 429] on label at bounding box center [315, 429] width 0 height 0
click at [315, 434] on input "radio" at bounding box center [320, 434] width 10 height 10
radio input "true"
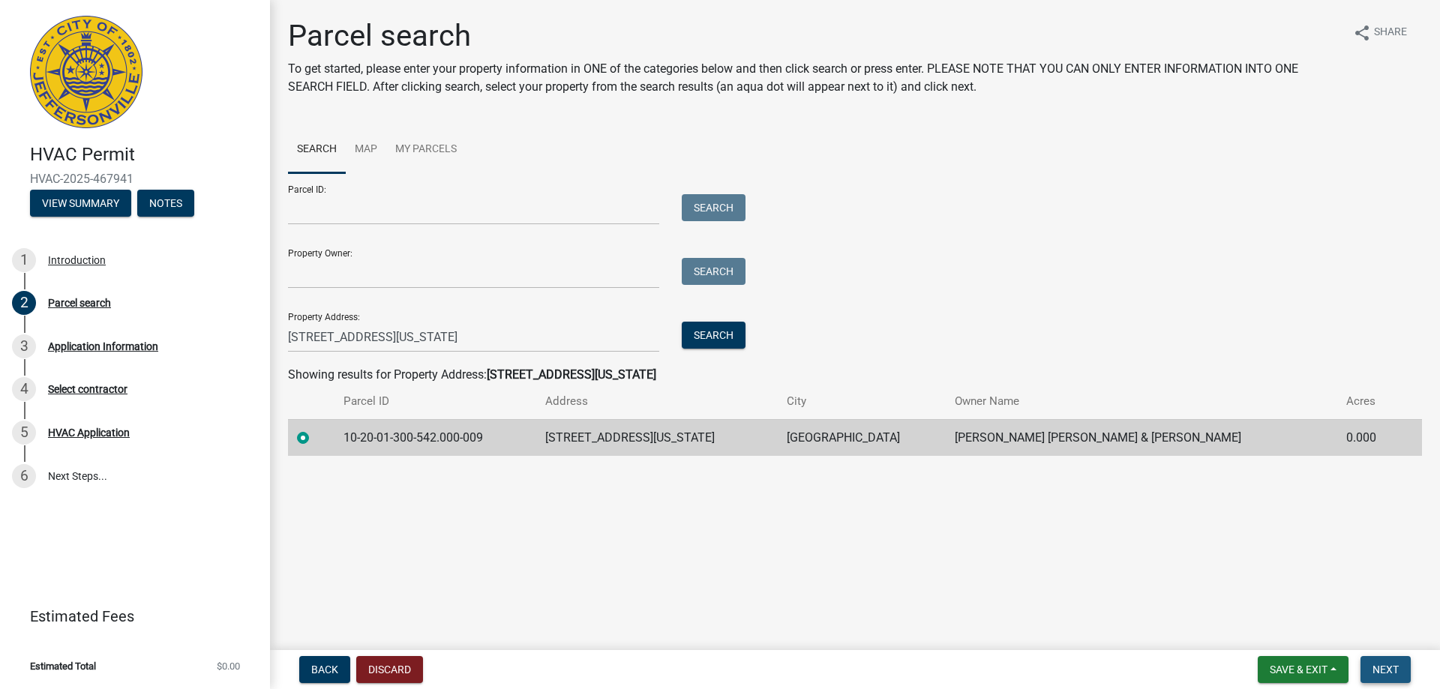
click at [1395, 668] on span "Next" at bounding box center [1385, 670] width 26 height 12
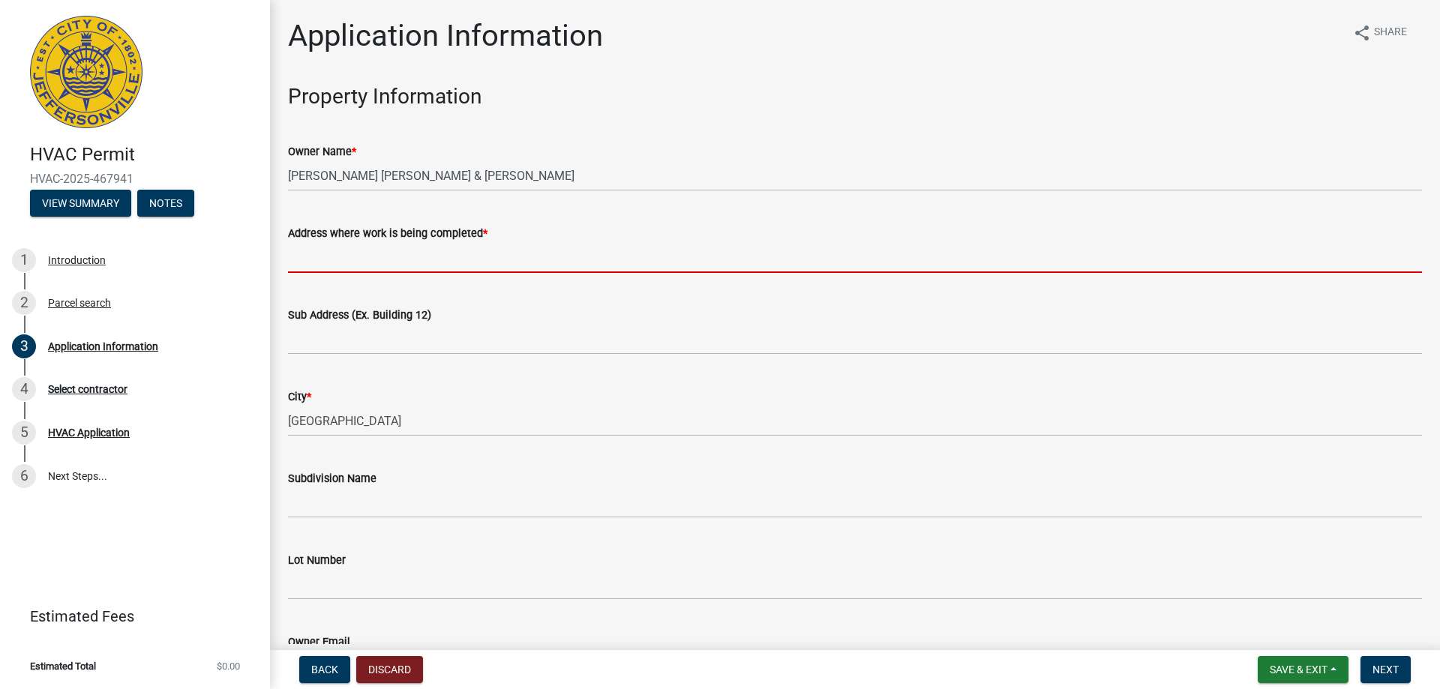
click at [386, 259] on input "Address where work is being completed *" at bounding box center [855, 257] width 1134 height 31
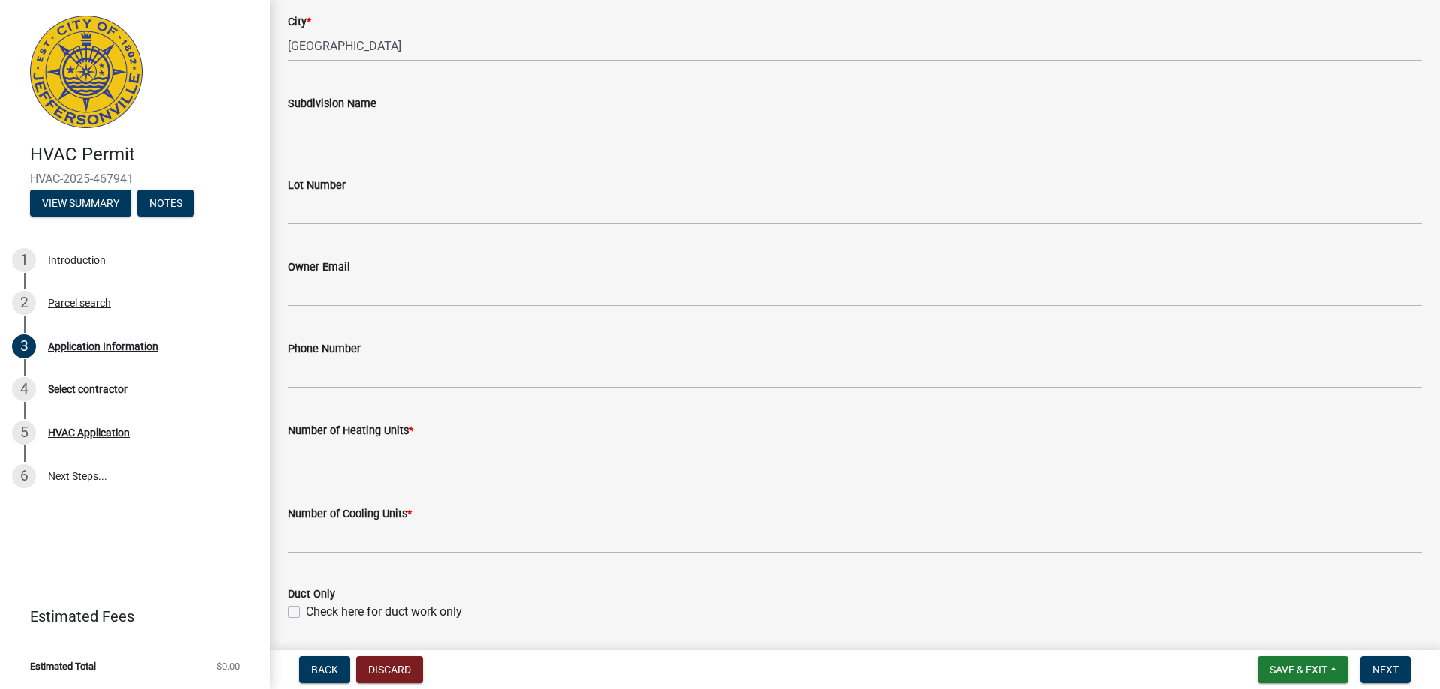
scroll to position [450, 0]
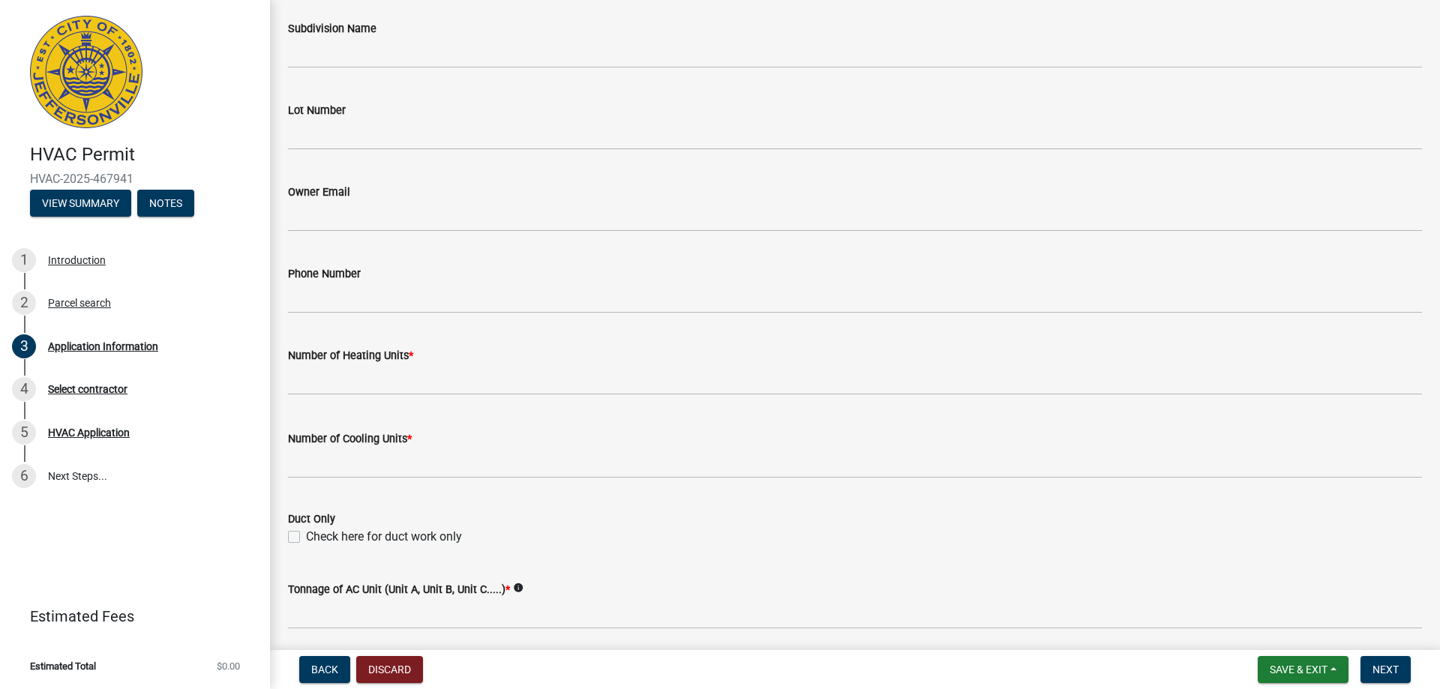
type input "3416 Pennsylvania Ave"
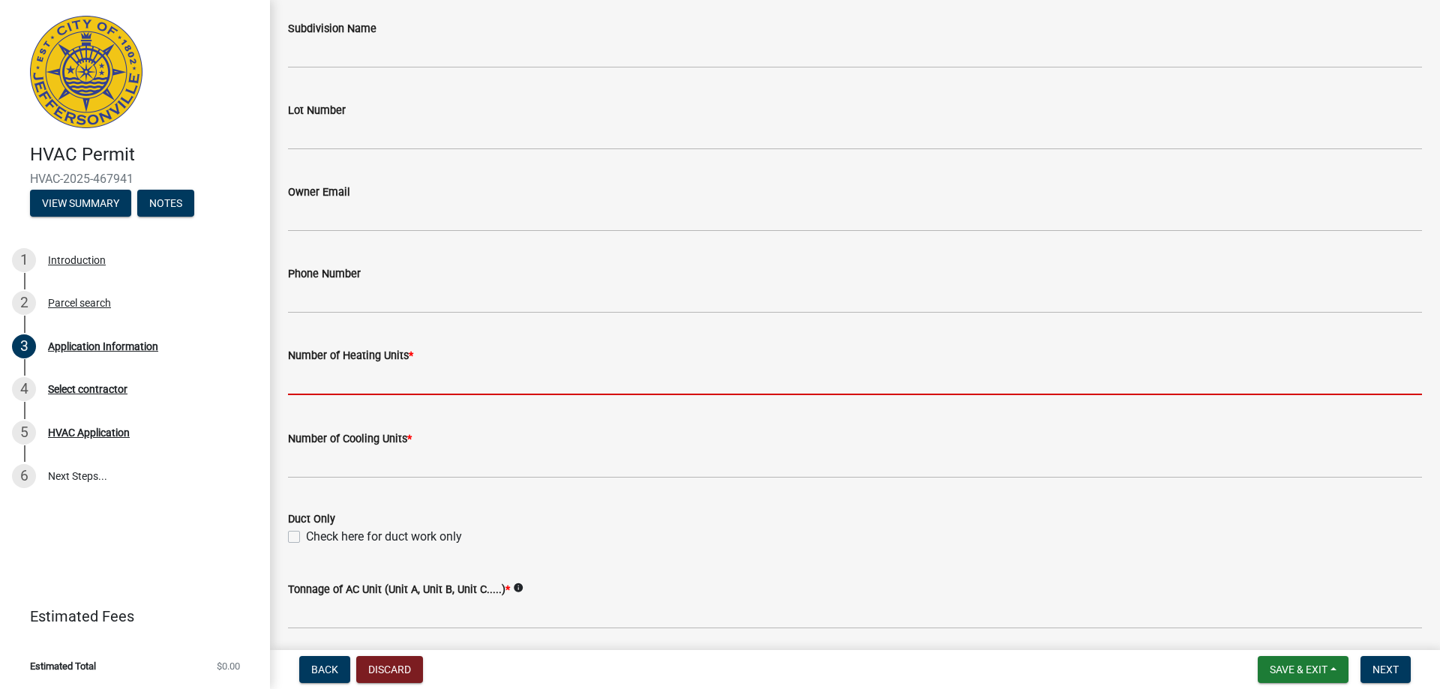
click at [369, 368] on input "text" at bounding box center [855, 379] width 1134 height 31
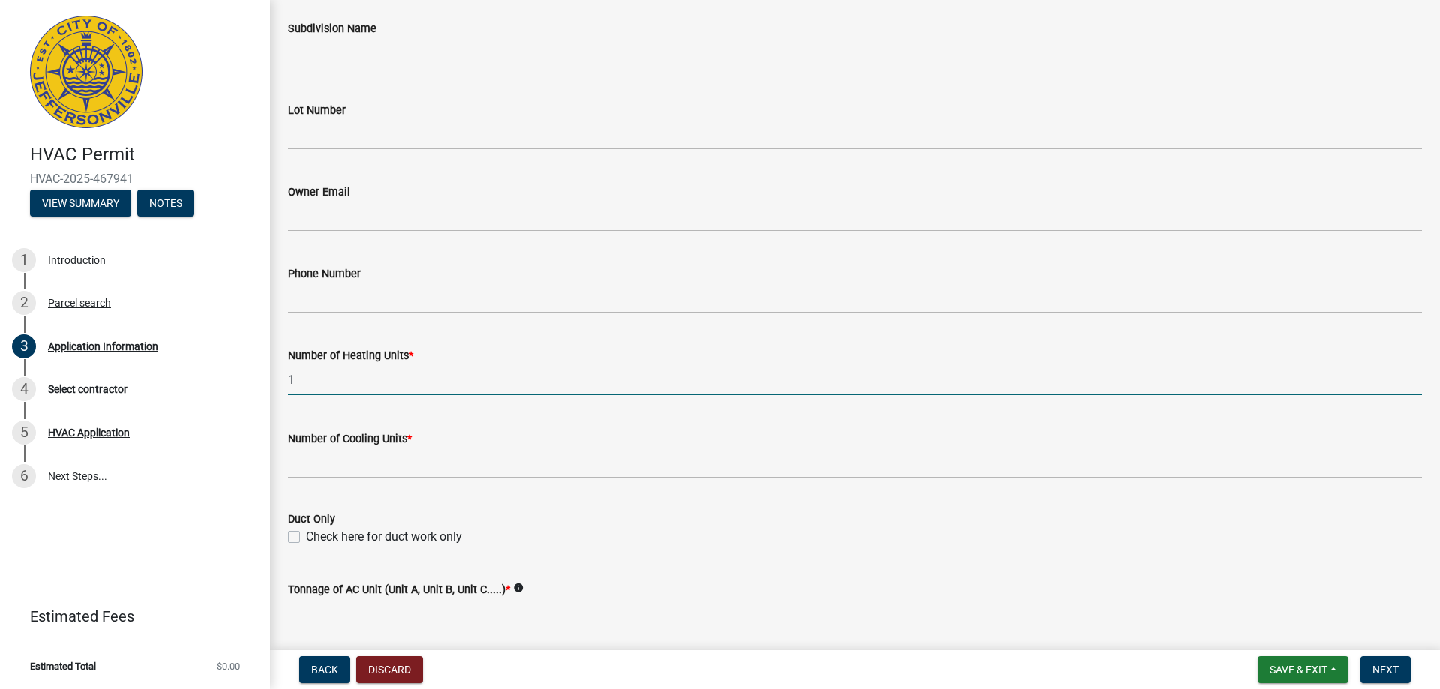
type input "1"
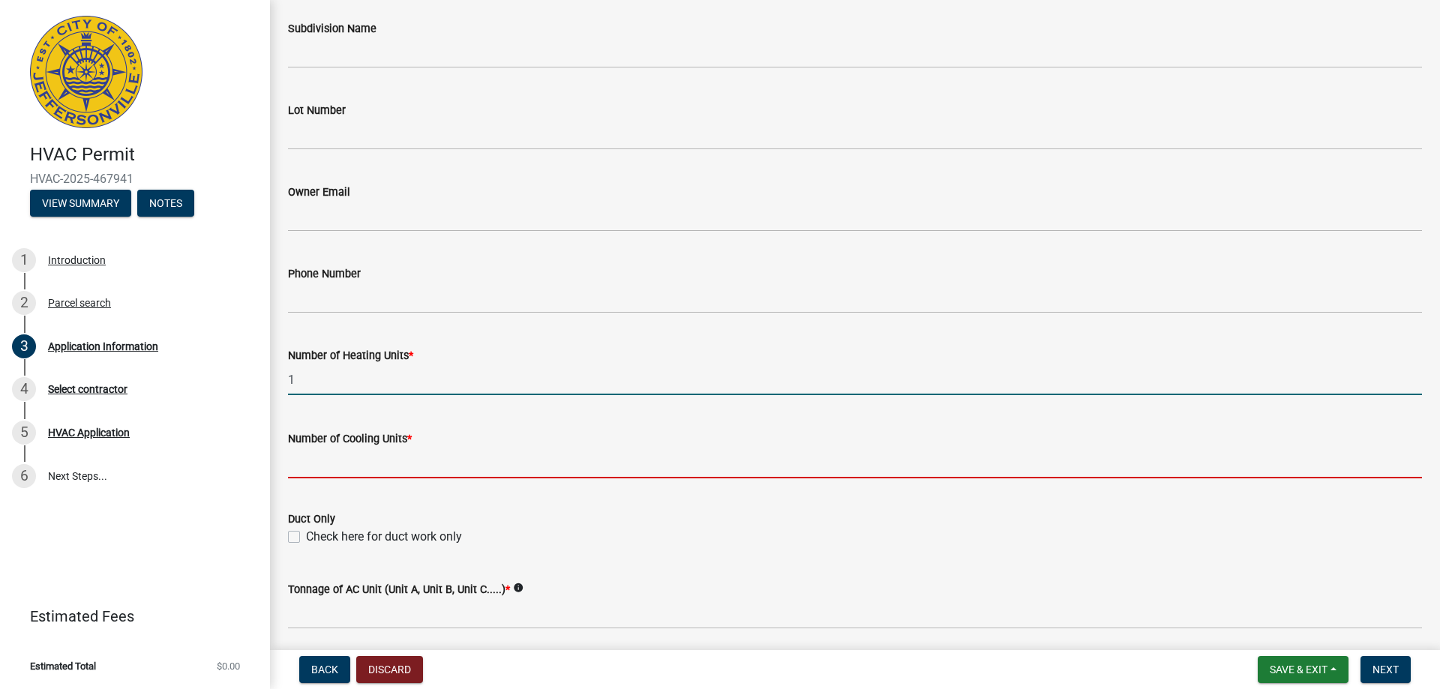
click at [339, 452] on input "text" at bounding box center [855, 463] width 1134 height 31
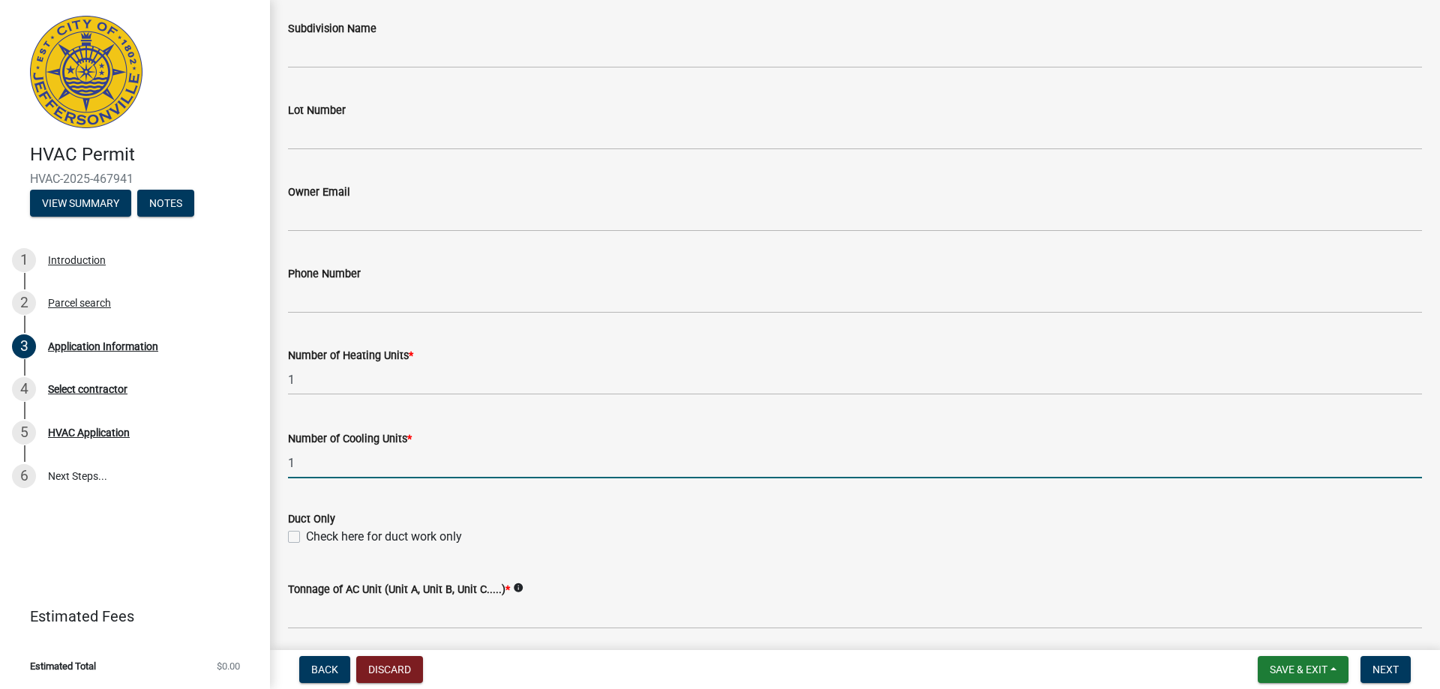
scroll to position [750, 0]
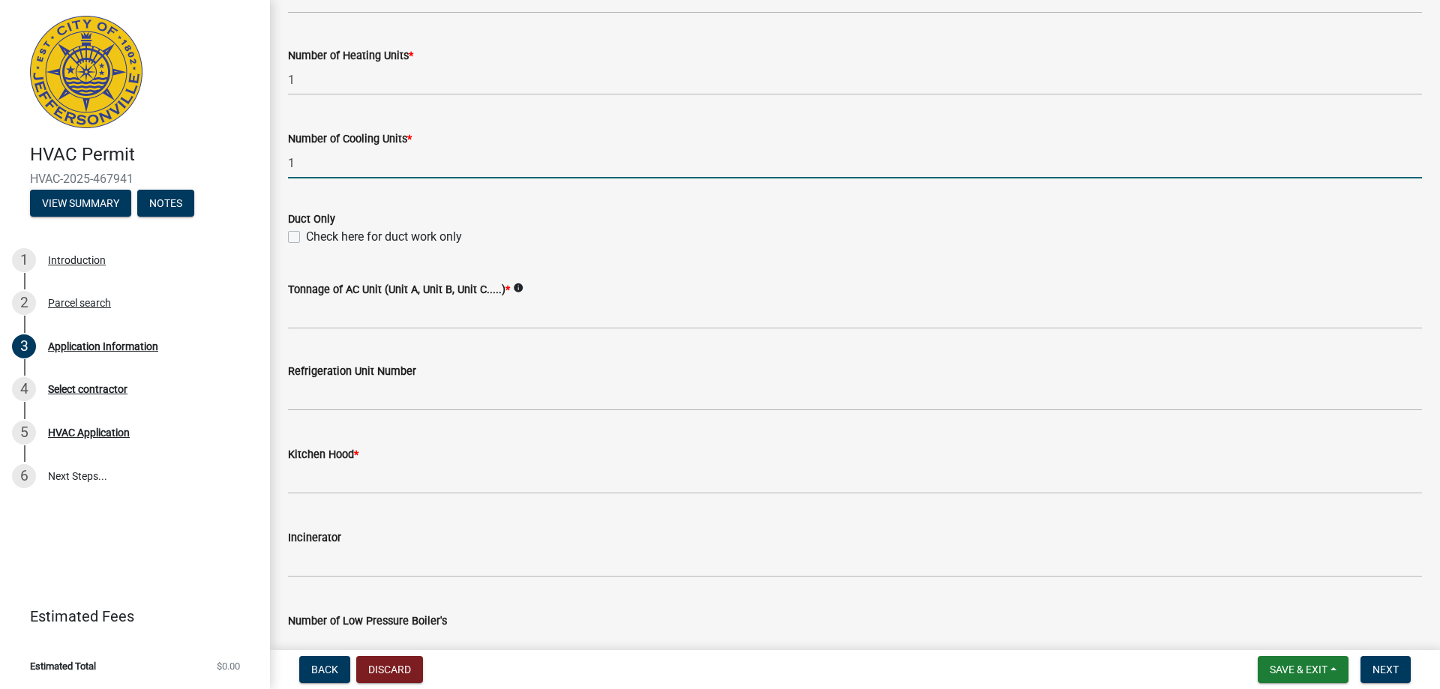
type input "1"
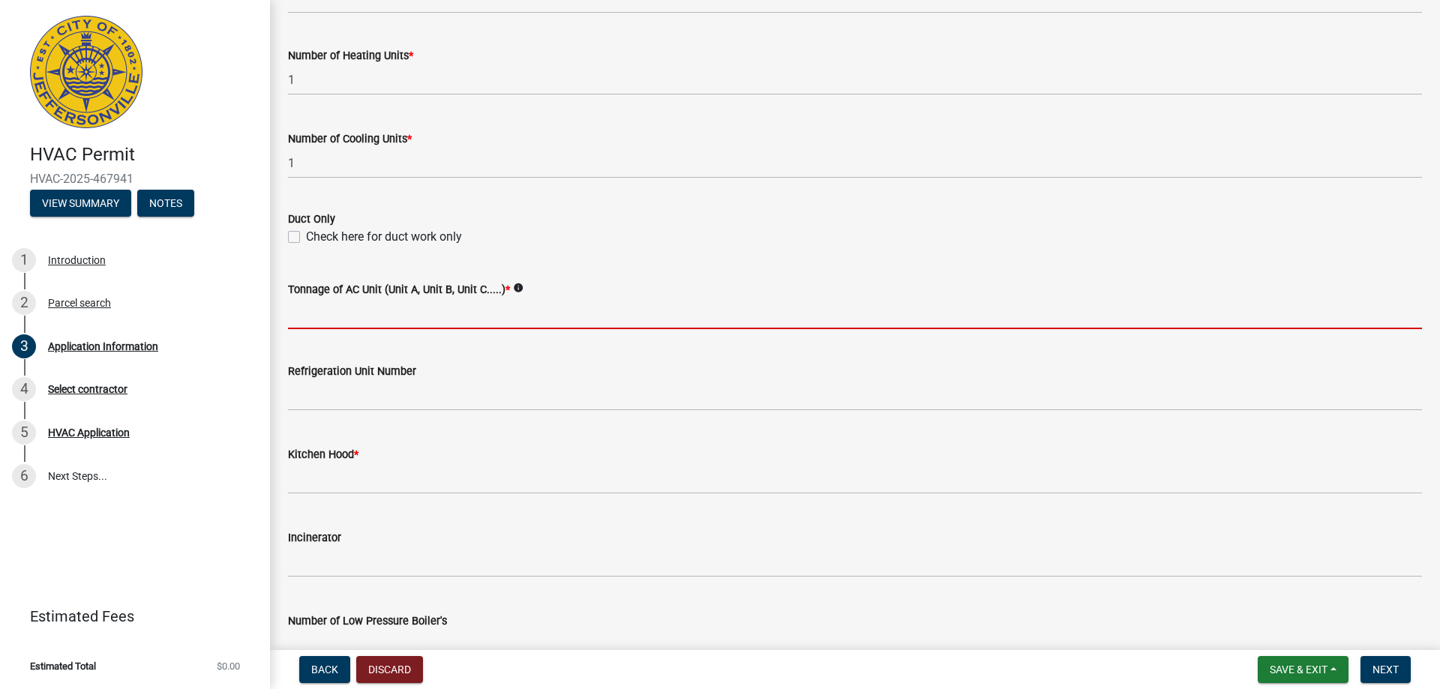
click at [325, 311] on input "Tonnage of AC Unit (Unit A, Unit B, Unit C.....) *" at bounding box center [855, 313] width 1134 height 31
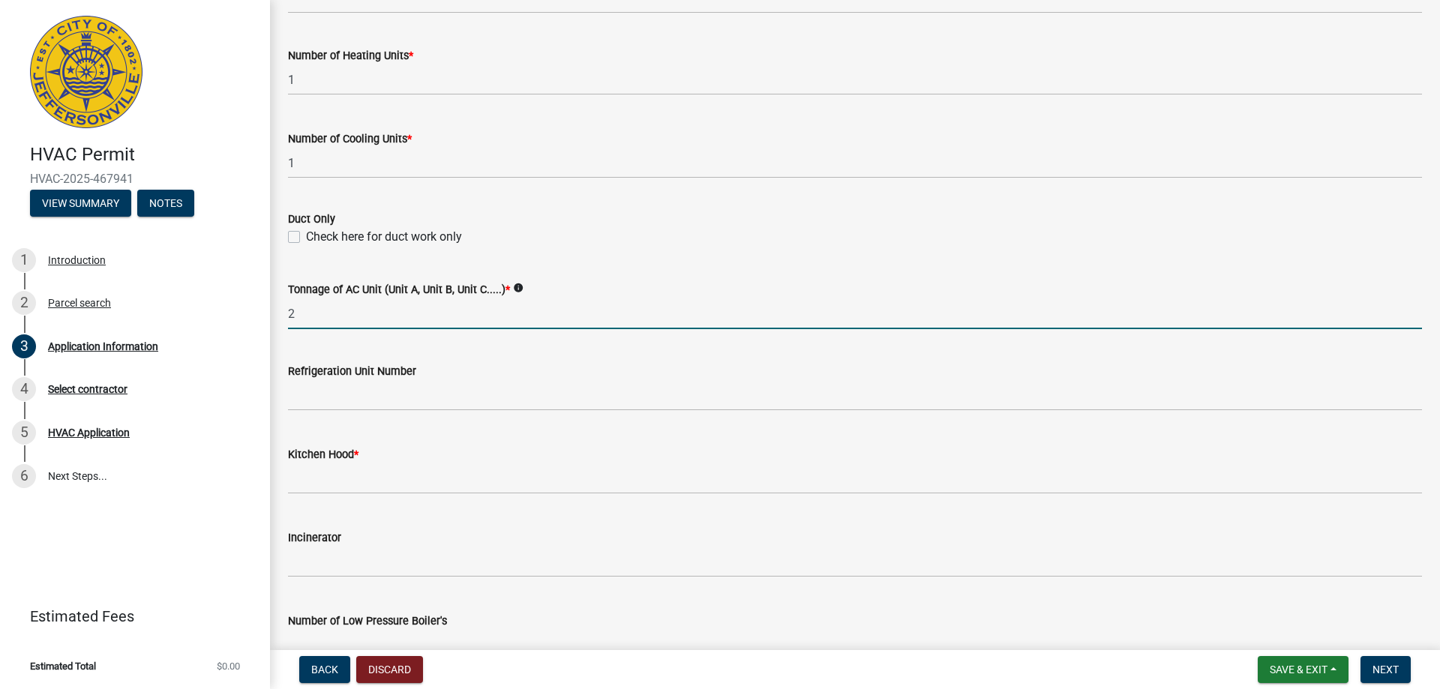
type input "2"
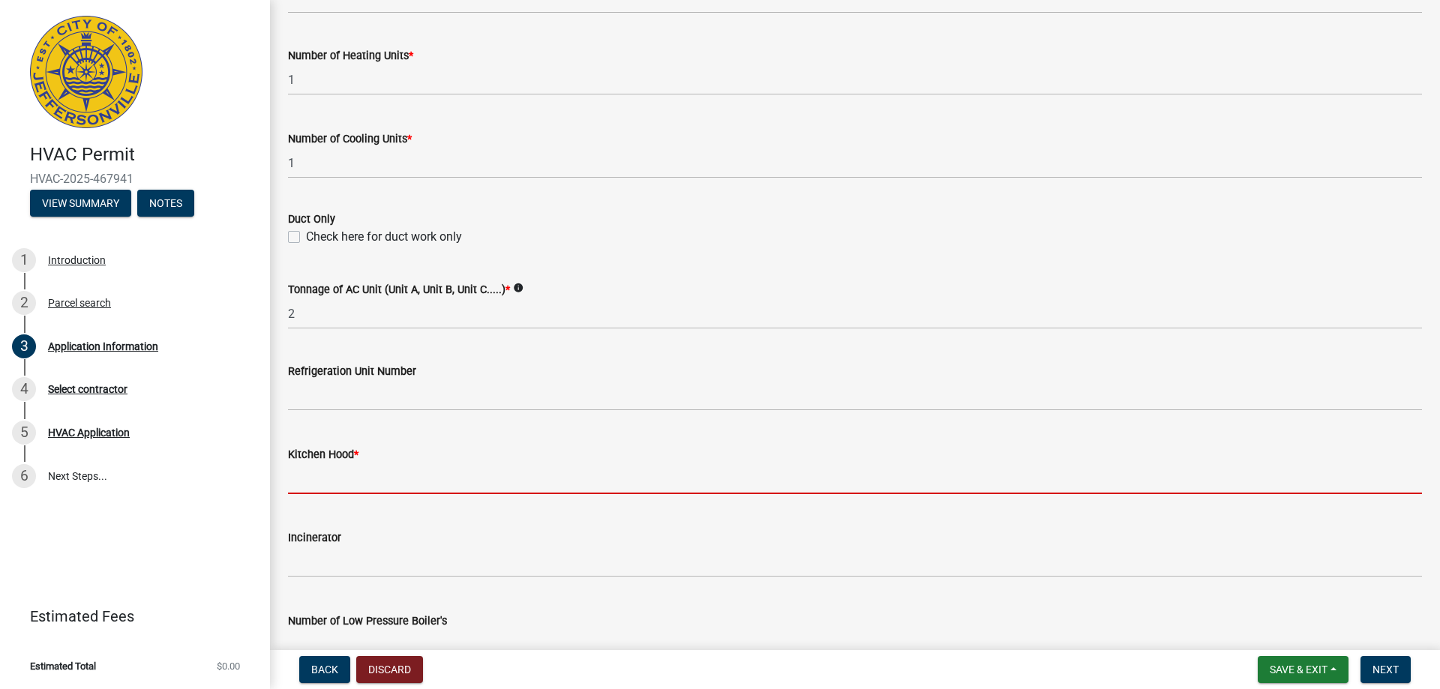
click at [343, 482] on input "text" at bounding box center [855, 478] width 1134 height 31
type input "0"
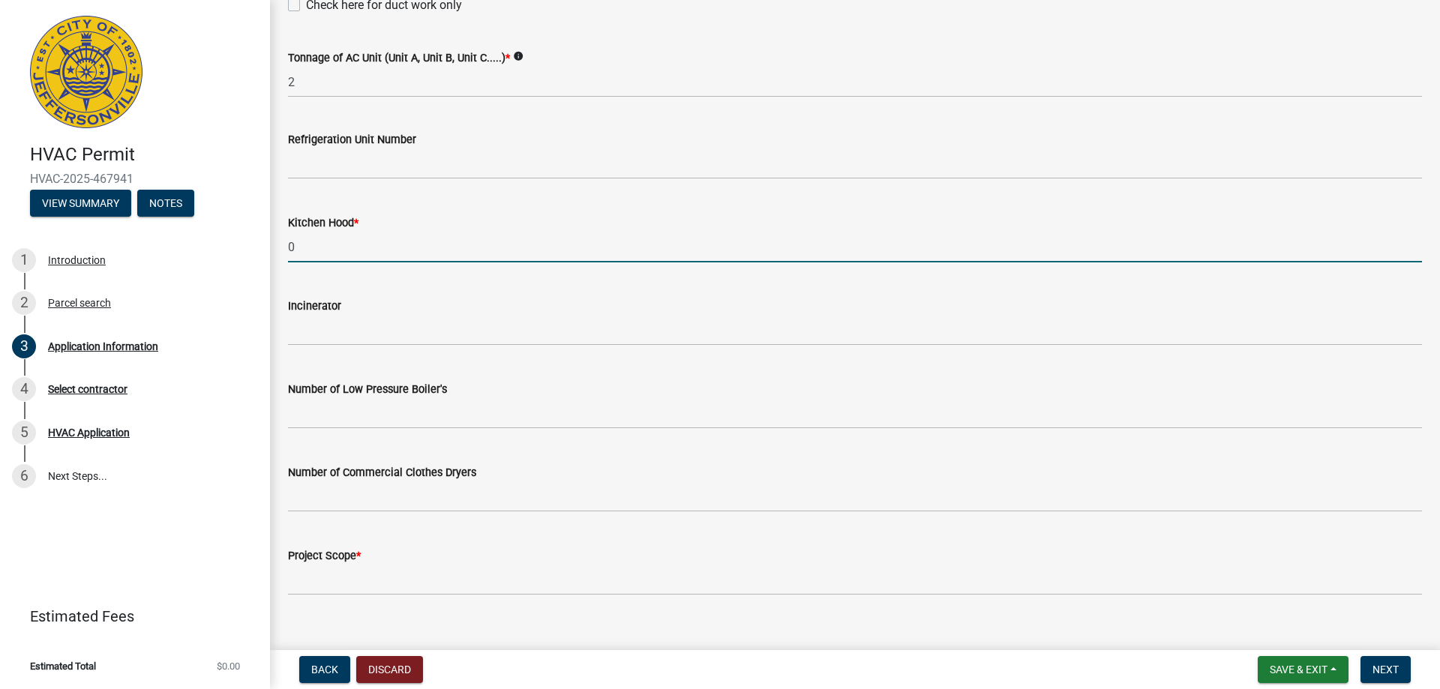
scroll to position [1003, 0]
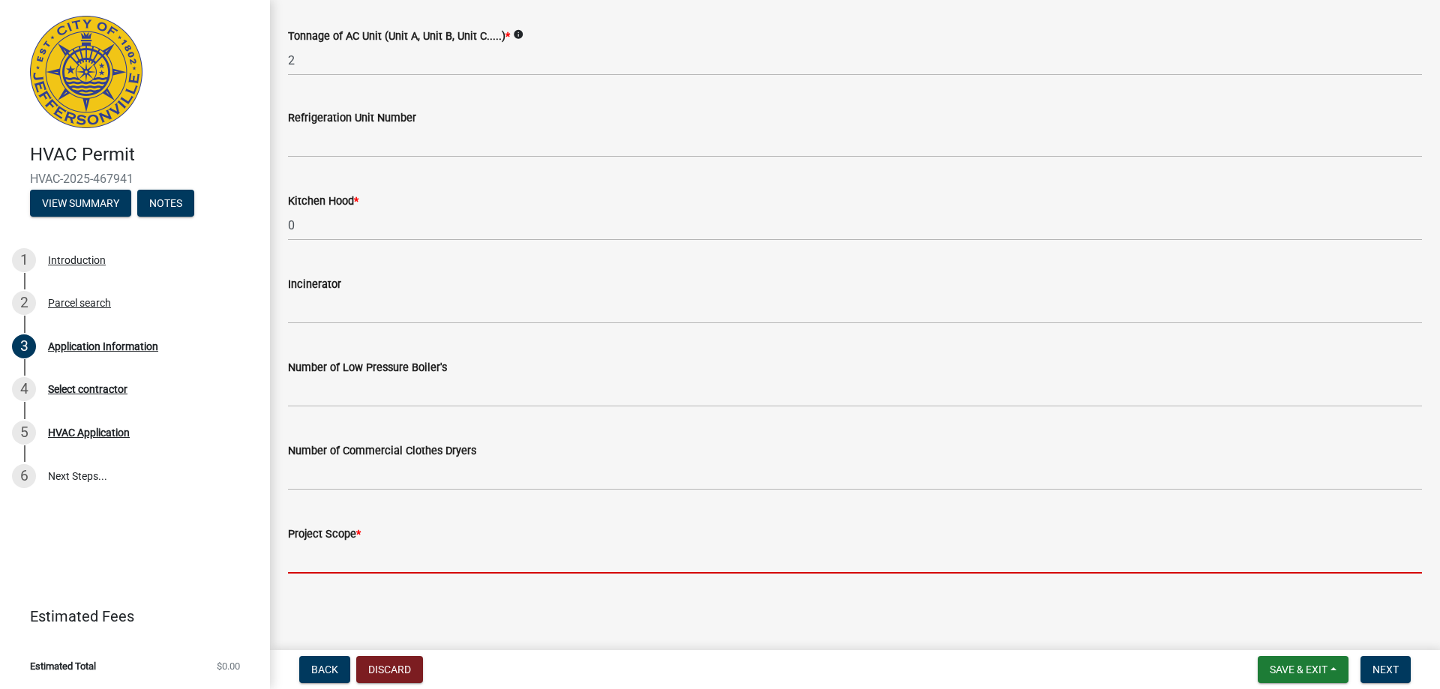
click at [336, 559] on input "Project Scope *" at bounding box center [855, 558] width 1134 height 31
type input "replacing ac/coil and furnace"
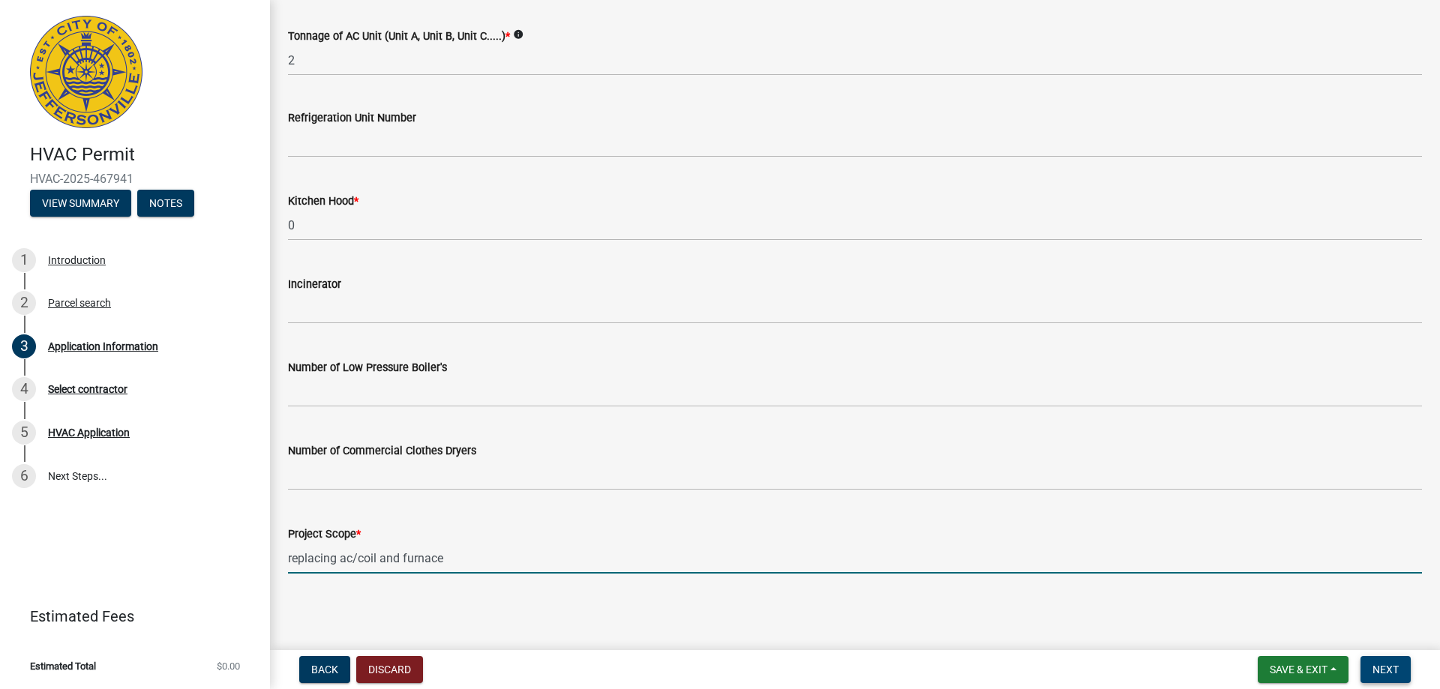
click at [1375, 668] on span "Next" at bounding box center [1385, 670] width 26 height 12
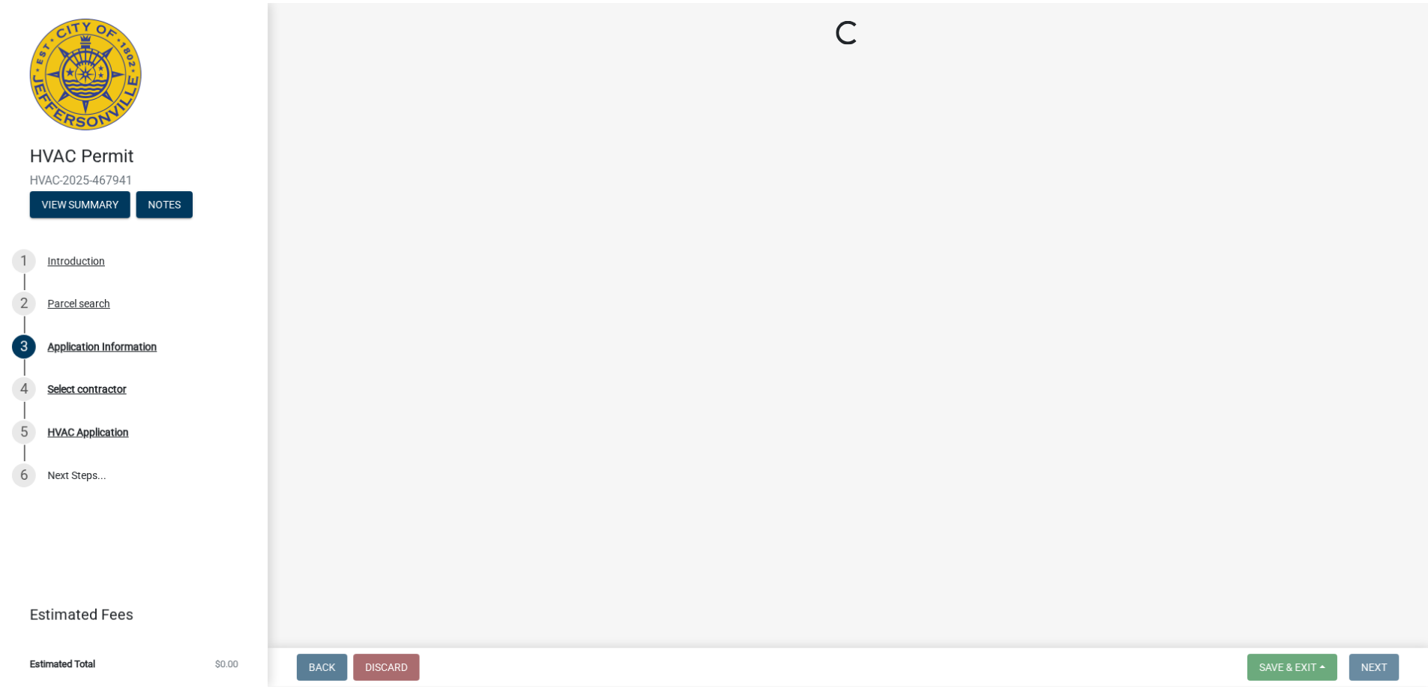
scroll to position [0, 0]
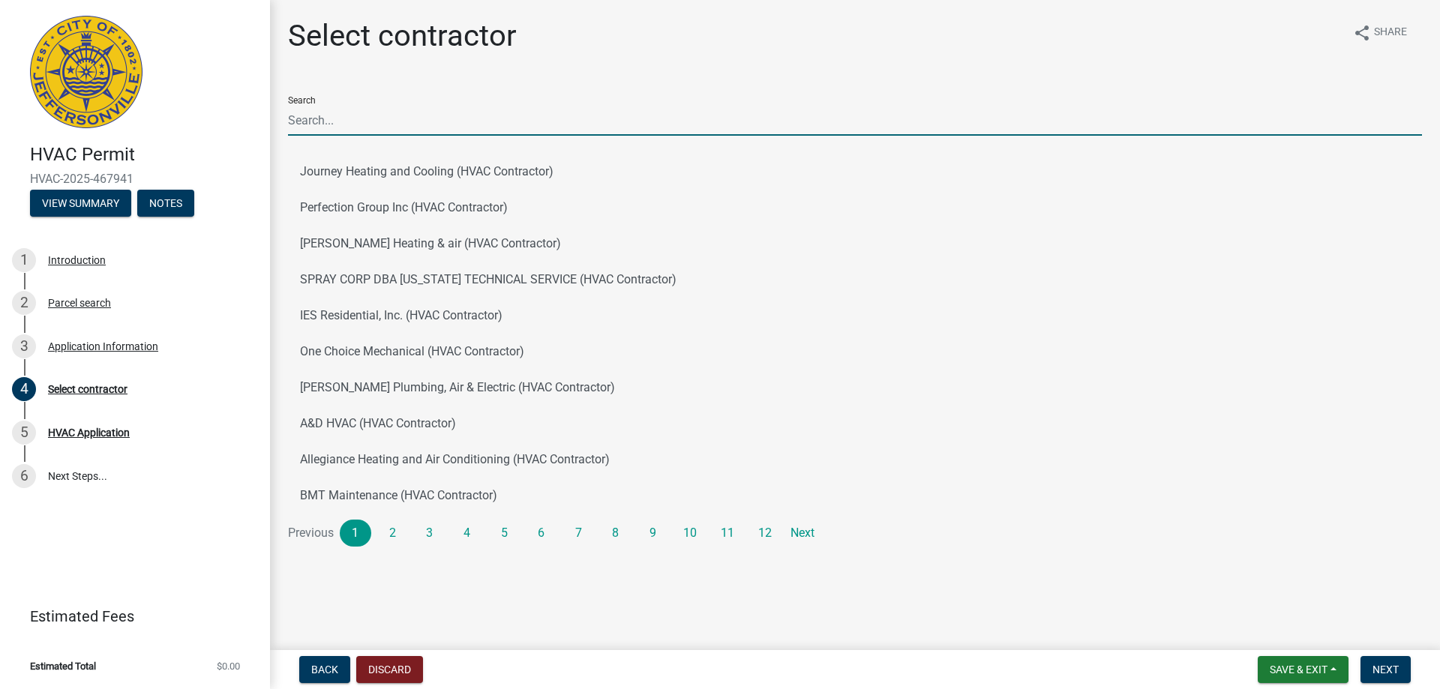
click at [361, 115] on input "Search" at bounding box center [855, 120] width 1134 height 31
type input "Bryant Heating and Cooling"
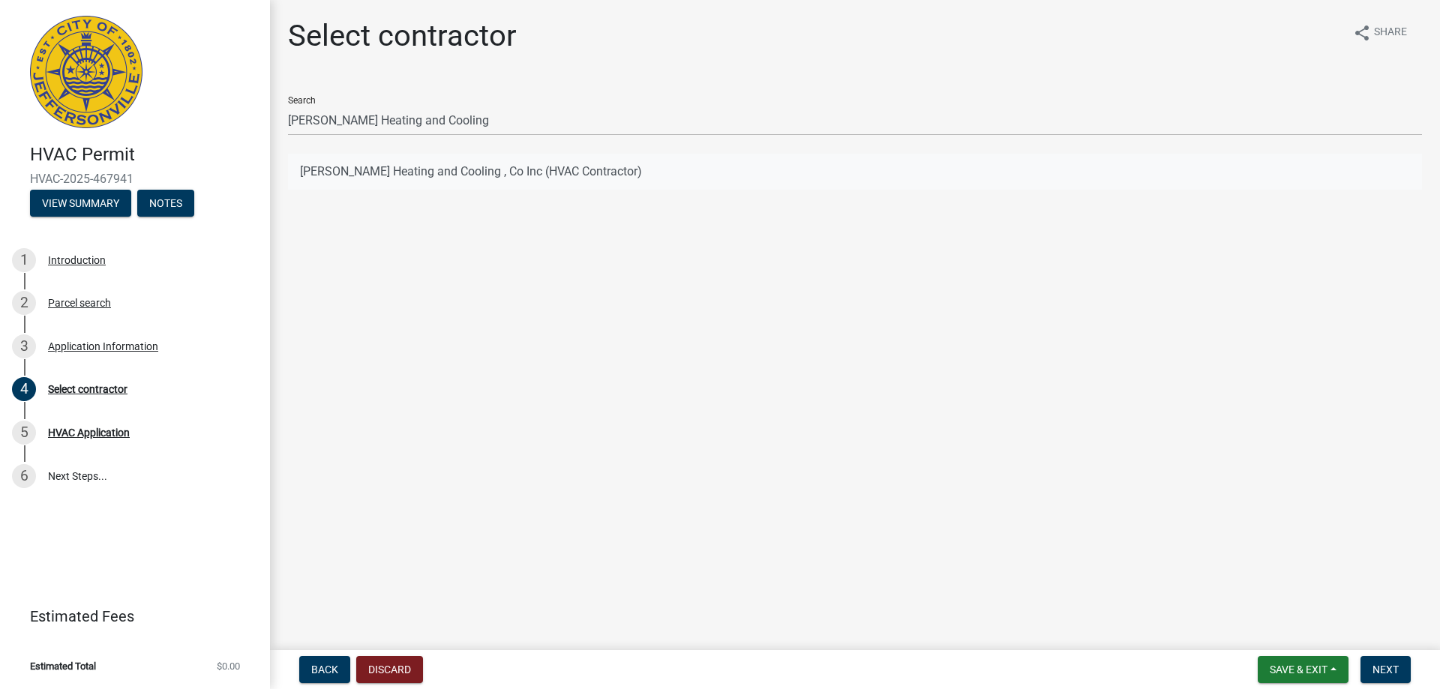
click at [436, 175] on button "Bryant Heating and Cooling , Co Inc (HVAC Contractor)" at bounding box center [855, 172] width 1134 height 36
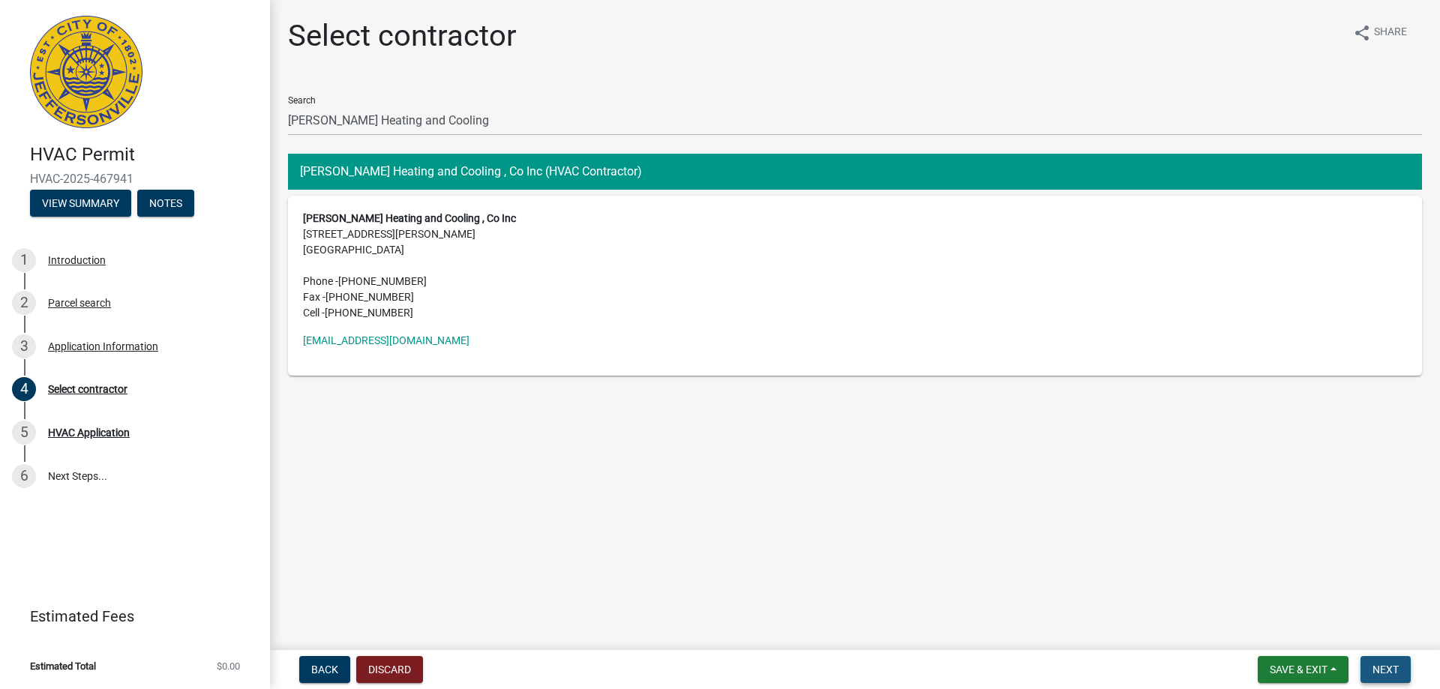
click at [1390, 675] on span "Next" at bounding box center [1385, 670] width 26 height 12
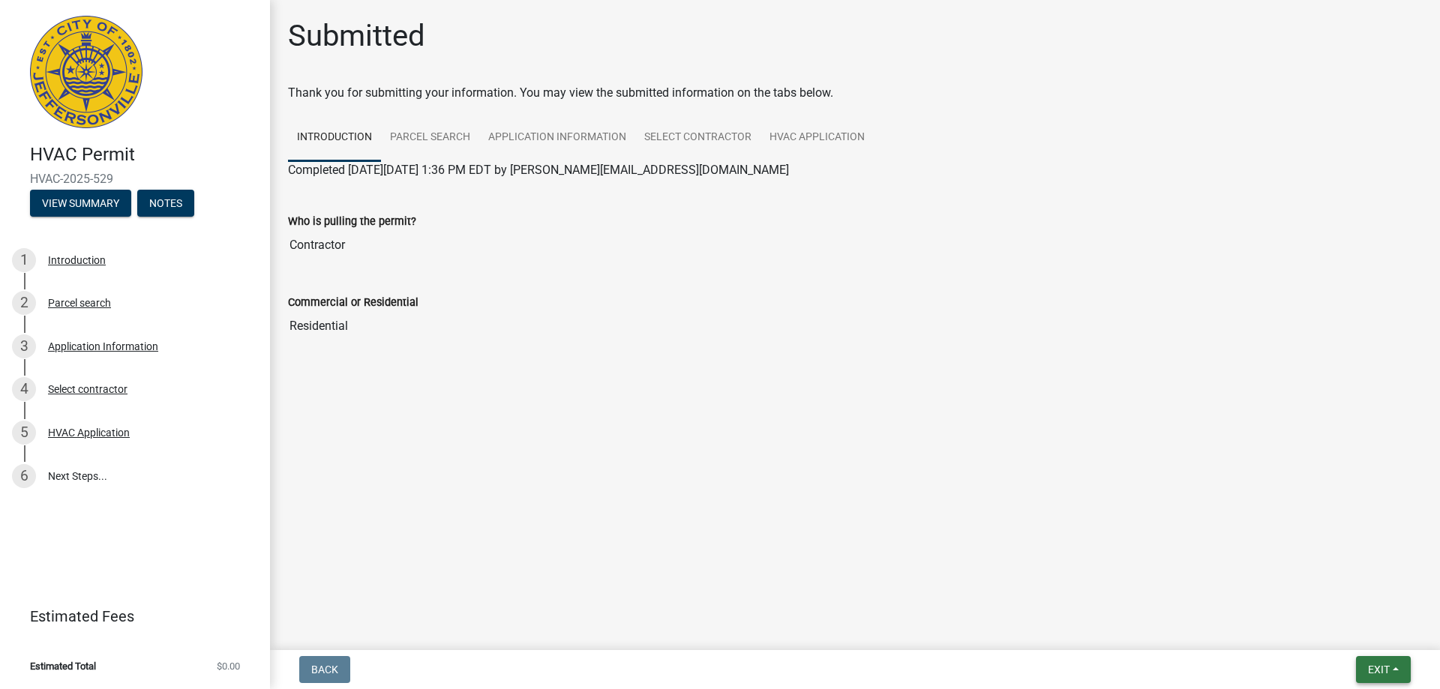
click at [1390, 663] on button "Exit" at bounding box center [1383, 669] width 55 height 27
click at [1361, 643] on button "Save & Exit" at bounding box center [1350, 631] width 120 height 36
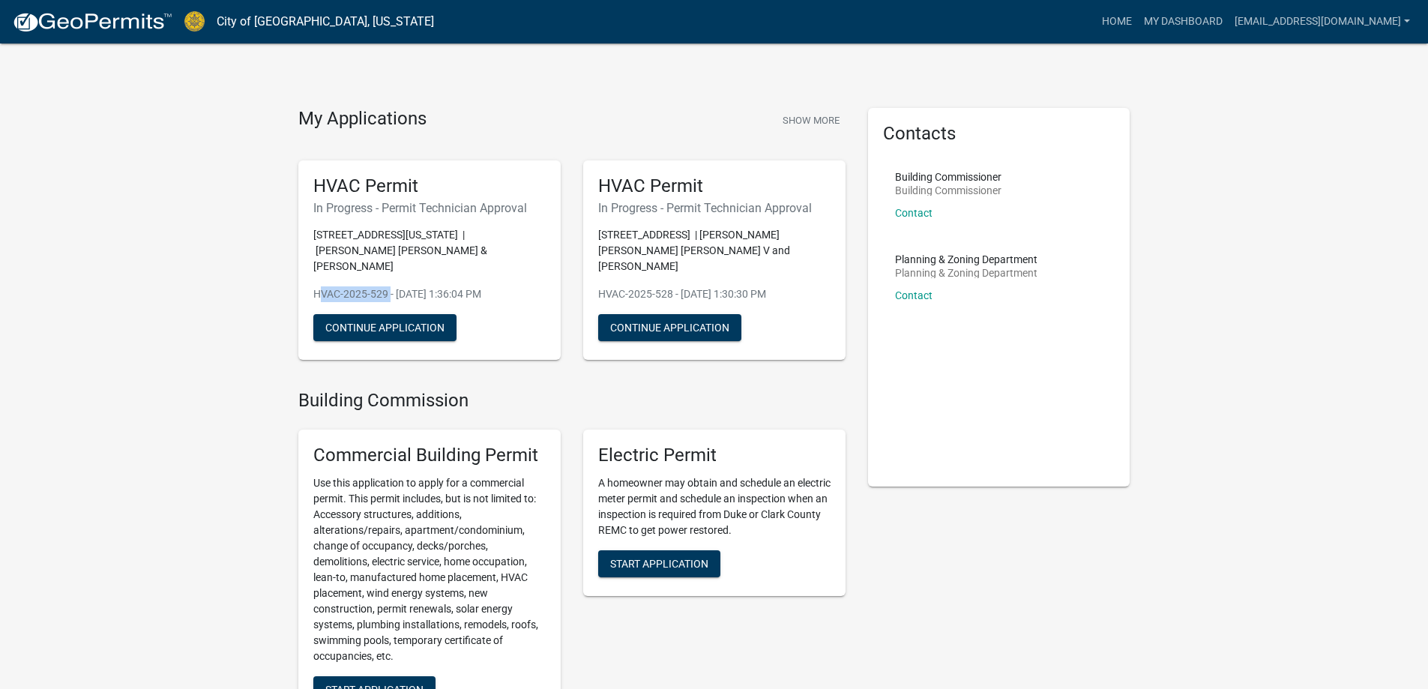
drag, startPoint x: 386, startPoint y: 278, endPoint x: 313, endPoint y: 281, distance: 72.8
click at [313, 286] on p "HVAC-2025-529 - Aug 22, 2025, 1:36:04 PM" at bounding box center [429, 294] width 232 height 16
copy p "HVAC-2025-529"
click at [1209, 21] on link "My Dashboard" at bounding box center [1183, 21] width 91 height 28
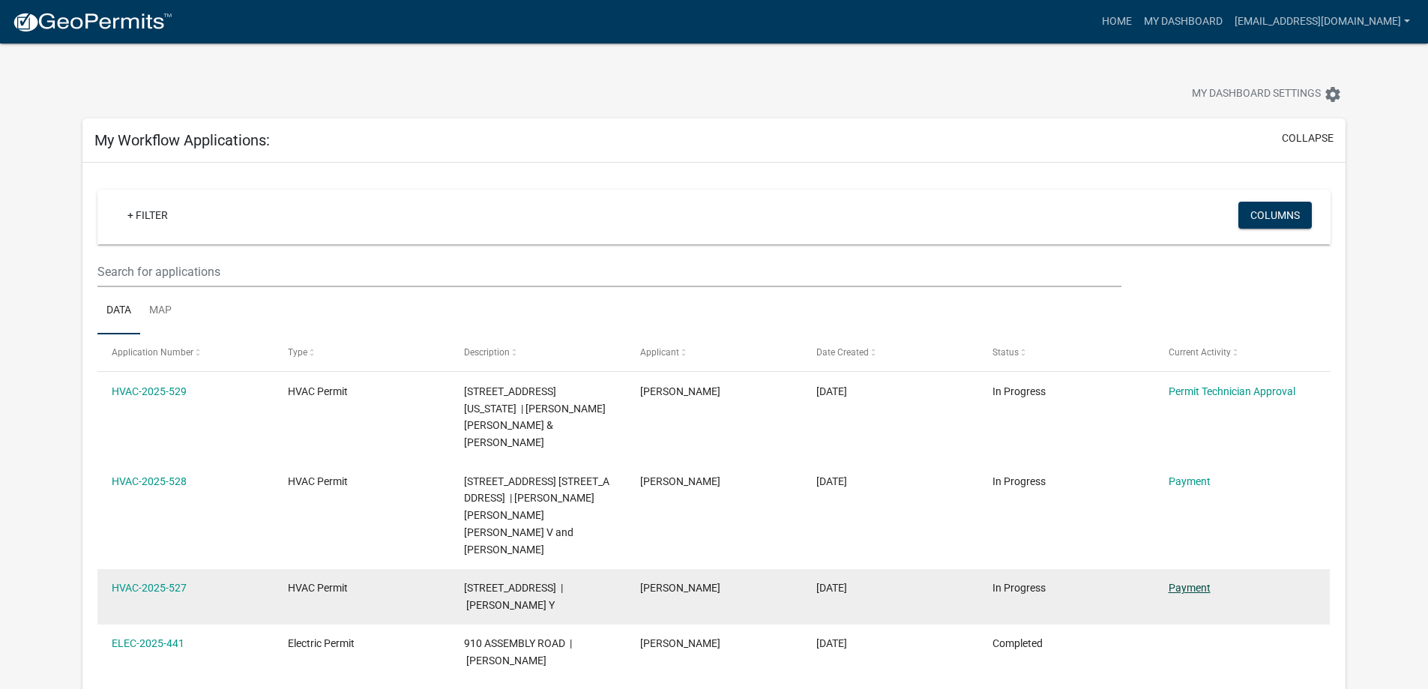
click at [1185, 582] on link "Payment" at bounding box center [1190, 588] width 42 height 12
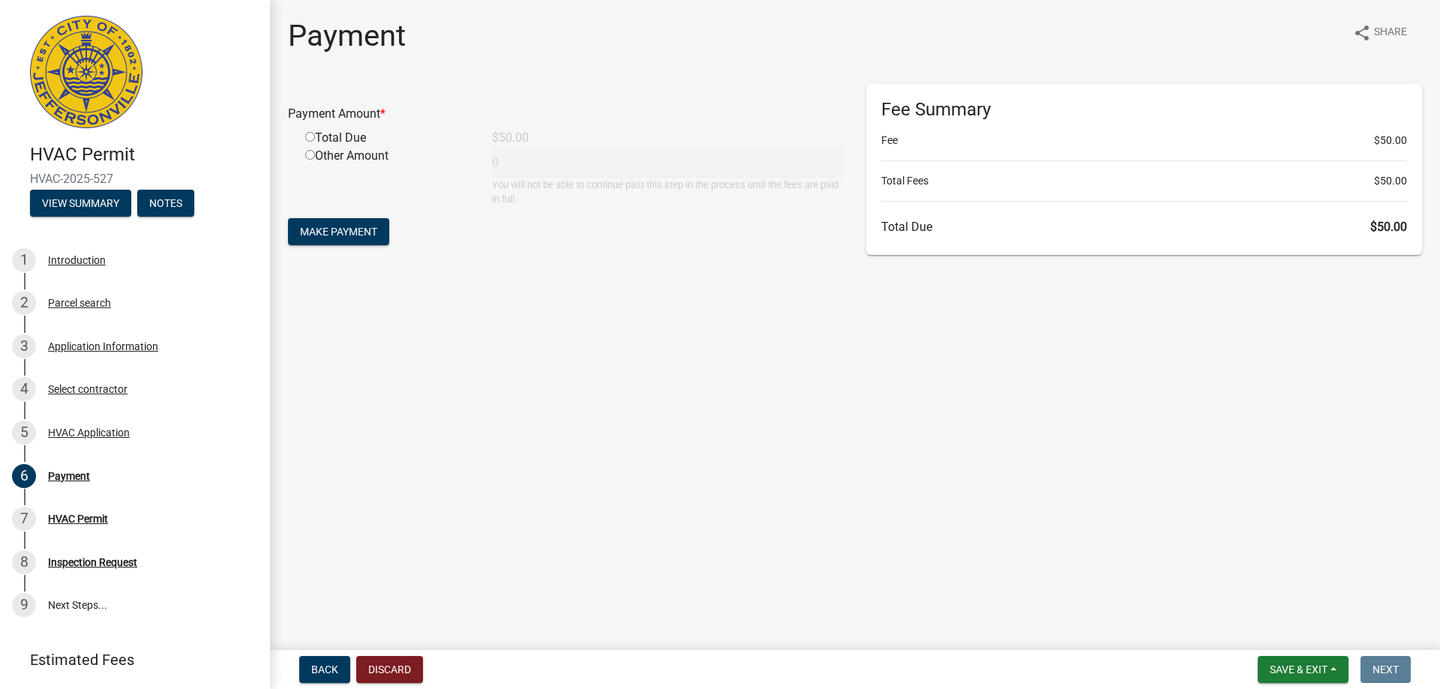
click at [308, 136] on input "radio" at bounding box center [310, 137] width 10 height 10
radio input "true"
type input "50"
click at [347, 229] on span "Make Payment" at bounding box center [338, 232] width 77 height 12
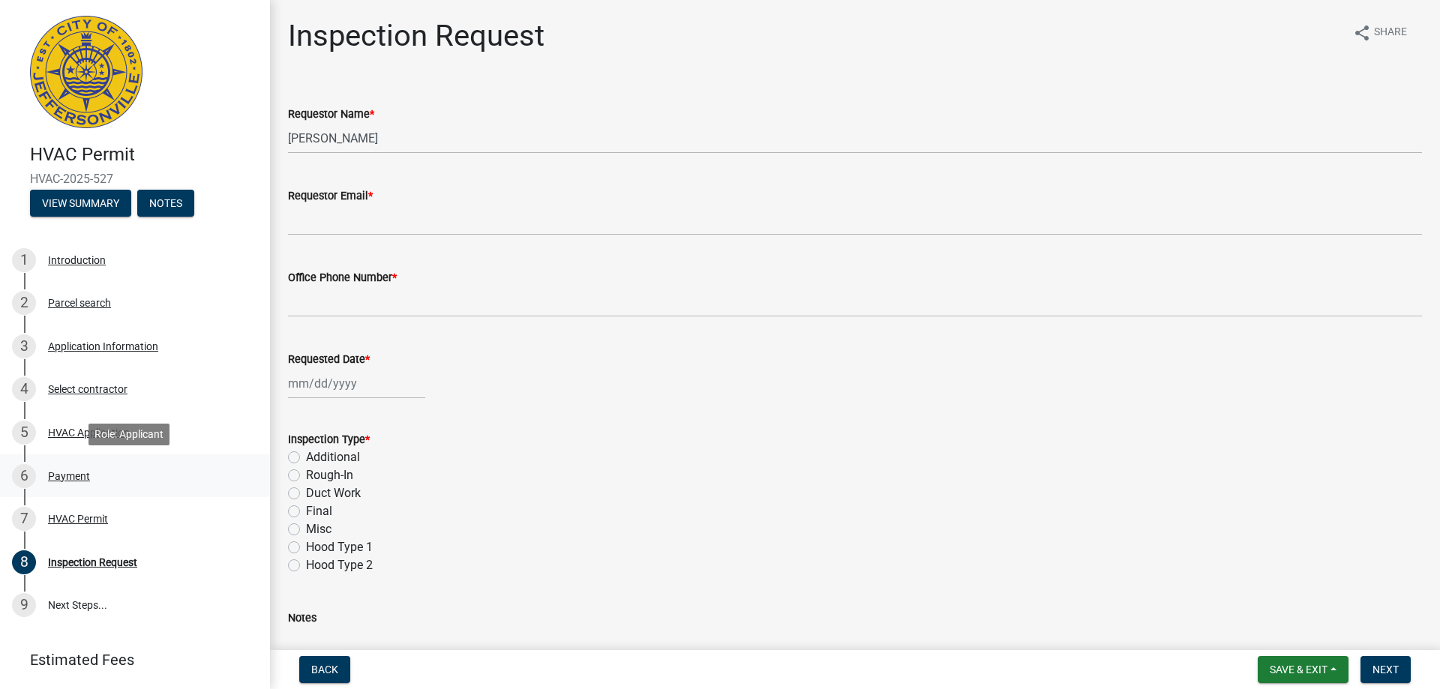
click at [67, 474] on div "Payment" at bounding box center [69, 476] width 42 height 10
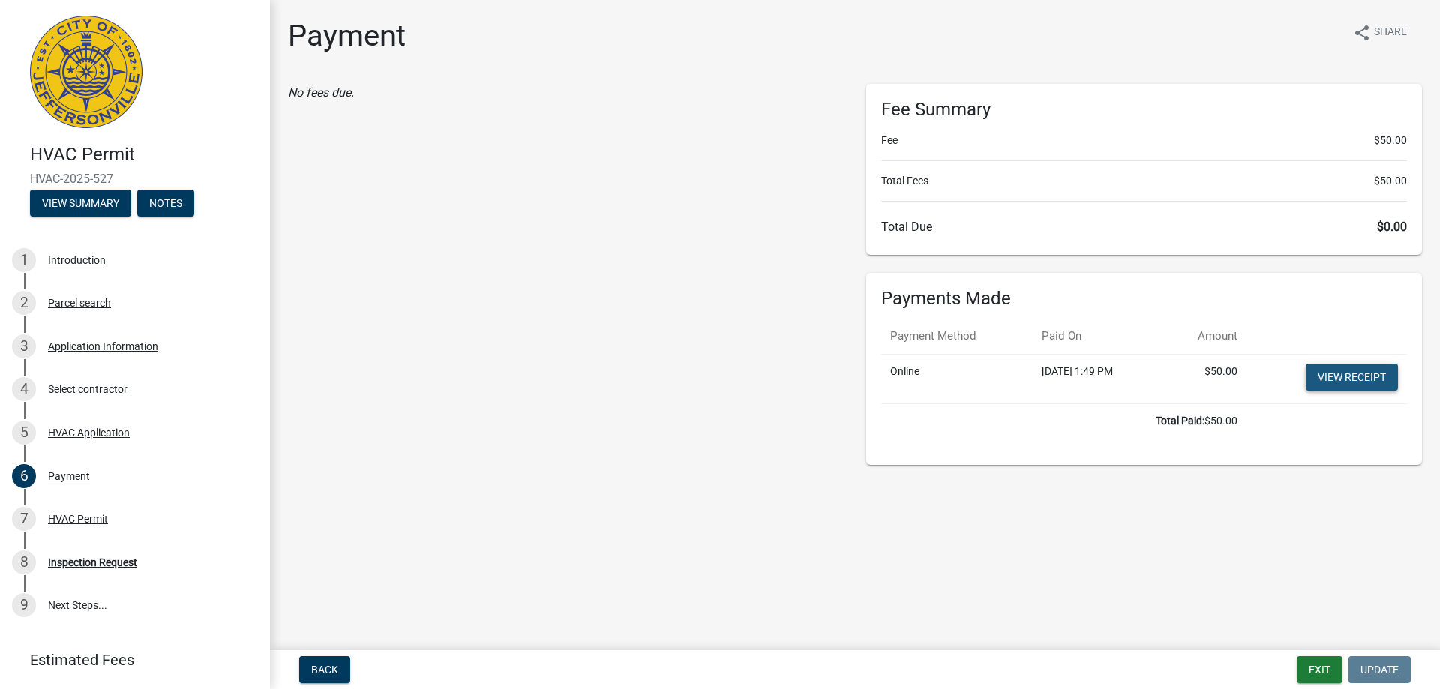
click at [1362, 375] on link "View receipt" at bounding box center [1351, 377] width 92 height 27
click at [1311, 678] on button "Exit" at bounding box center [1319, 669] width 46 height 27
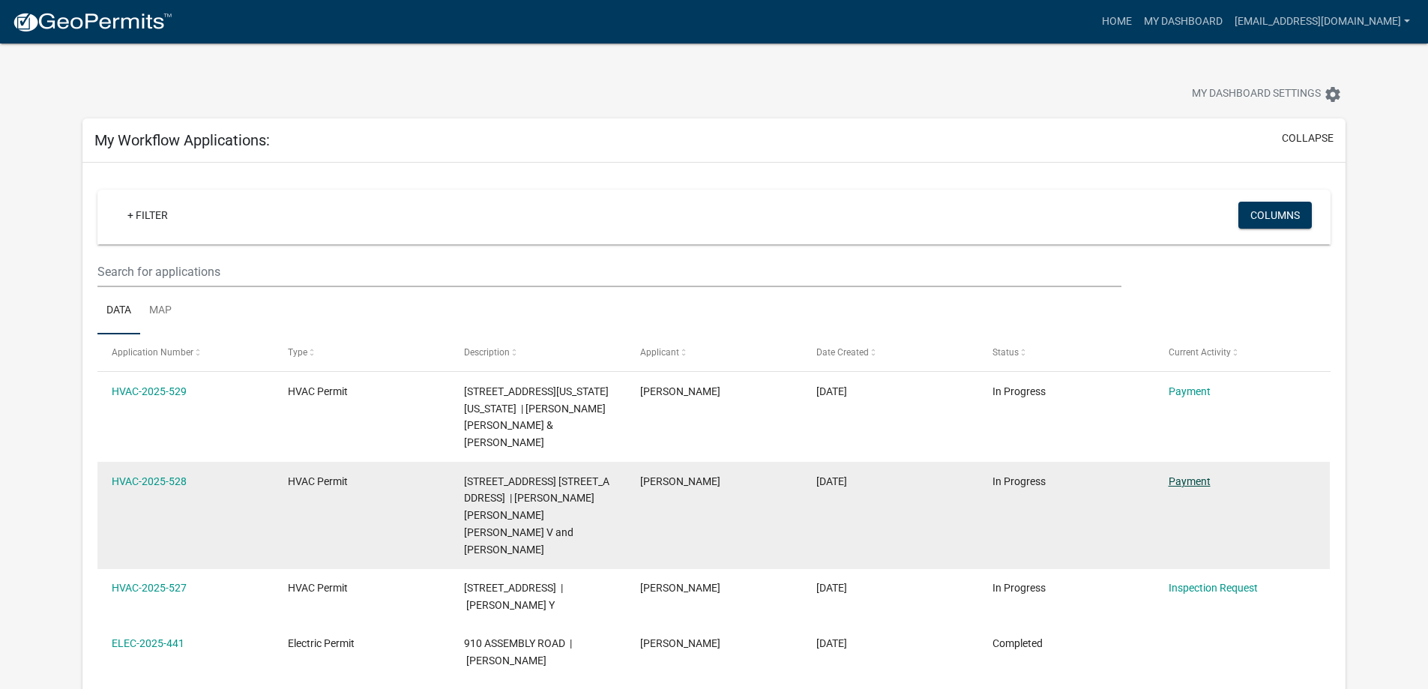
click at [1197, 478] on link "Payment" at bounding box center [1190, 481] width 42 height 12
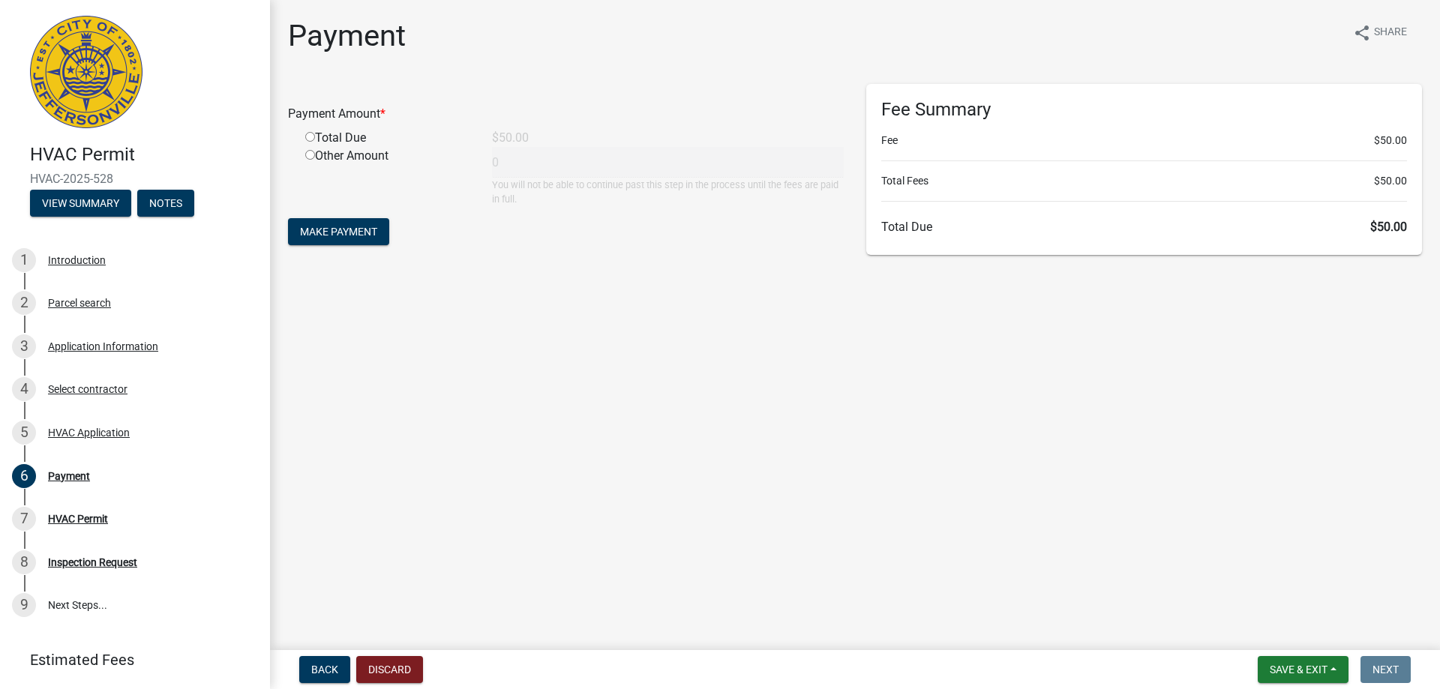
click at [308, 141] on input "radio" at bounding box center [310, 137] width 10 height 10
radio input "true"
type input "50"
click at [350, 238] on span "Make Payment" at bounding box center [338, 232] width 77 height 12
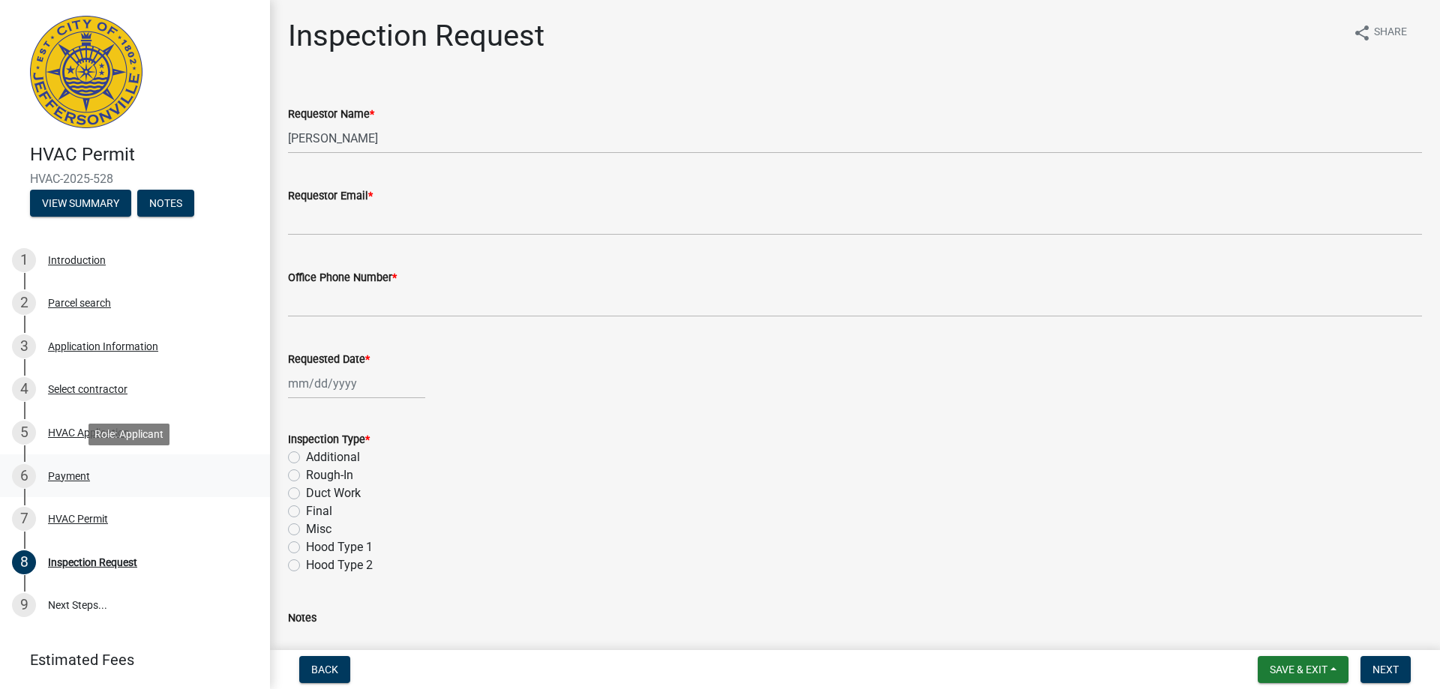
click at [71, 472] on div "Payment" at bounding box center [69, 476] width 42 height 10
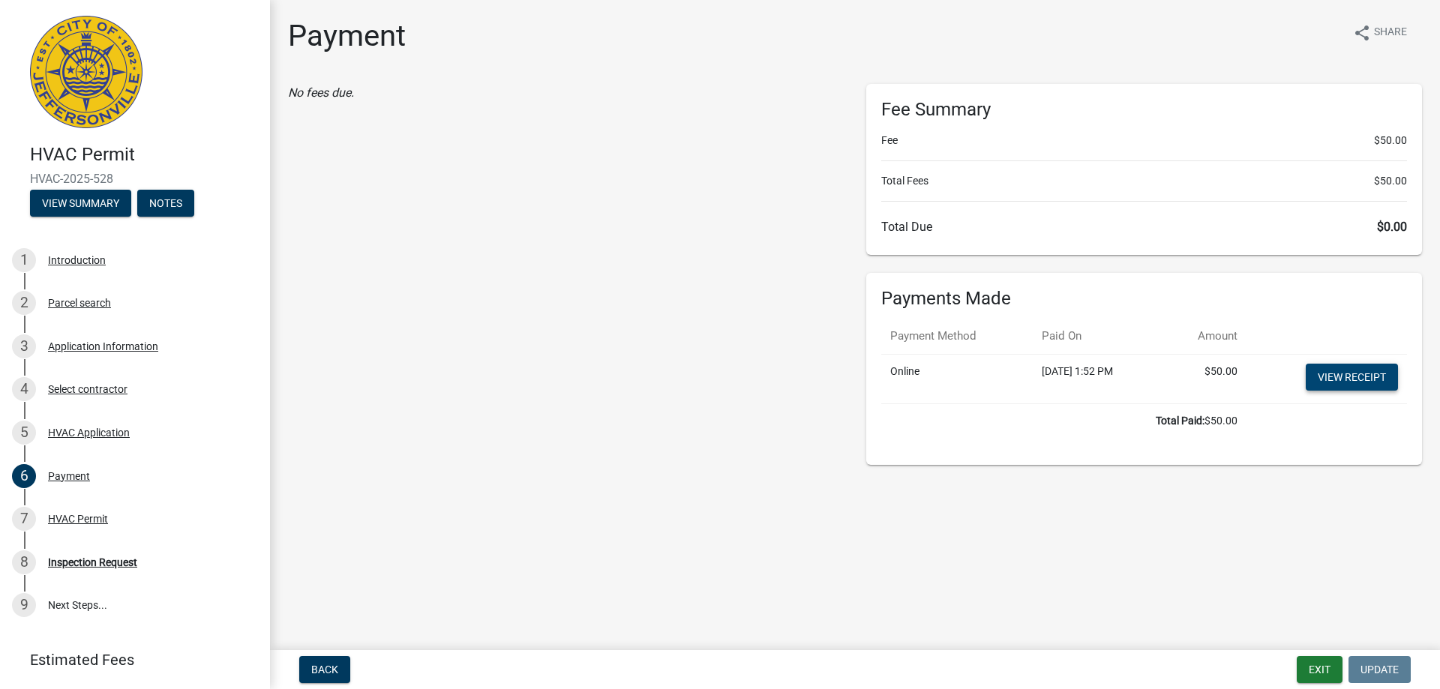
click at [1375, 364] on link "View receipt" at bounding box center [1351, 377] width 92 height 27
click at [1317, 673] on button "Exit" at bounding box center [1319, 669] width 46 height 27
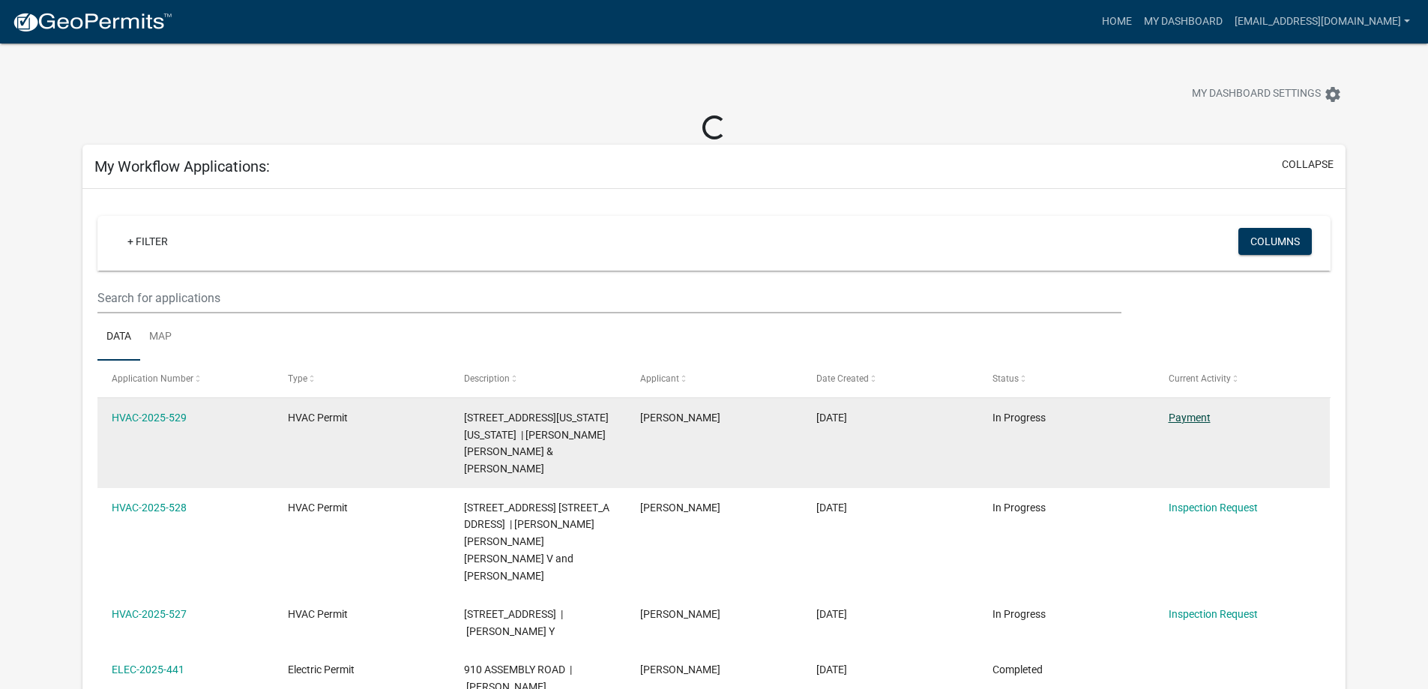
click at [1190, 415] on link "Payment" at bounding box center [1190, 418] width 42 height 12
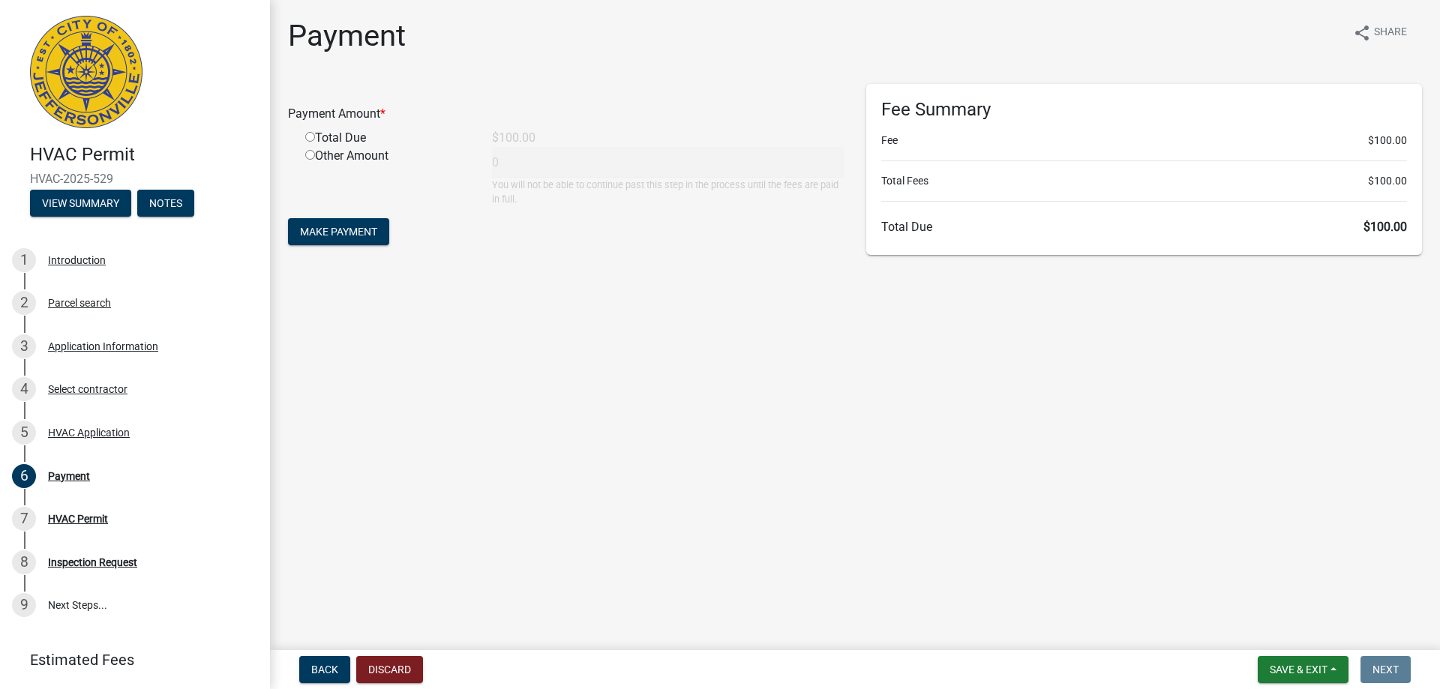
click at [310, 133] on input "radio" at bounding box center [310, 137] width 10 height 10
radio input "true"
type input "100"
click at [340, 223] on button "Make Payment" at bounding box center [338, 231] width 101 height 27
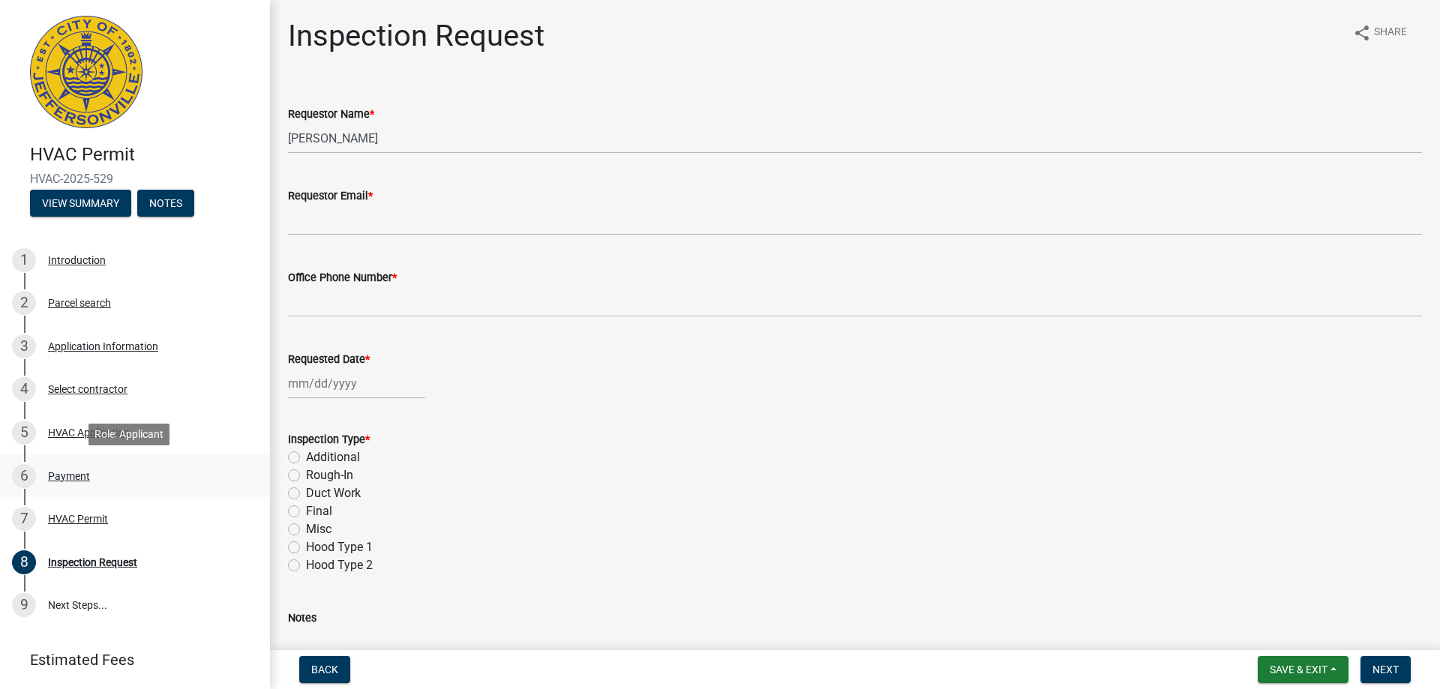
click at [65, 477] on div "Payment" at bounding box center [69, 476] width 42 height 10
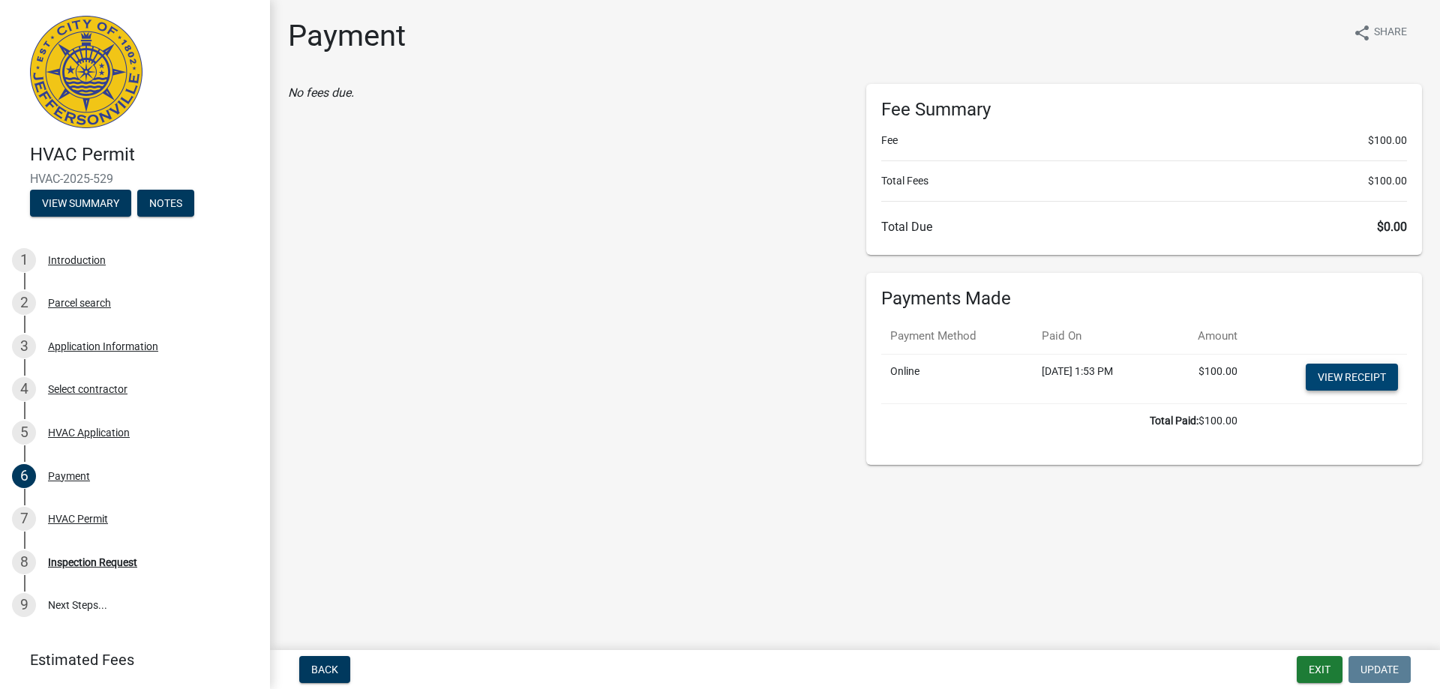
click at [1371, 379] on link "View receipt" at bounding box center [1351, 377] width 92 height 27
click at [1319, 674] on button "Exit" at bounding box center [1319, 669] width 46 height 27
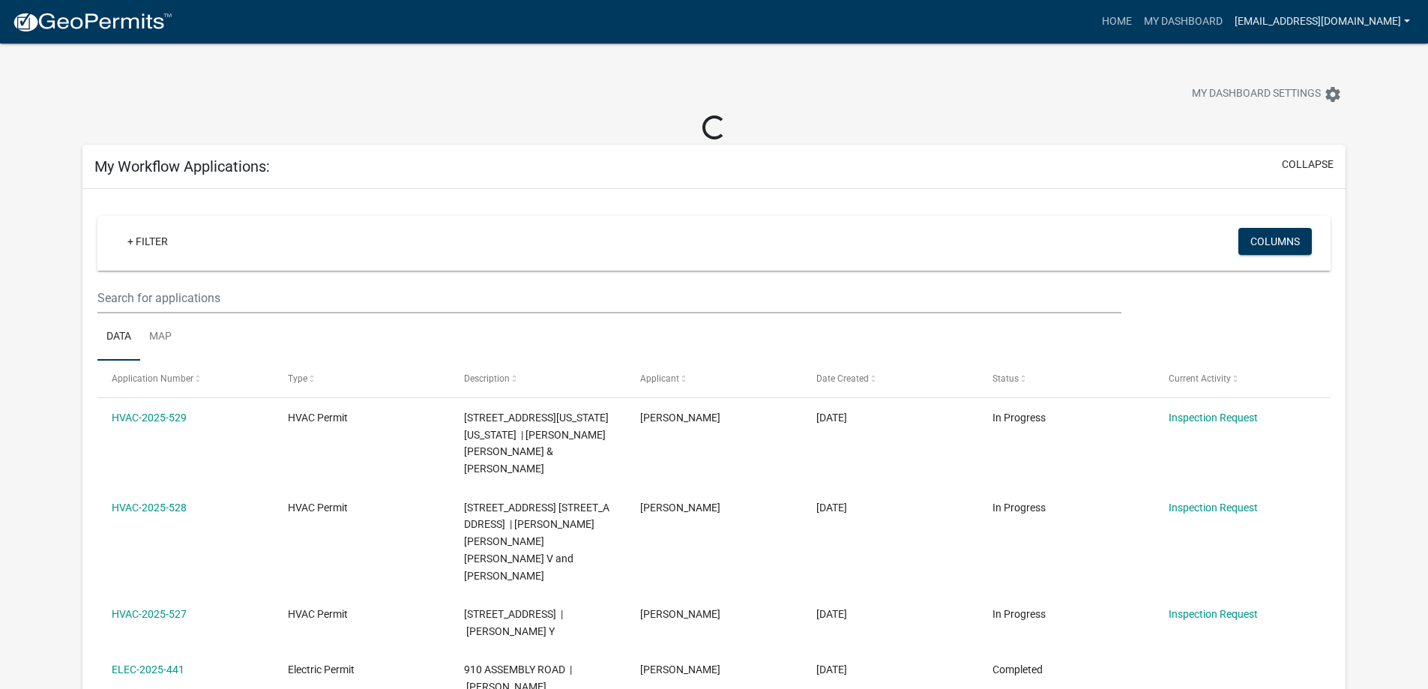
click at [1398, 21] on link "jamason@bryanthvac.com" at bounding box center [1322, 21] width 187 height 28
click at [1323, 149] on link "Logout" at bounding box center [1352, 146] width 128 height 36
